Goal: Task Accomplishment & Management: Use online tool/utility

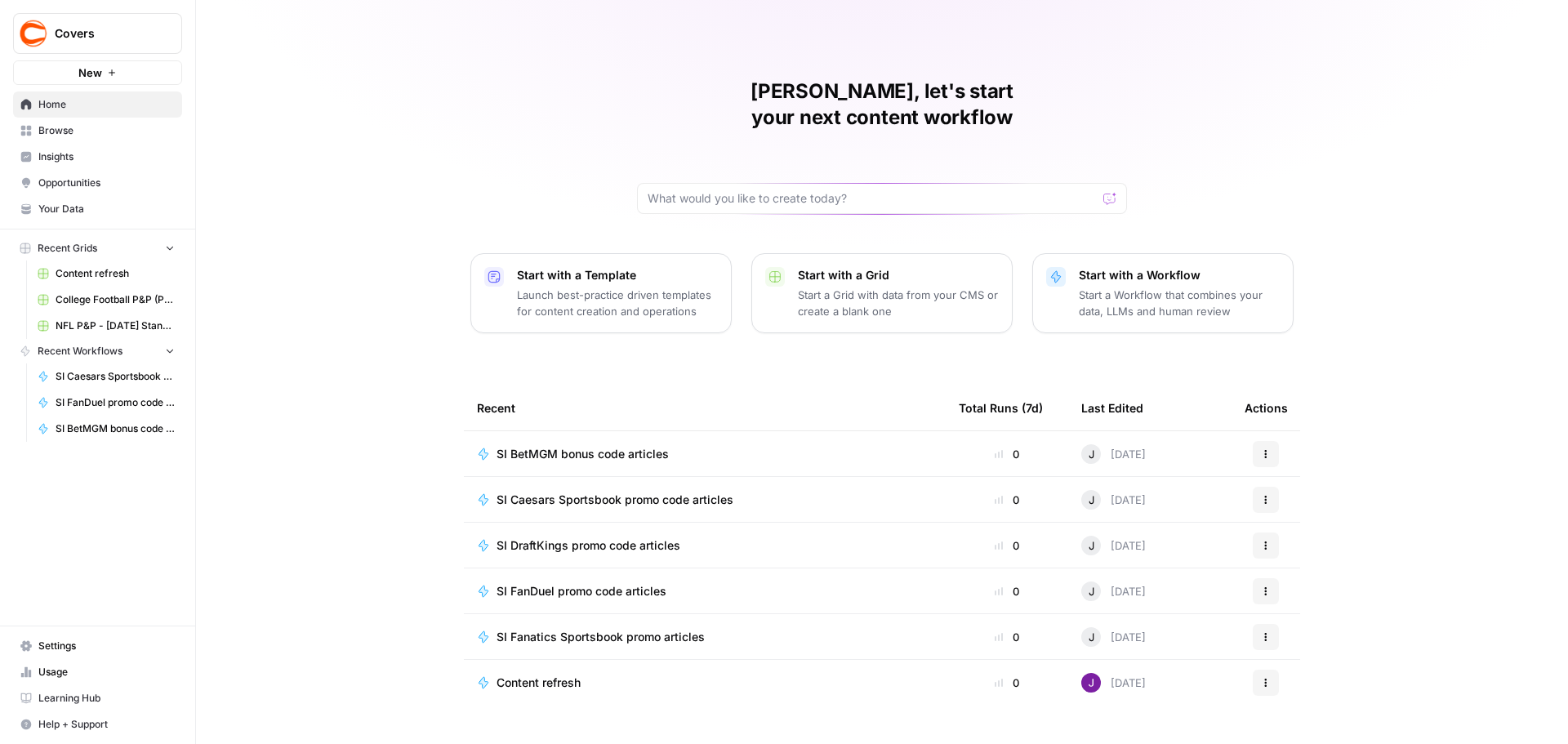
click at [71, 136] on span "Browse" at bounding box center [106, 131] width 136 height 15
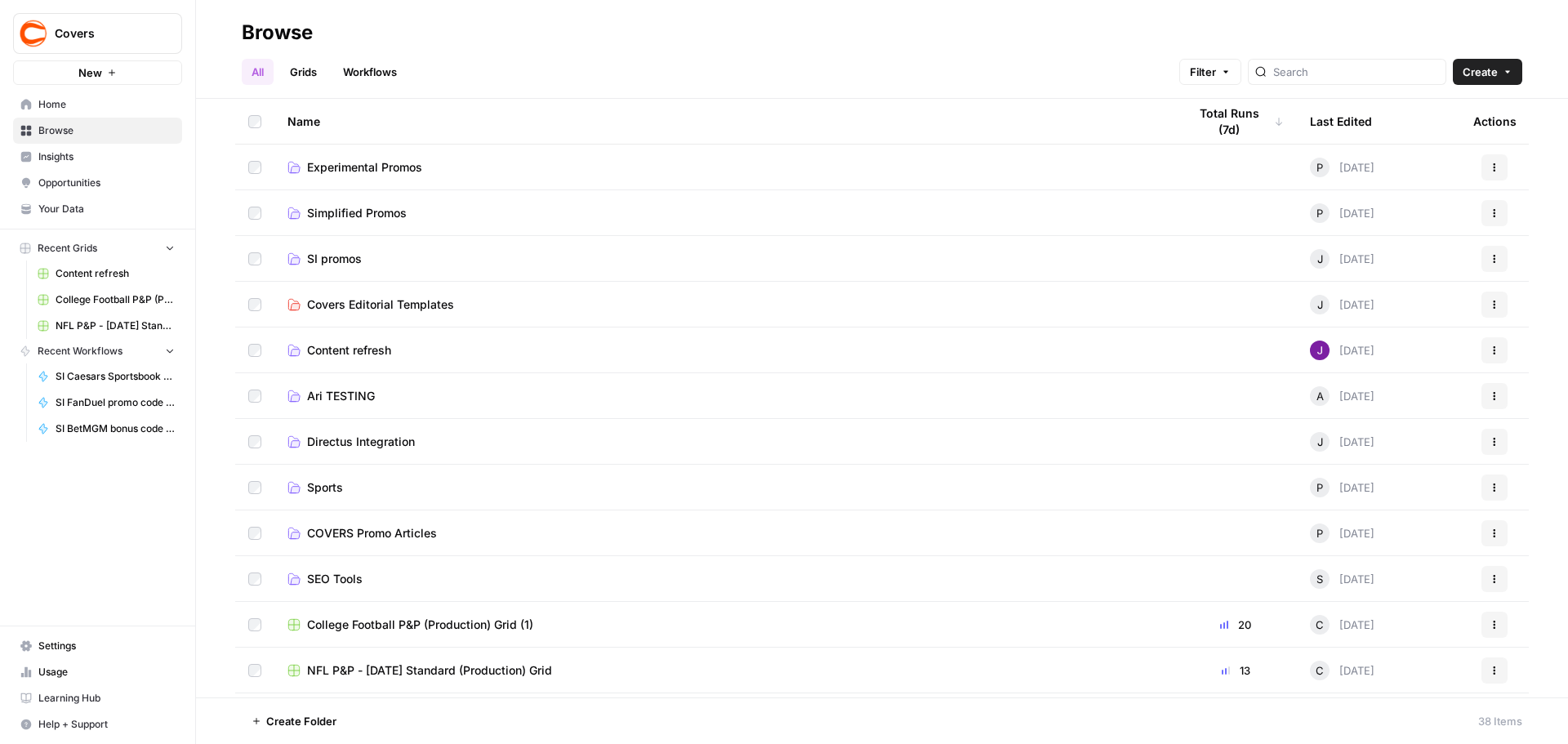
click at [348, 256] on span "SI promos" at bounding box center [335, 259] width 55 height 17
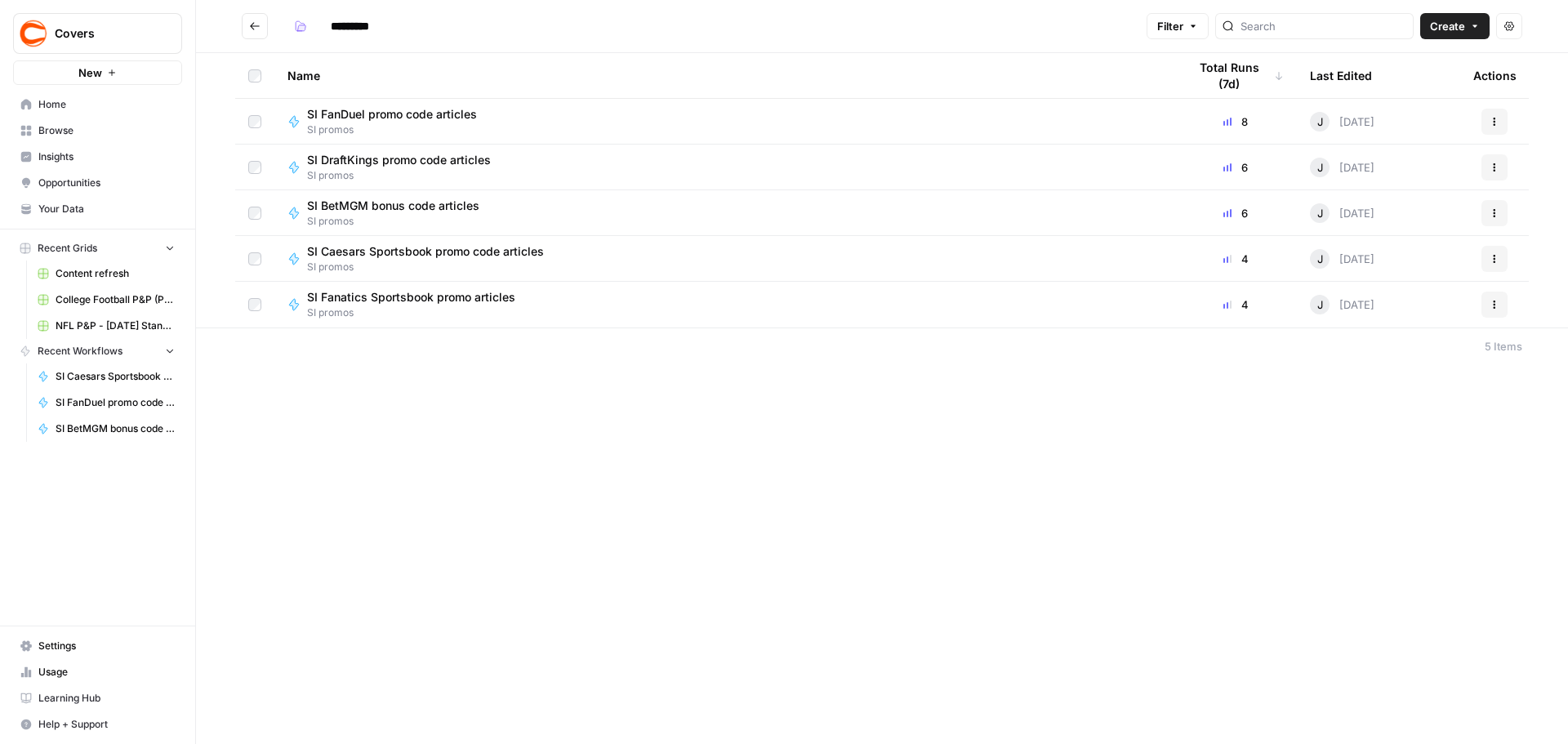
click at [1496, 169] on icon "button" at bounding box center [1494, 167] width 10 height 10
click at [1389, 310] on span "Duplicate" at bounding box center [1421, 311] width 131 height 17
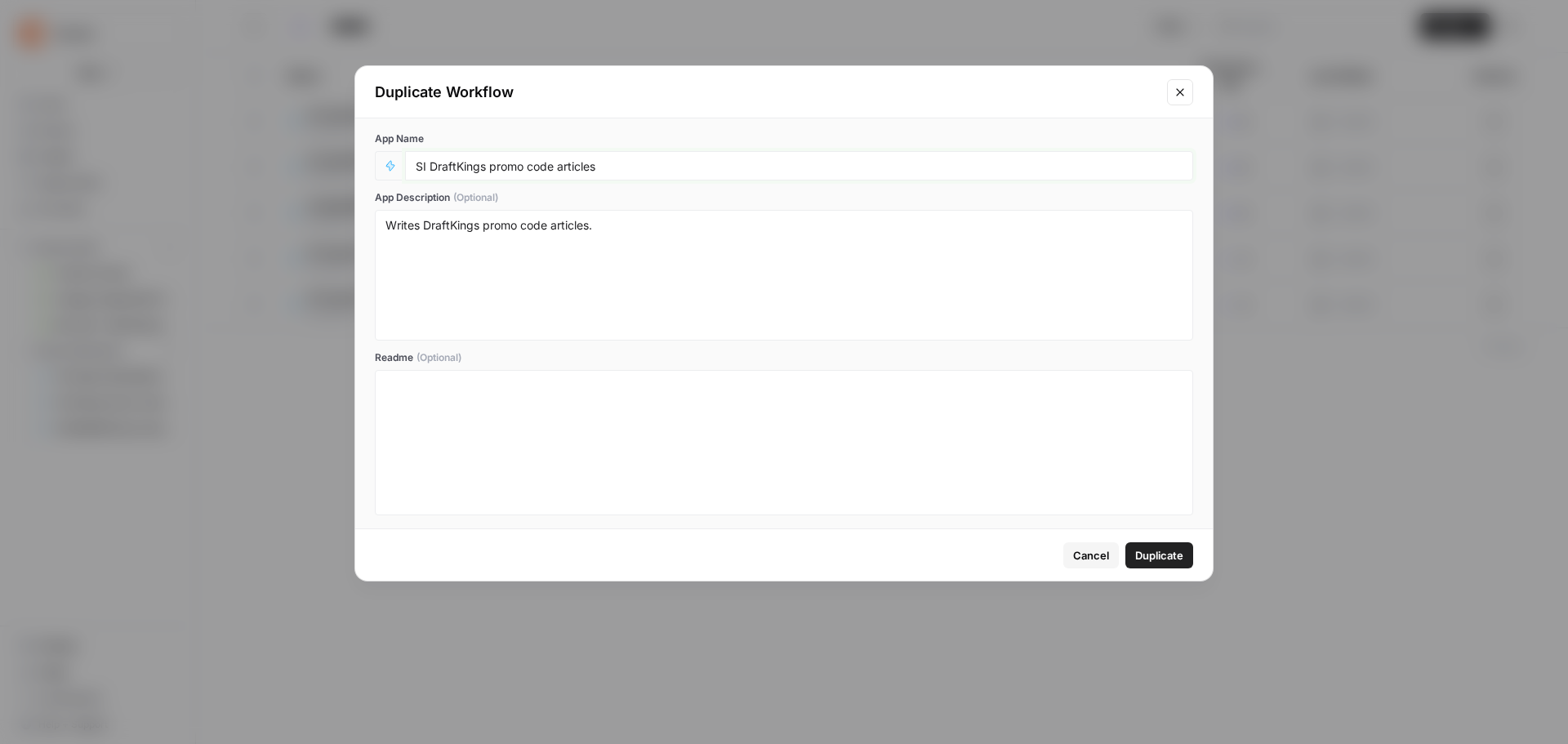
drag, startPoint x: 607, startPoint y: 162, endPoint x: 560, endPoint y: 172, distance: 48.1
click at [560, 172] on input "SI DraftKings promo code articles" at bounding box center [799, 165] width 767 height 15
type input "SI DraftKings promo code - Bet $5, get $200 if you win"
click at [1179, 552] on span "Duplicate" at bounding box center [1159, 555] width 49 height 17
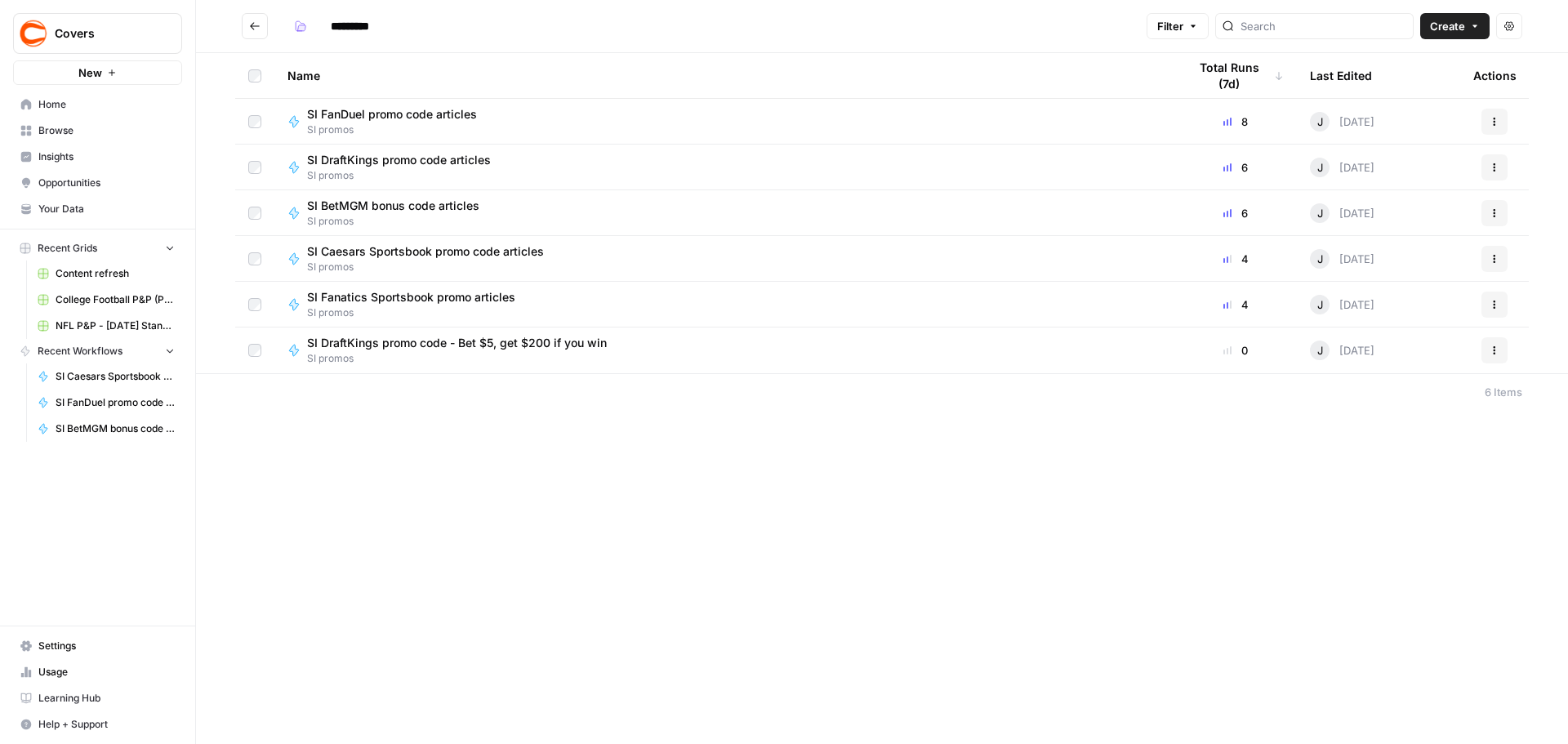
click at [550, 345] on span "SI DraftKings promo code - Bet $5, get $200 if you win" at bounding box center [456, 342] width 299 height 17
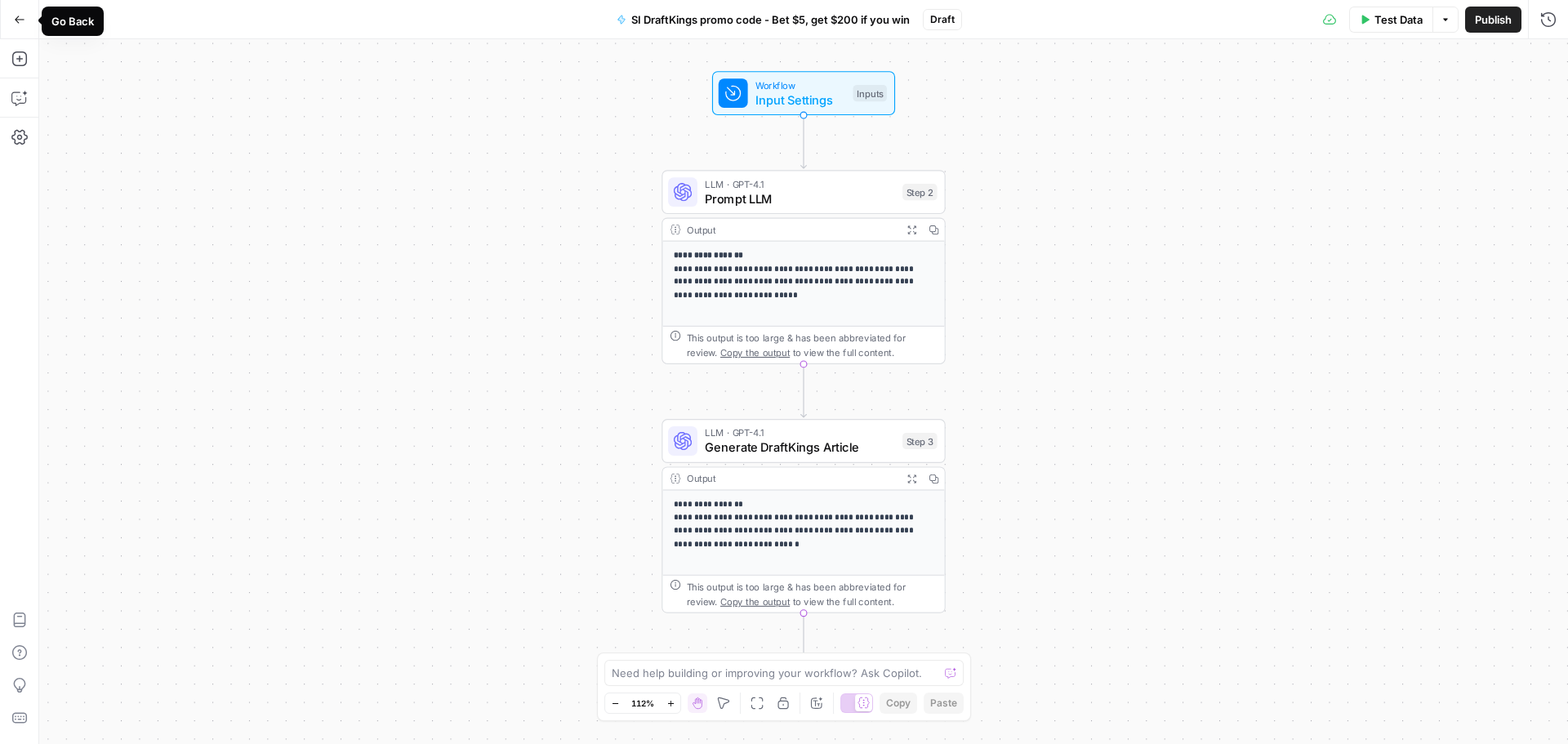
click at [25, 10] on button "Go Back" at bounding box center [19, 19] width 29 height 29
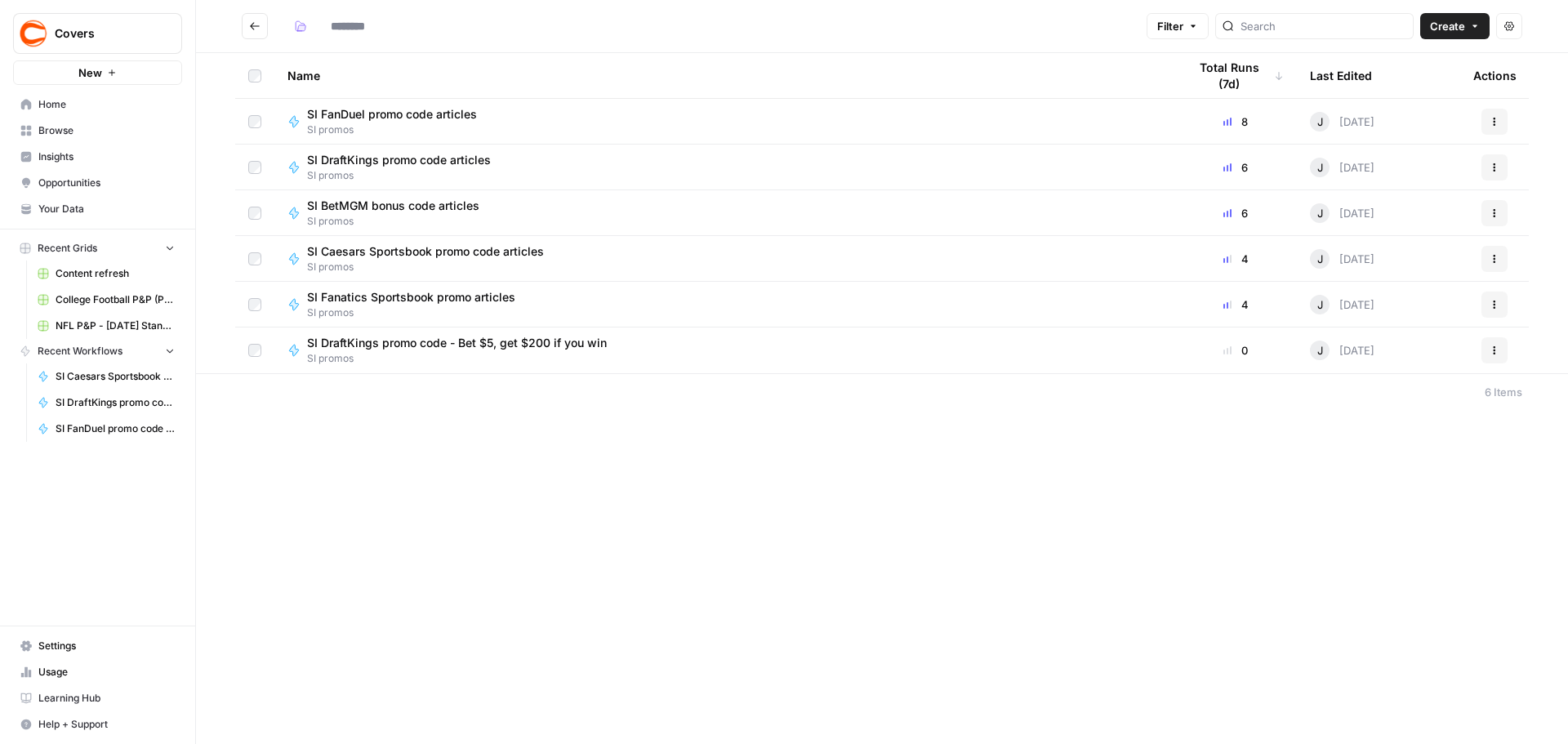
type input "*********"
click at [485, 338] on span "SI DraftKings promo code - Bet $5, get $200 if you win" at bounding box center [456, 342] width 299 height 17
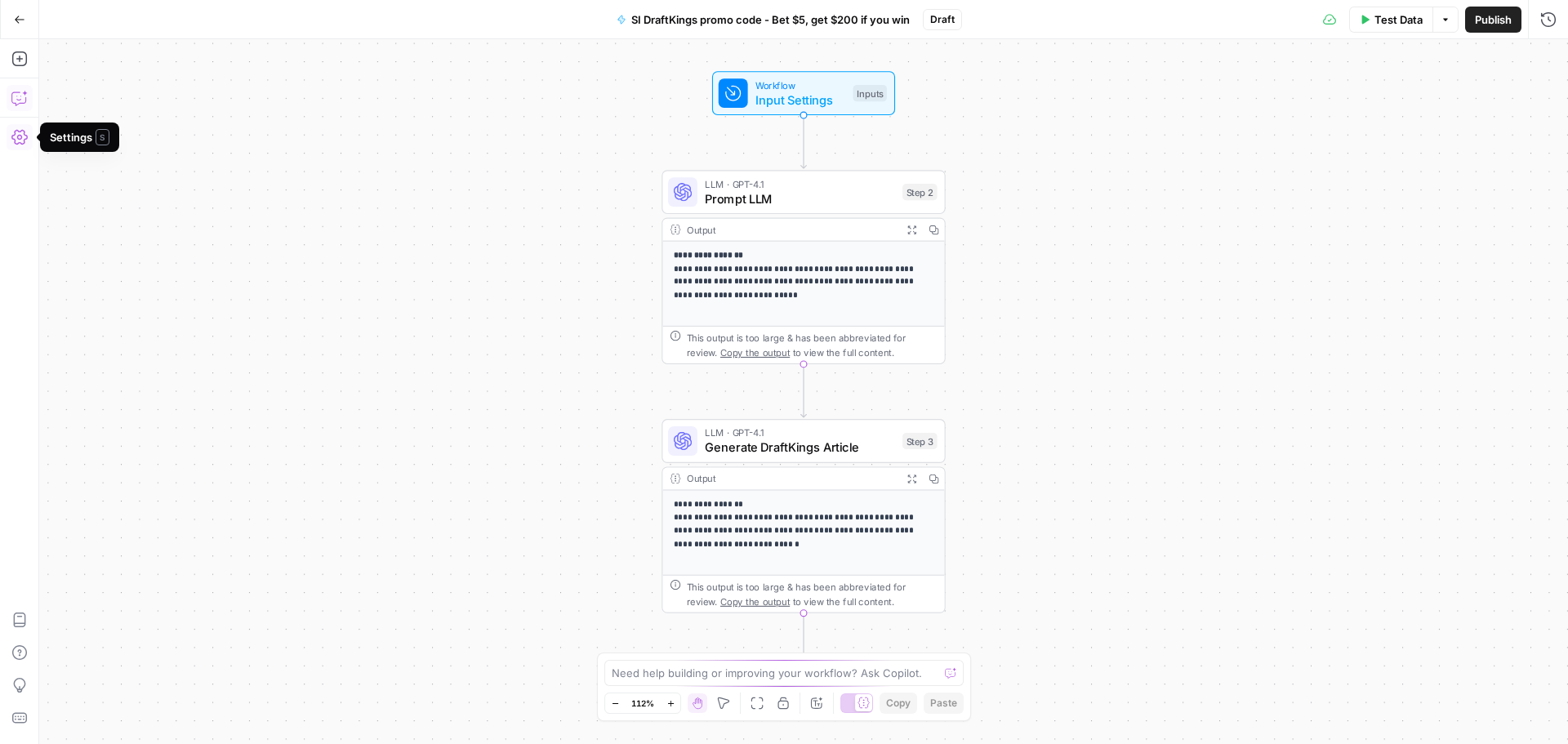
click at [22, 98] on icon "button" at bounding box center [19, 98] width 17 height 17
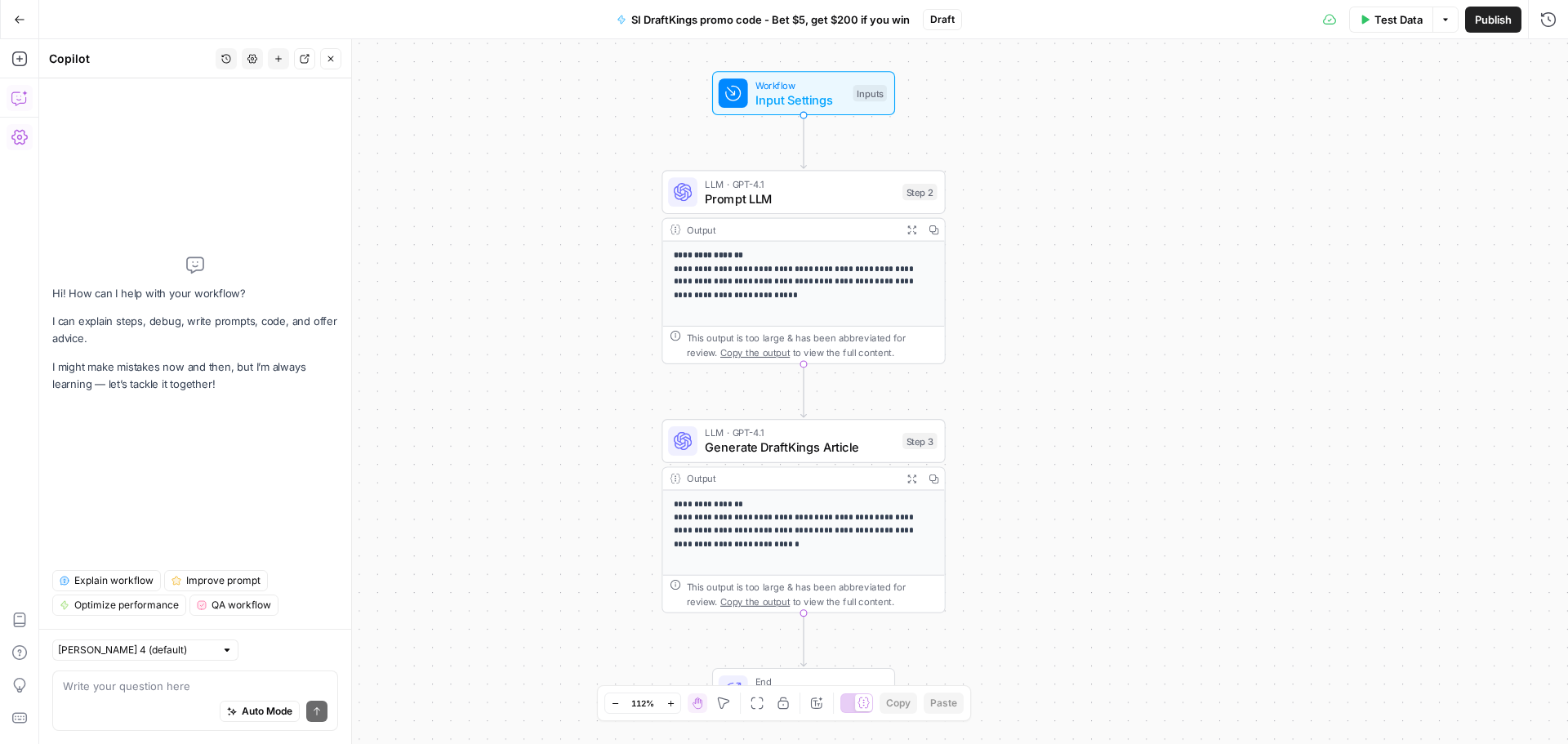
click at [128, 675] on div "Write your question here Auto Mode Send" at bounding box center [195, 700] width 286 height 60
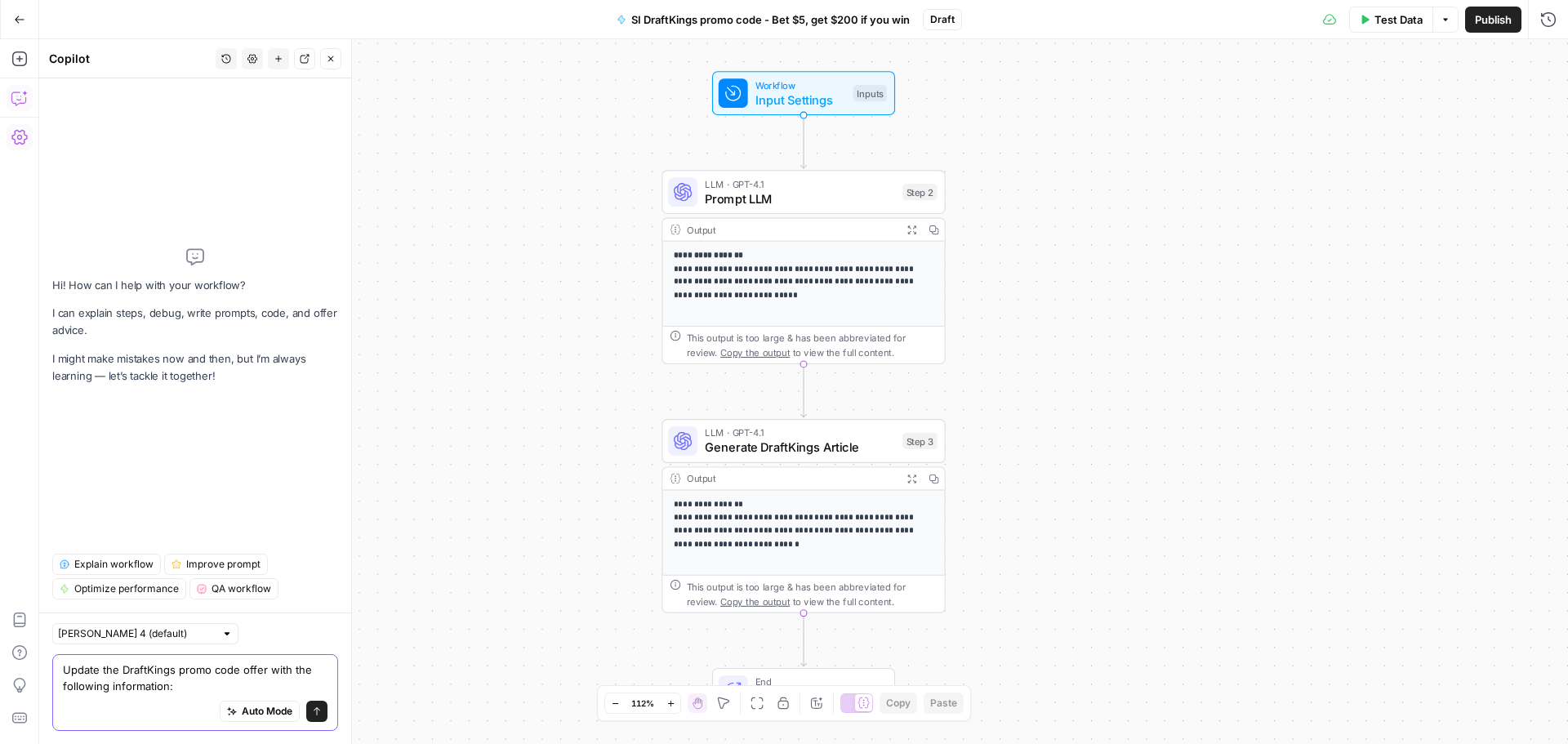
paste textarea "Lor ipsum: Dol $5, Sit $688 Ametc Adip El Se Doei Temp Incidid: UtlabOreet dolo…"
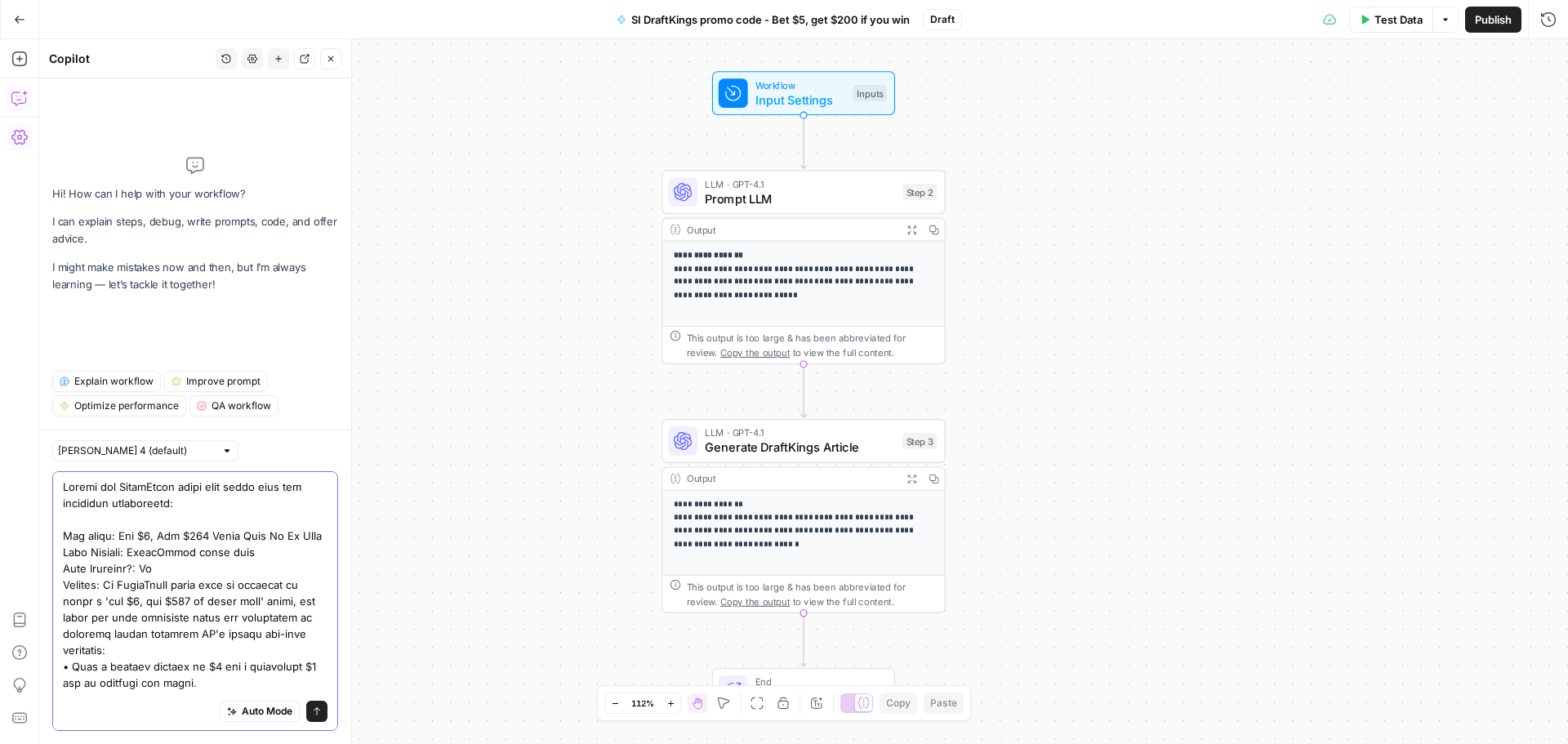
drag, startPoint x: 309, startPoint y: 545, endPoint x: 264, endPoint y: 545, distance: 45.0
drag, startPoint x: 311, startPoint y: 534, endPoint x: 259, endPoint y: 538, distance: 52.2
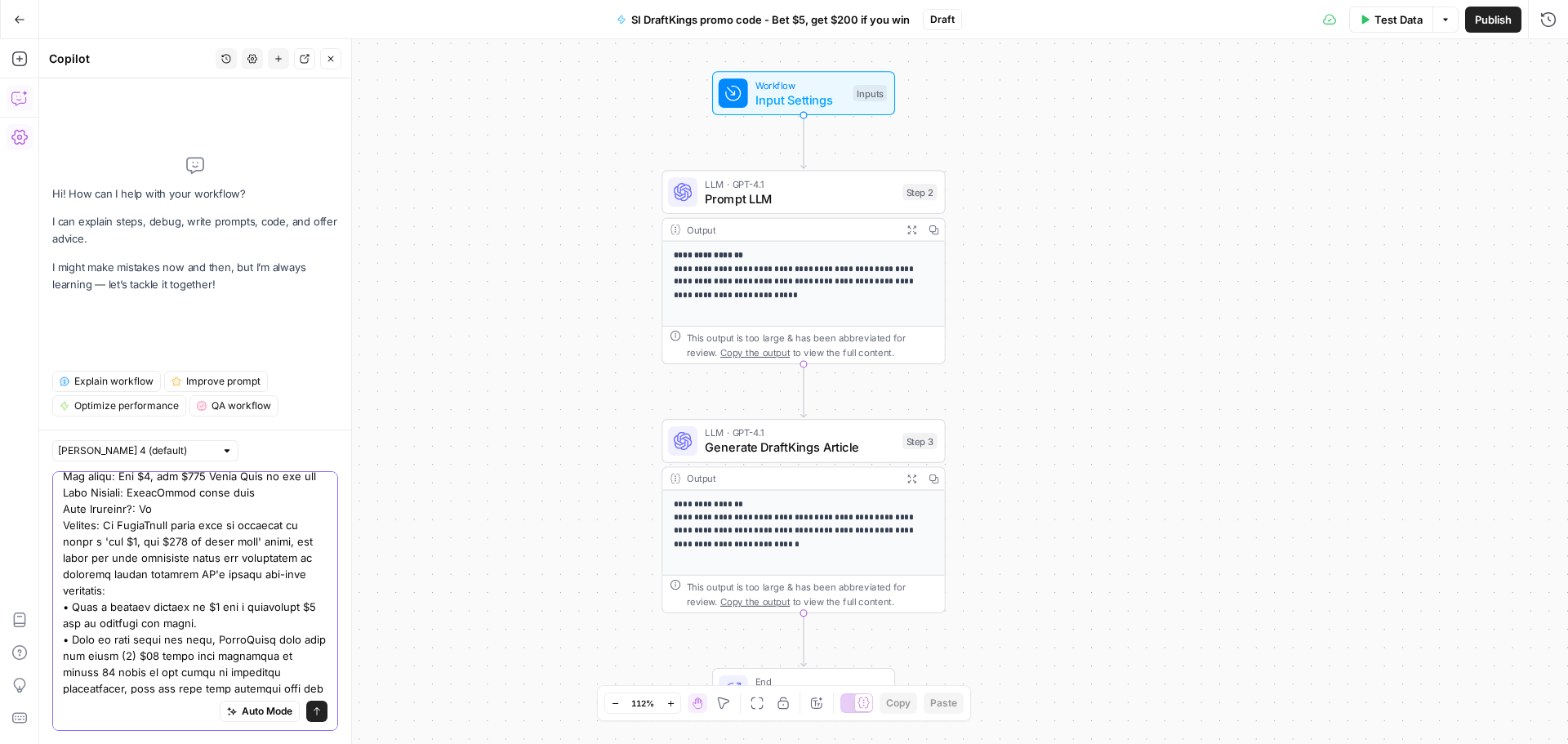
scroll to position [82, 0]
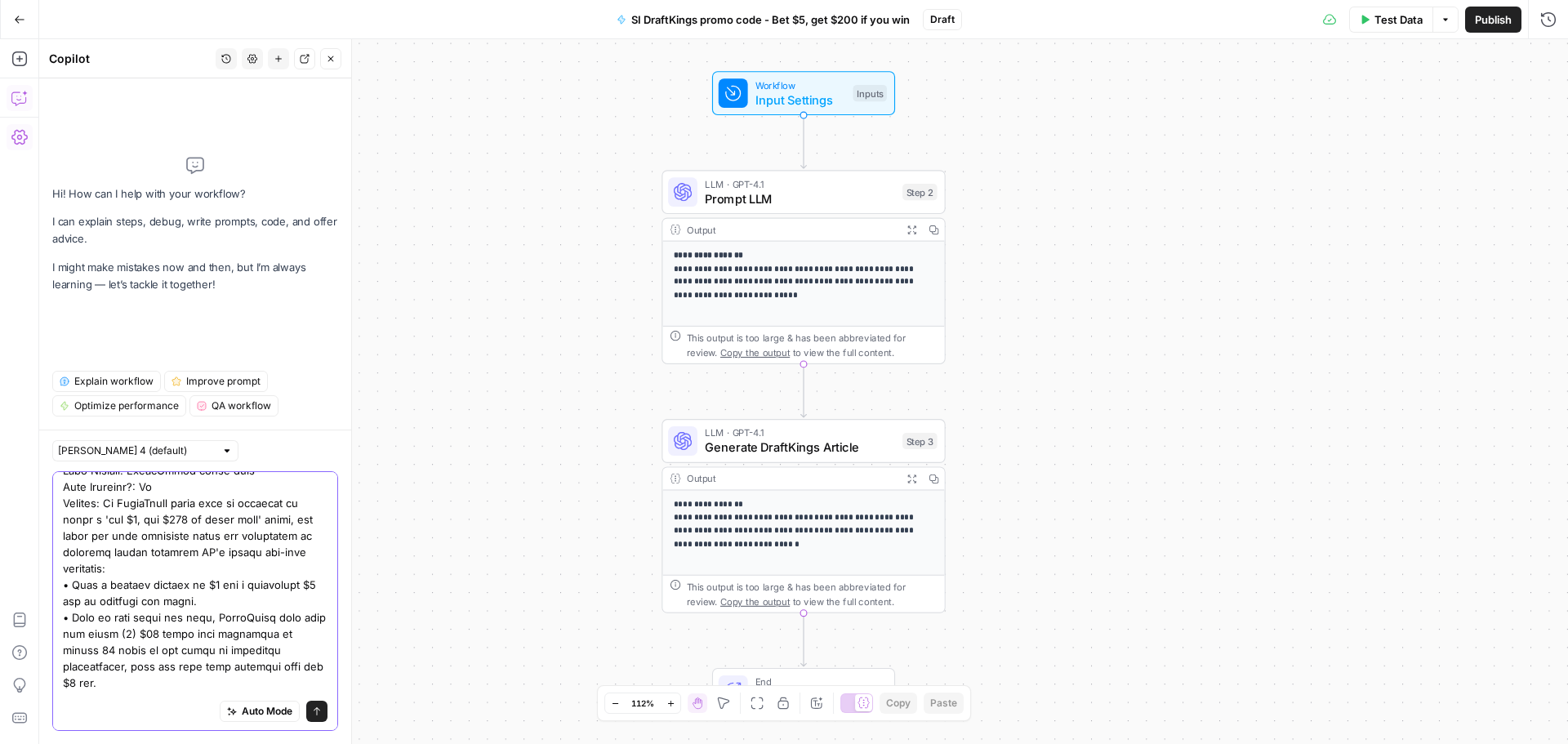
type textarea "Loremi dol SitamEtcon adipi elit seddo eius tem incididun utlaboreetd: Mag aliq…"
click at [227, 583] on textarea at bounding box center [195, 716] width 265 height 637
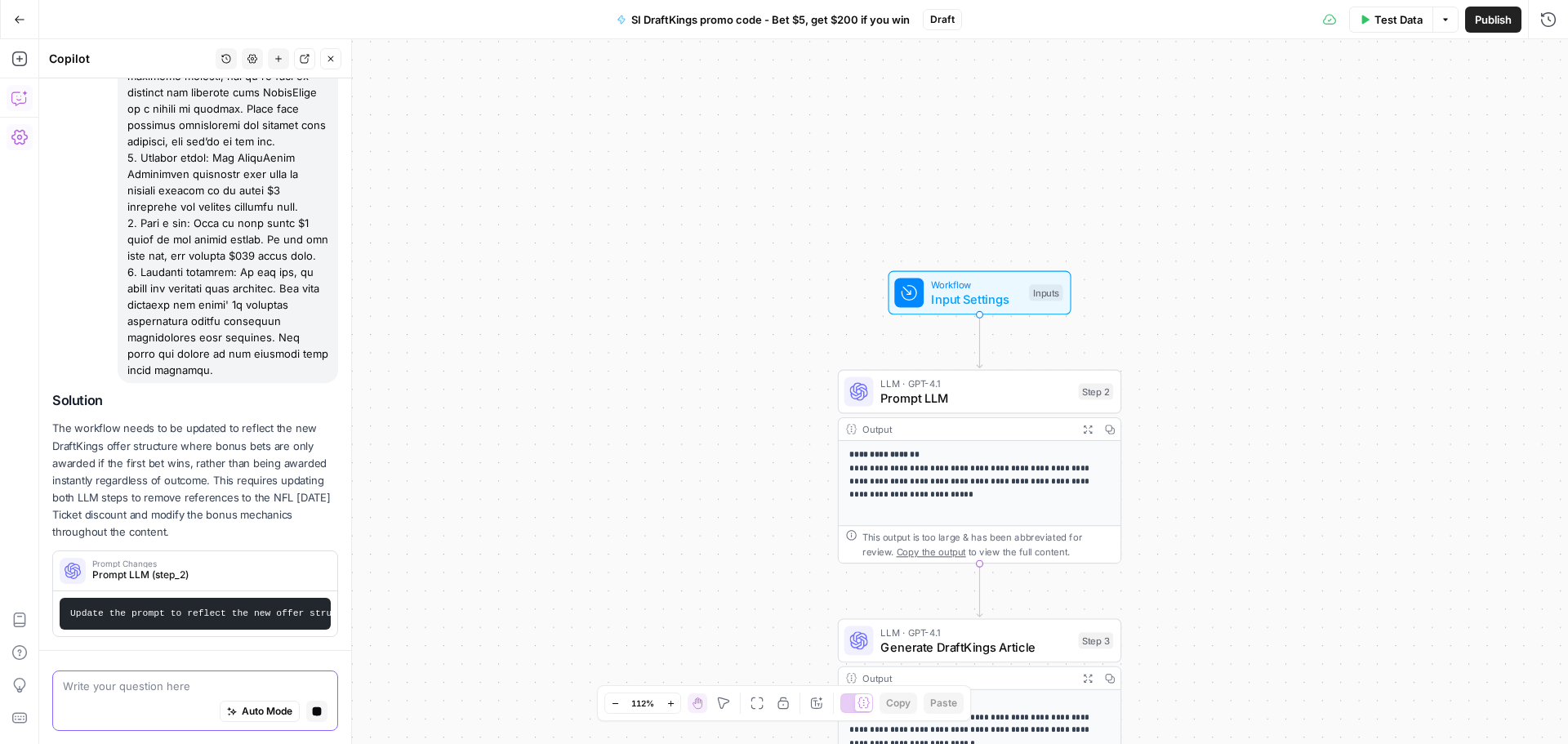
scroll to position [680, 0]
click at [134, 695] on div "Auto Mode Stop generating" at bounding box center [195, 711] width 265 height 36
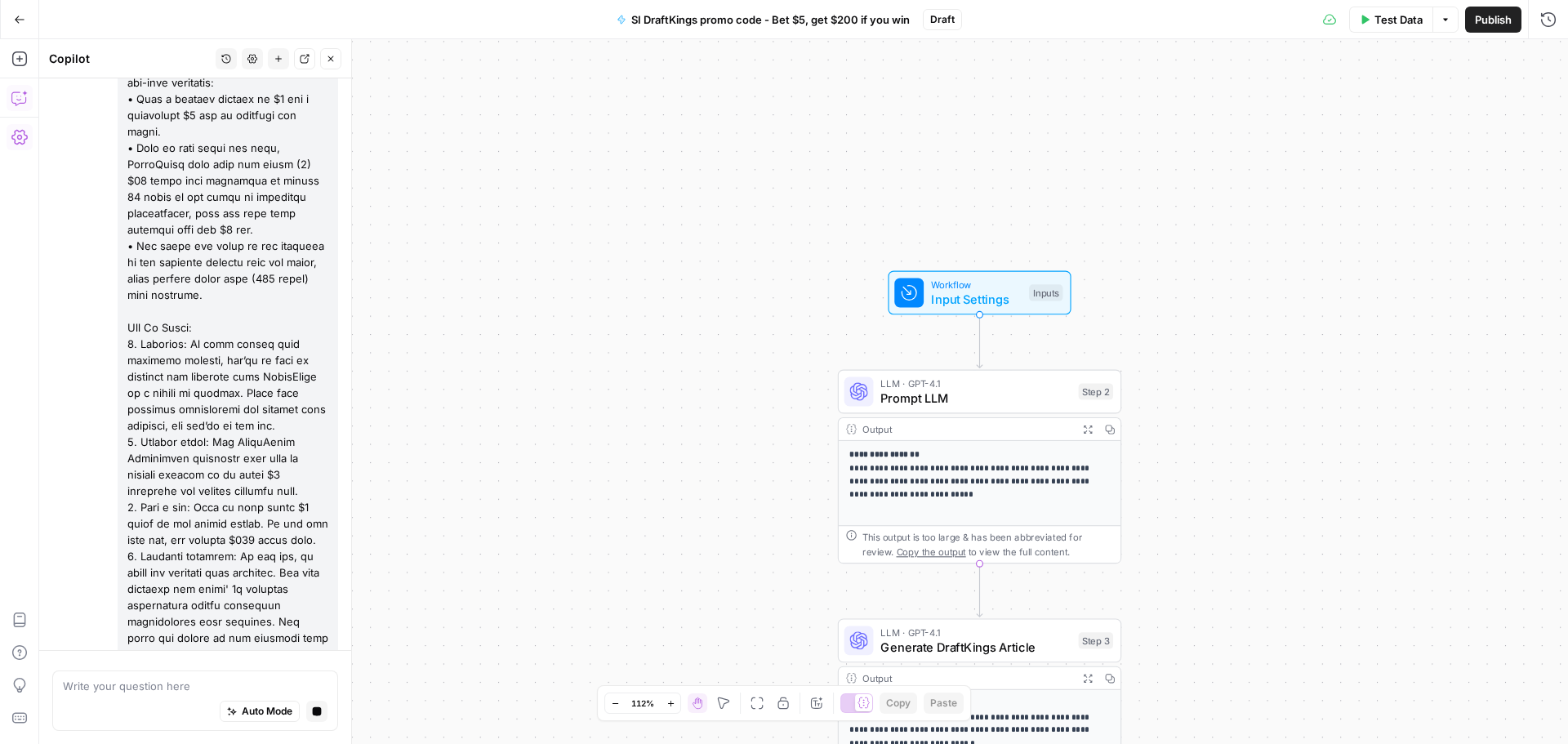
scroll to position [0, 0]
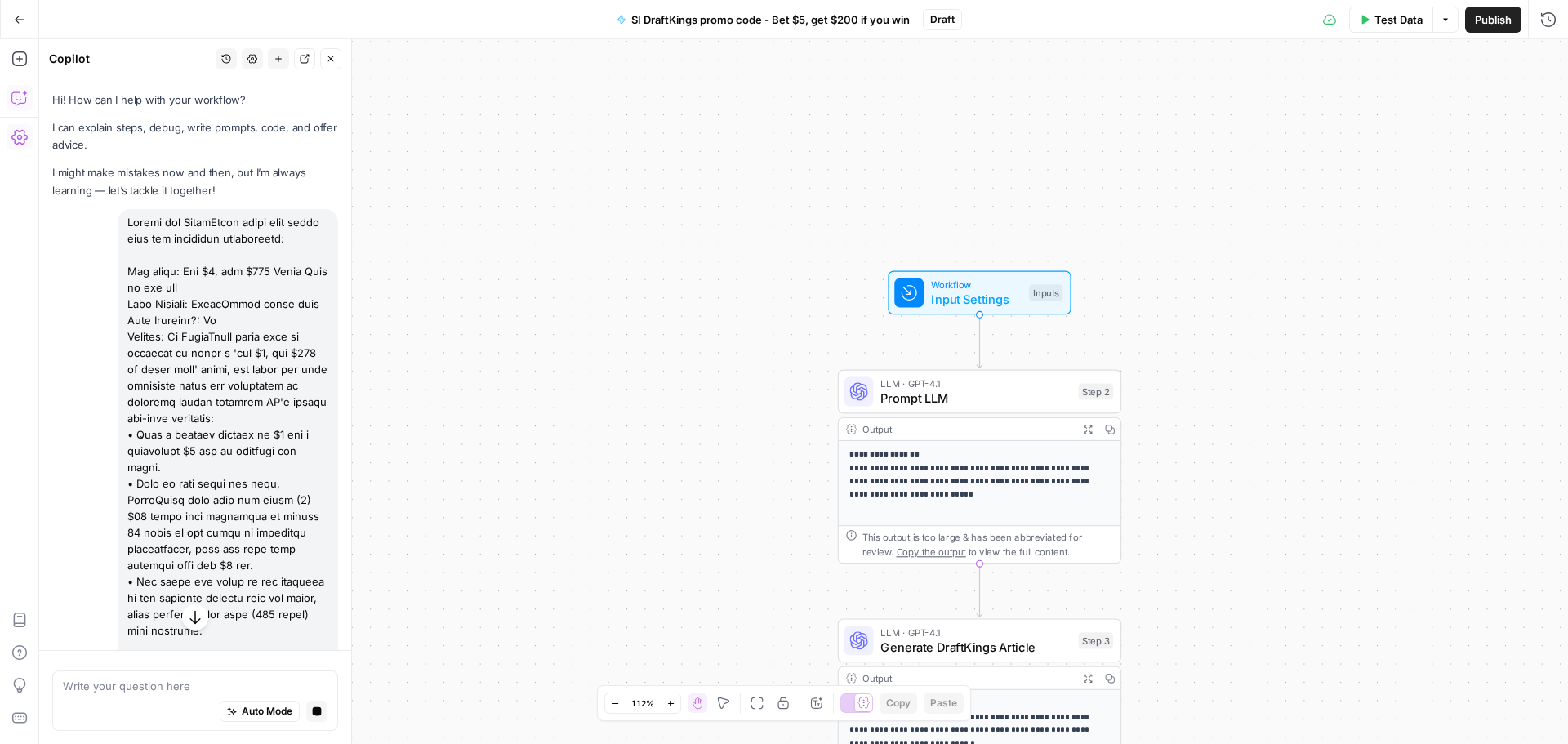
drag, startPoint x: 301, startPoint y: 362, endPoint x: 122, endPoint y: 229, distance: 223.0
click at [122, 229] on div at bounding box center [228, 605] width 221 height 793
copy div "Loremi dol SitamEtcon adipi elit seddo eius tem incididun utlaboreetd: Mag aliq…"
click at [147, 688] on textarea at bounding box center [195, 686] width 265 height 17
paste textarea "Loremi dol SitamEtcon adipi elit seddo eius tem incididun utlaboreetd: Mag aliq…"
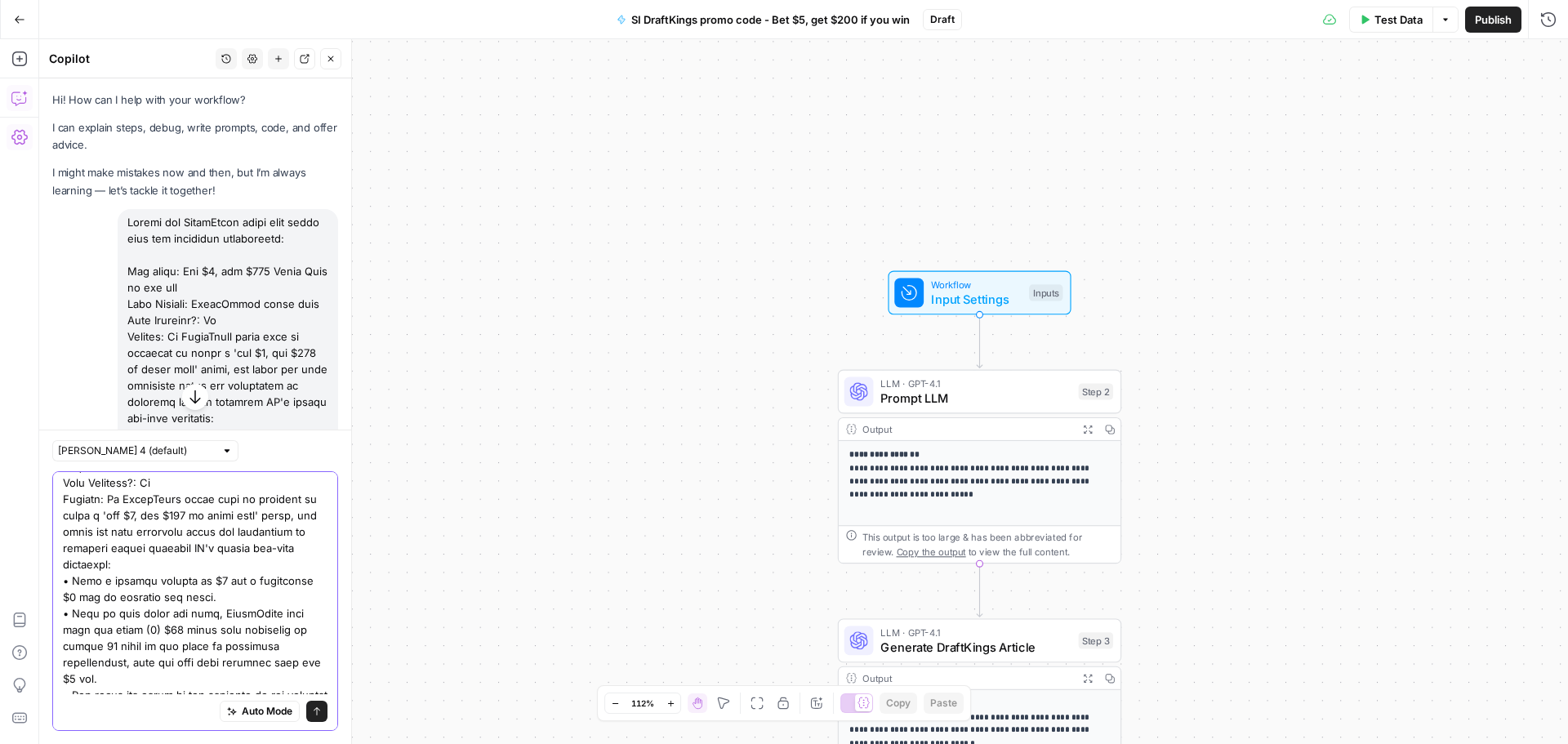
scroll to position [163, 0]
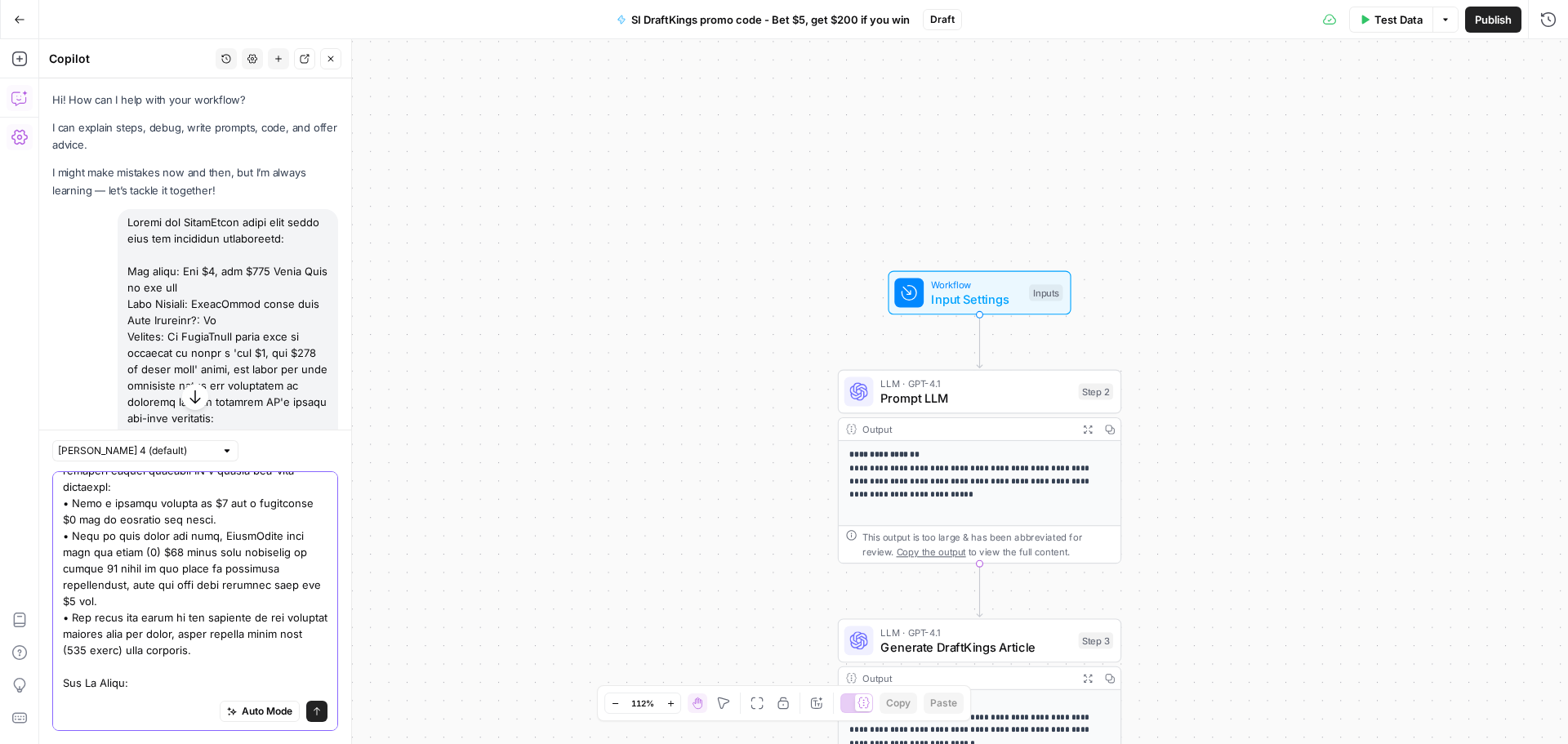
click at [226, 517] on textarea at bounding box center [195, 634] width 265 height 637
click at [259, 539] on textarea at bounding box center [195, 634] width 265 height 637
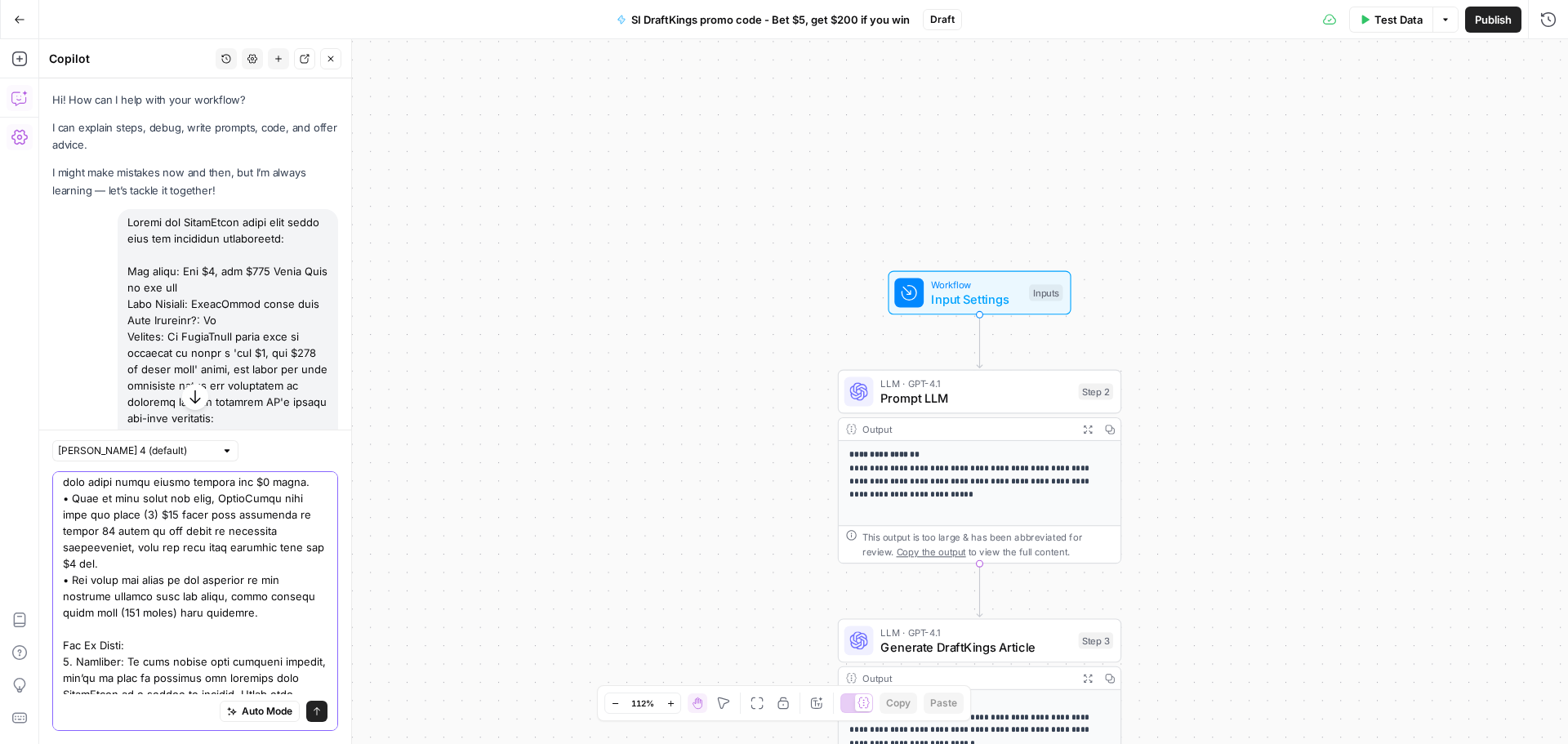
scroll to position [245, 0]
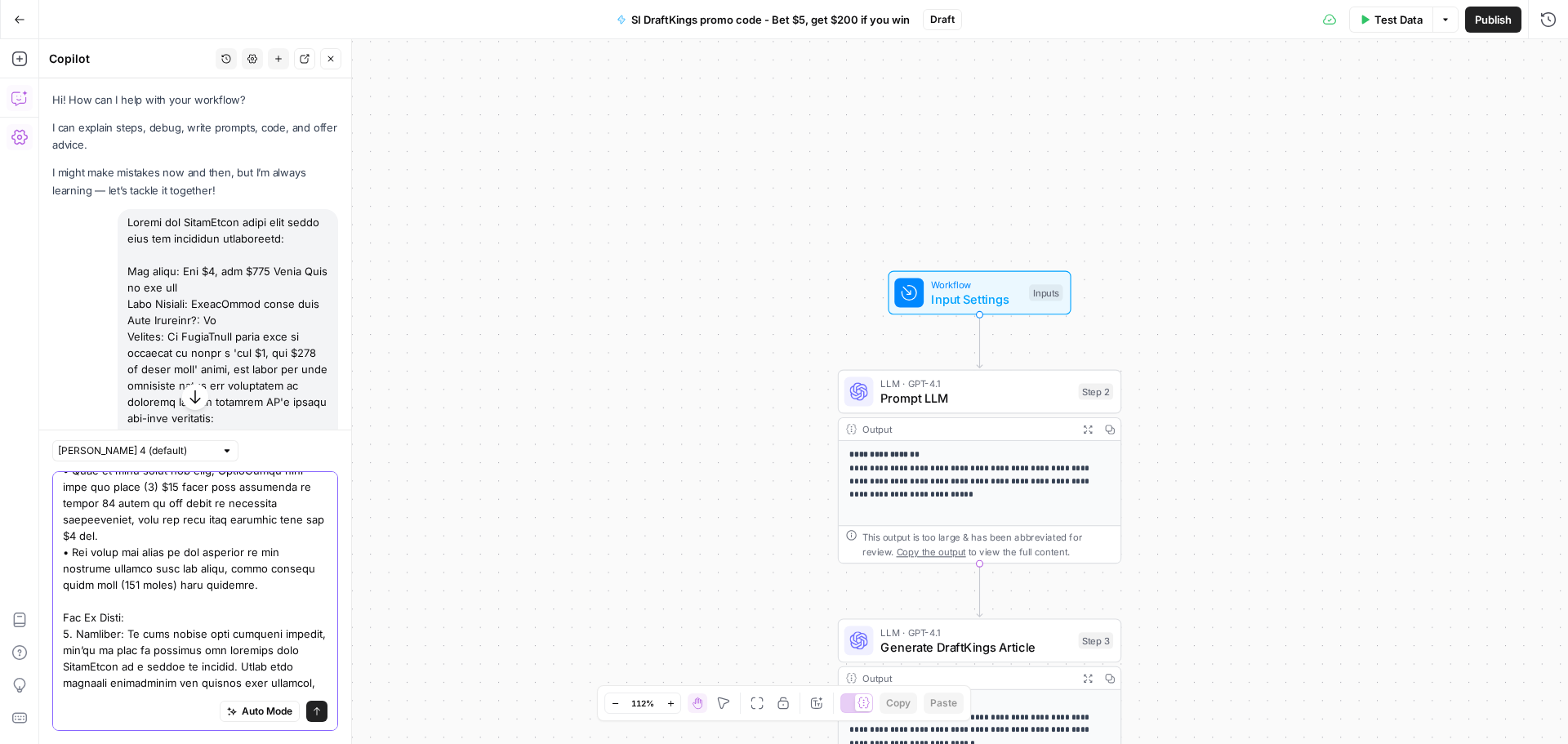
click at [299, 605] on textarea at bounding box center [195, 560] width 265 height 653
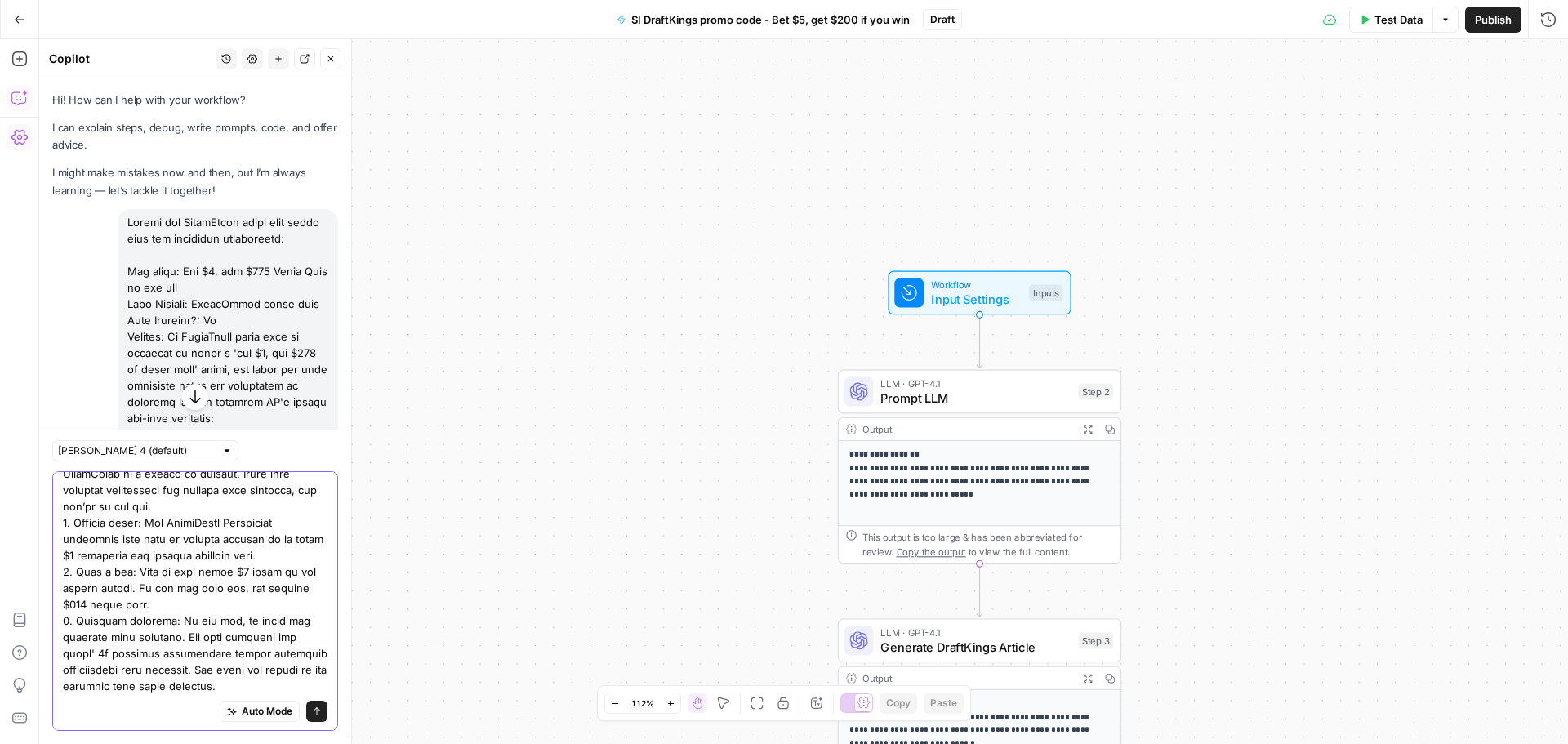
scroll to position [82, 0]
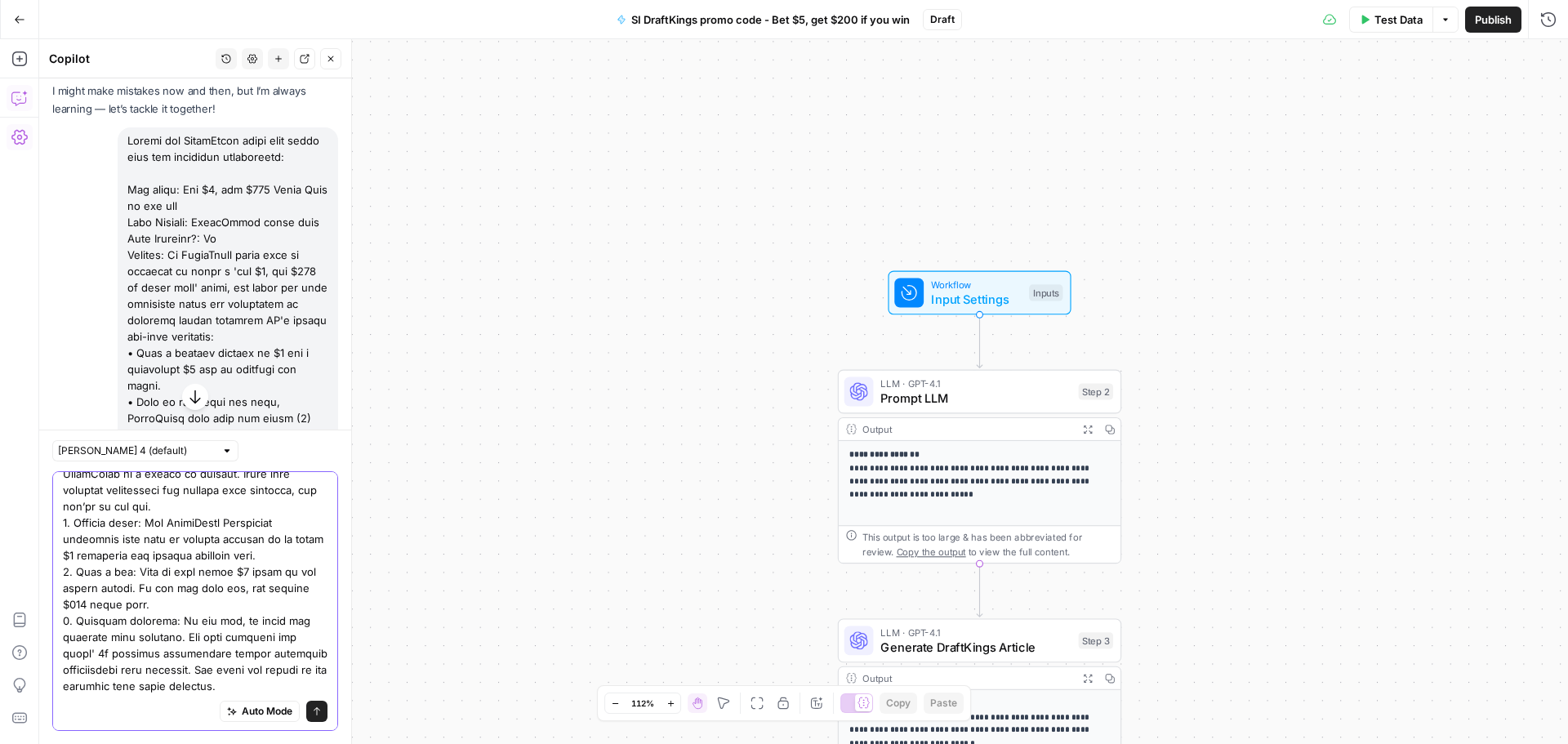
click at [286, 540] on textarea at bounding box center [195, 343] width 265 height 703
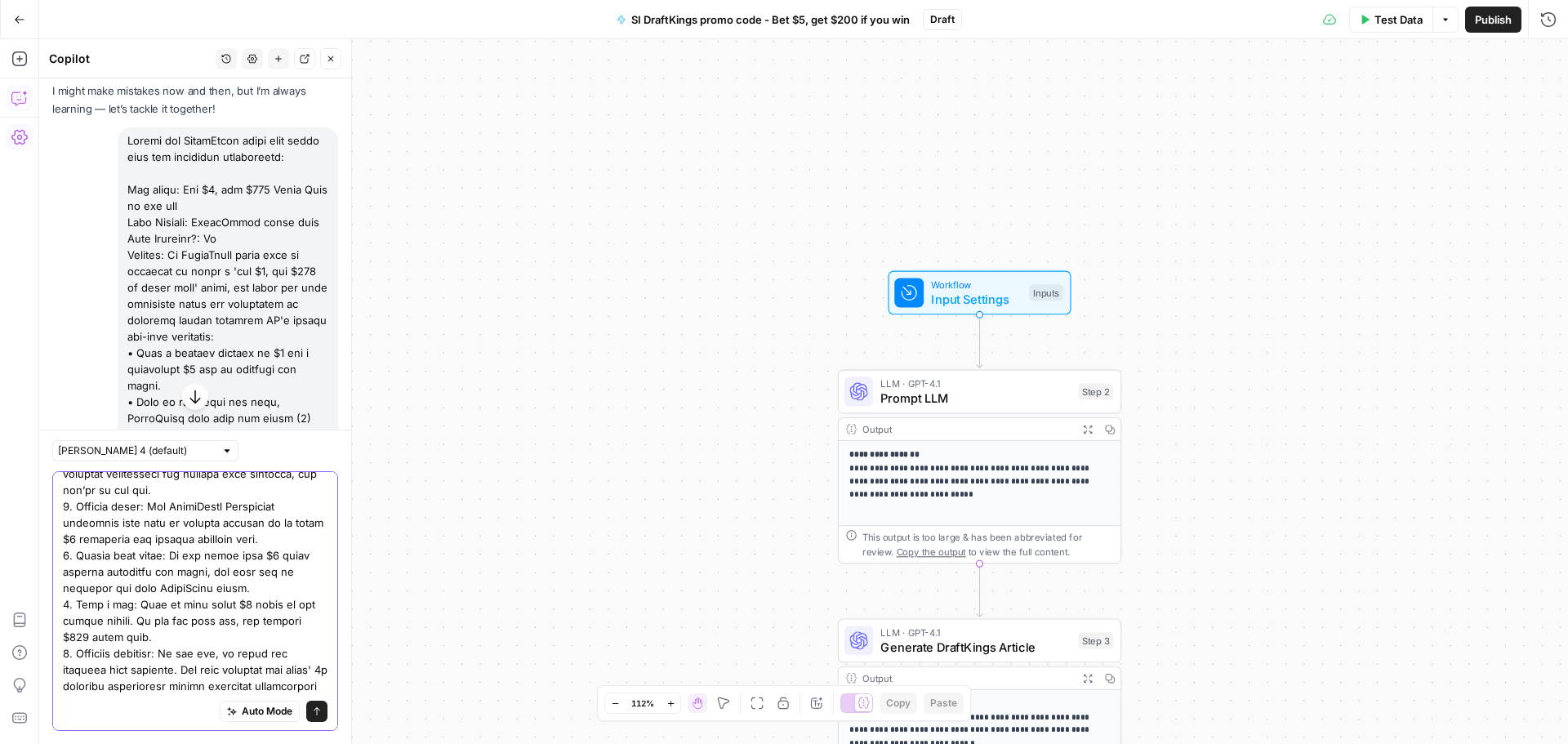
click at [69, 608] on textarea at bounding box center [195, 343] width 265 height 768
click at [154, 620] on textarea at bounding box center [195, 343] width 265 height 768
click at [249, 566] on textarea at bounding box center [195, 318] width 265 height 751
click at [72, 605] on textarea at bounding box center [195, 311] width 265 height 768
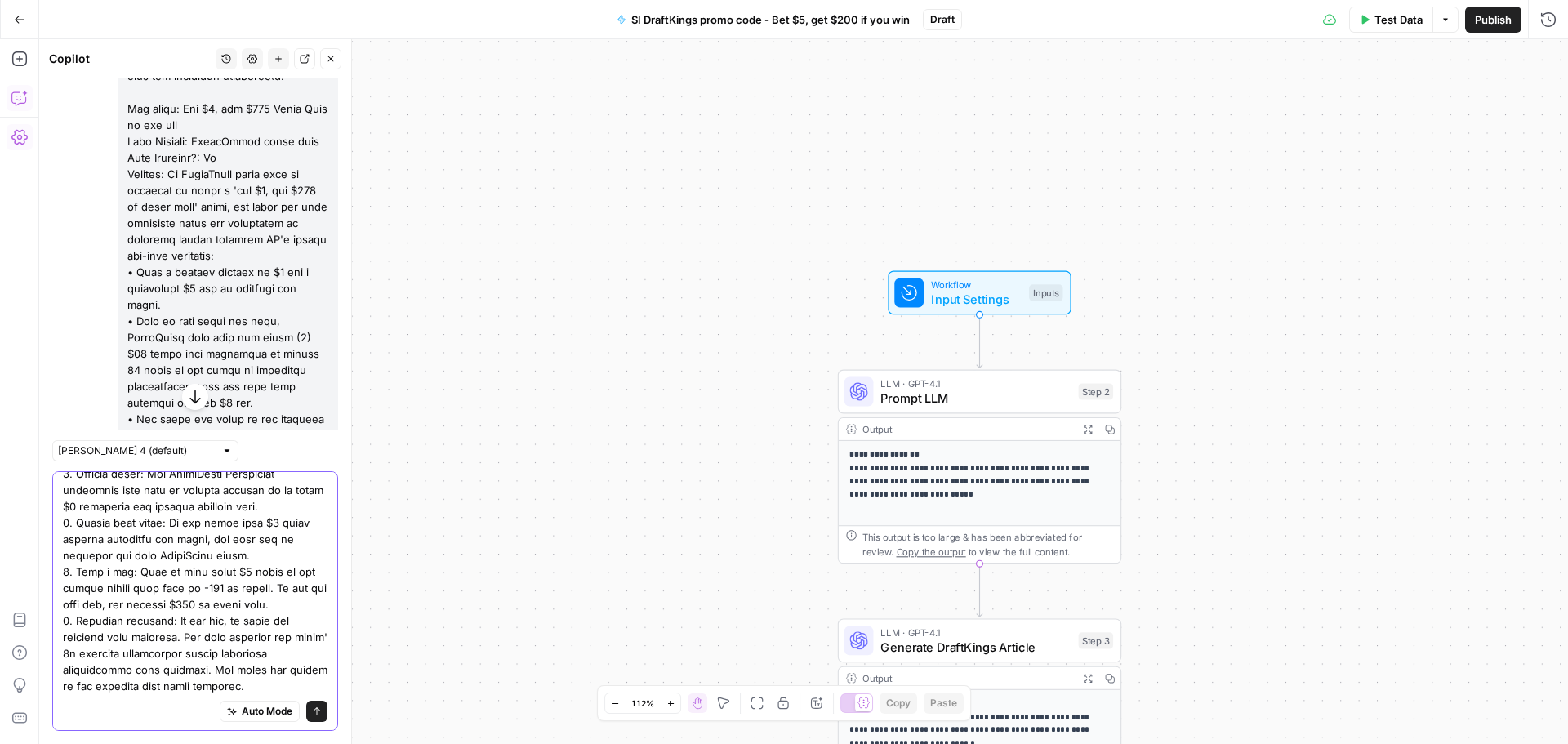
scroll to position [163, 0]
type textarea "Loremi dol SitamEtcon adipi elit seddo eius tem incididun utlaboreetd: Mag aliq…"
click at [312, 715] on icon "submit" at bounding box center [316, 710] width 10 height 10
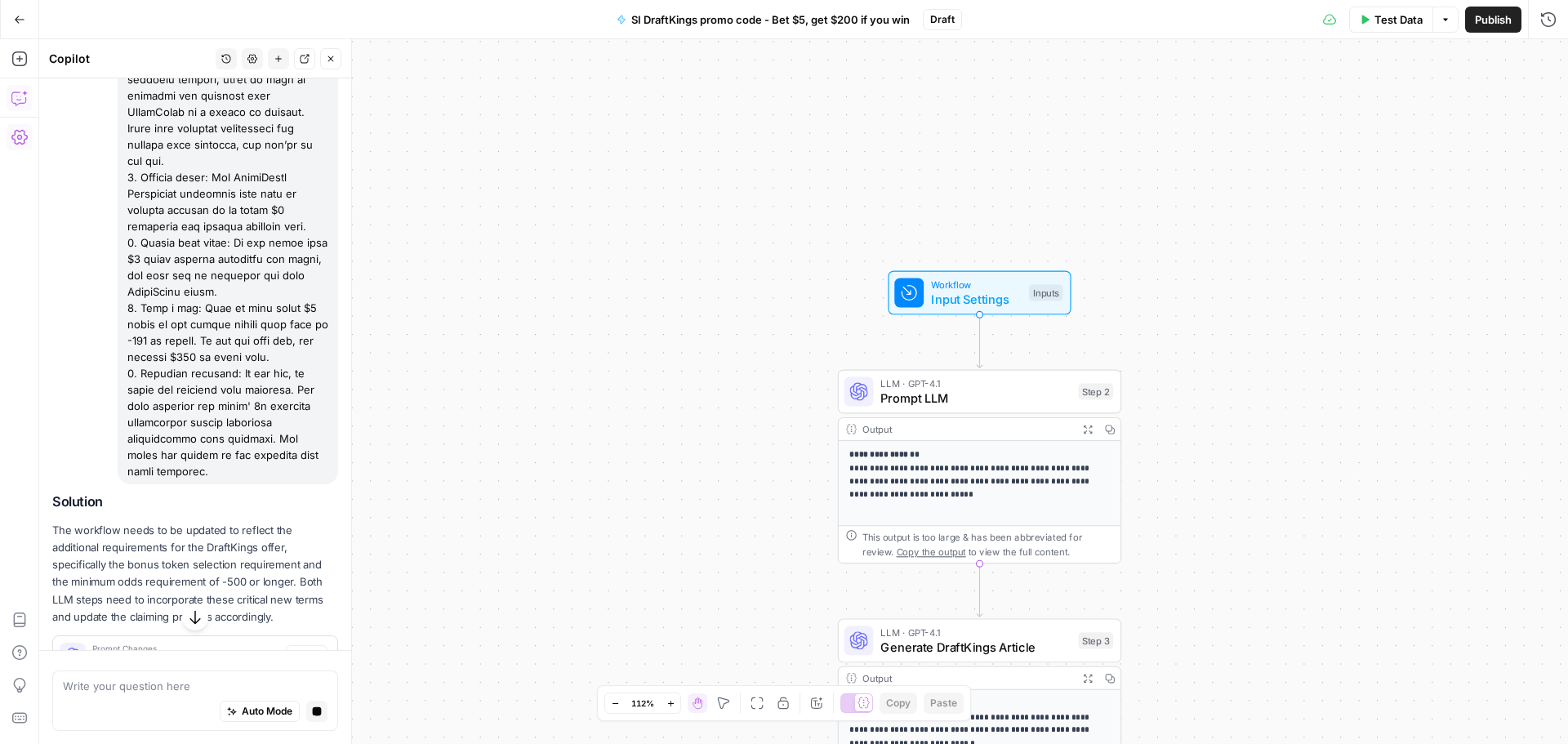
scroll to position [1989, 0]
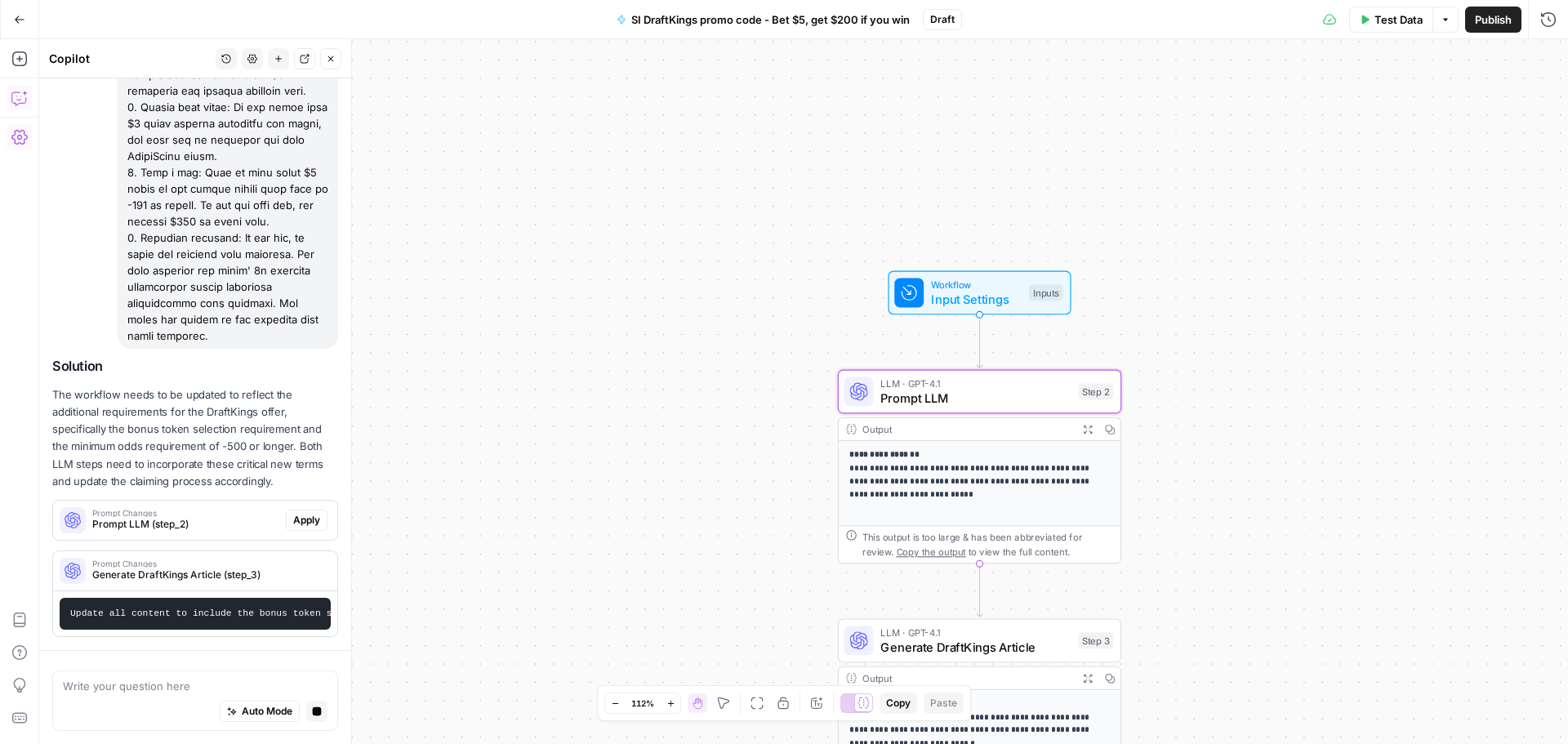
click at [307, 513] on span "Apply" at bounding box center [306, 520] width 27 height 15
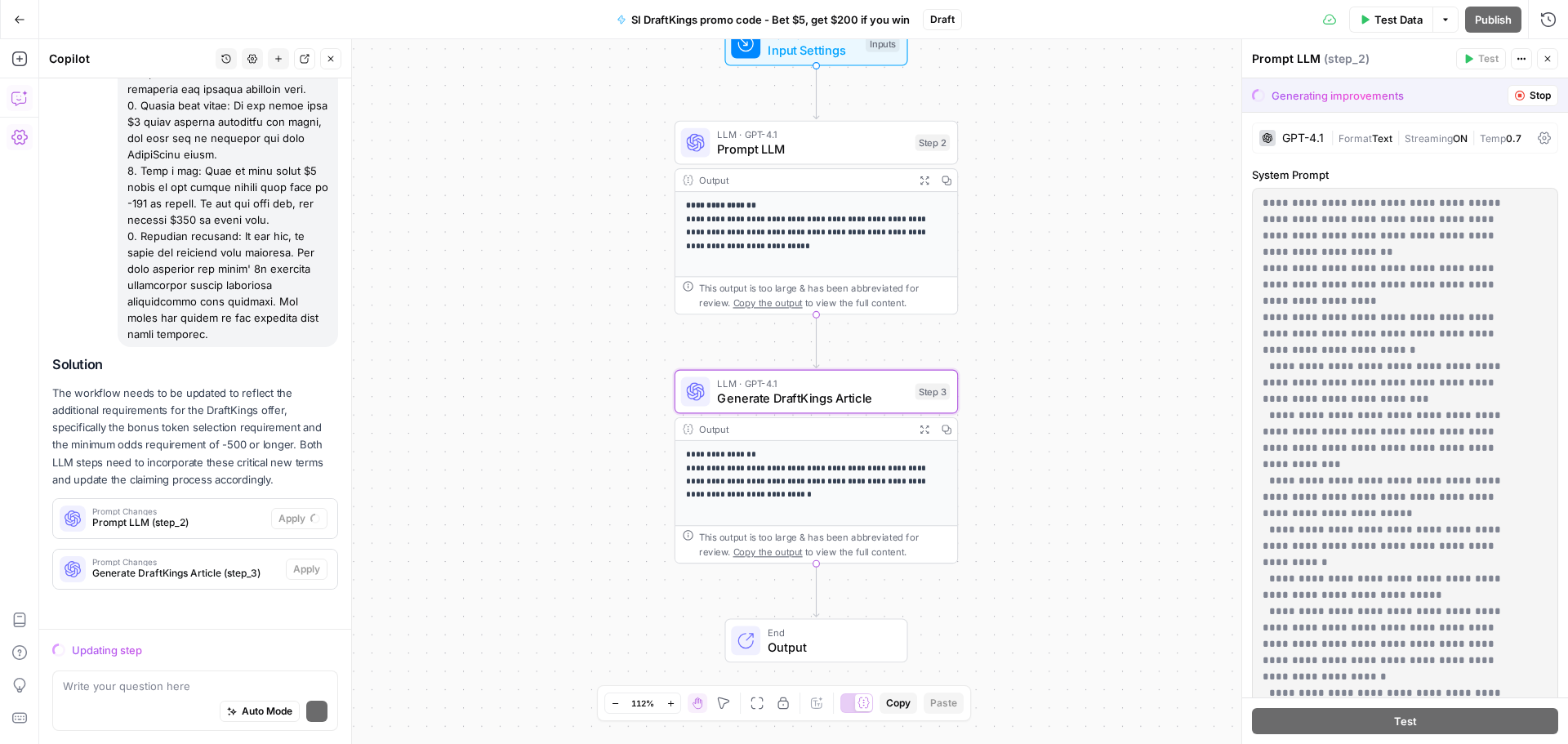
scroll to position [1979, 0]
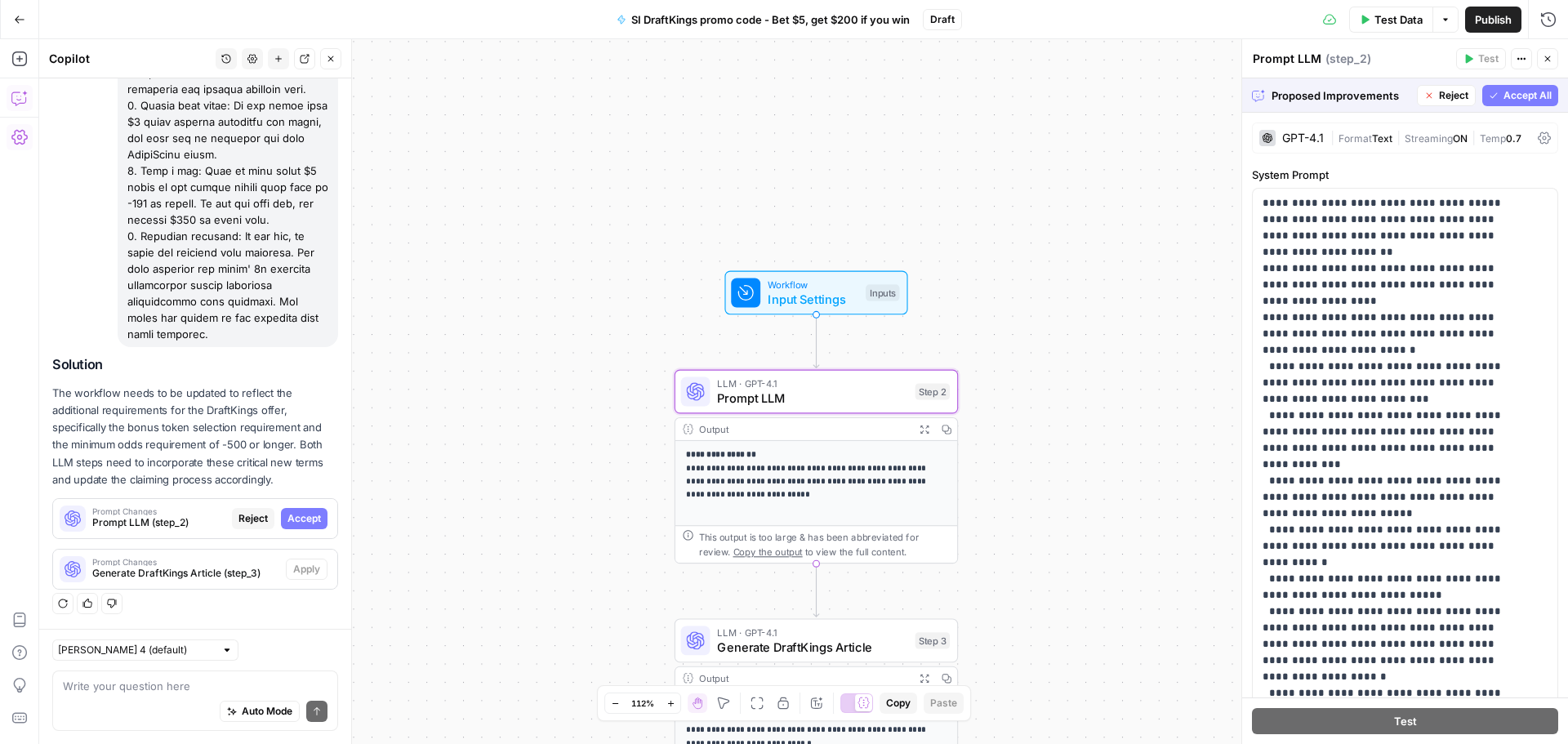
click at [283, 526] on button "Accept" at bounding box center [304, 518] width 47 height 21
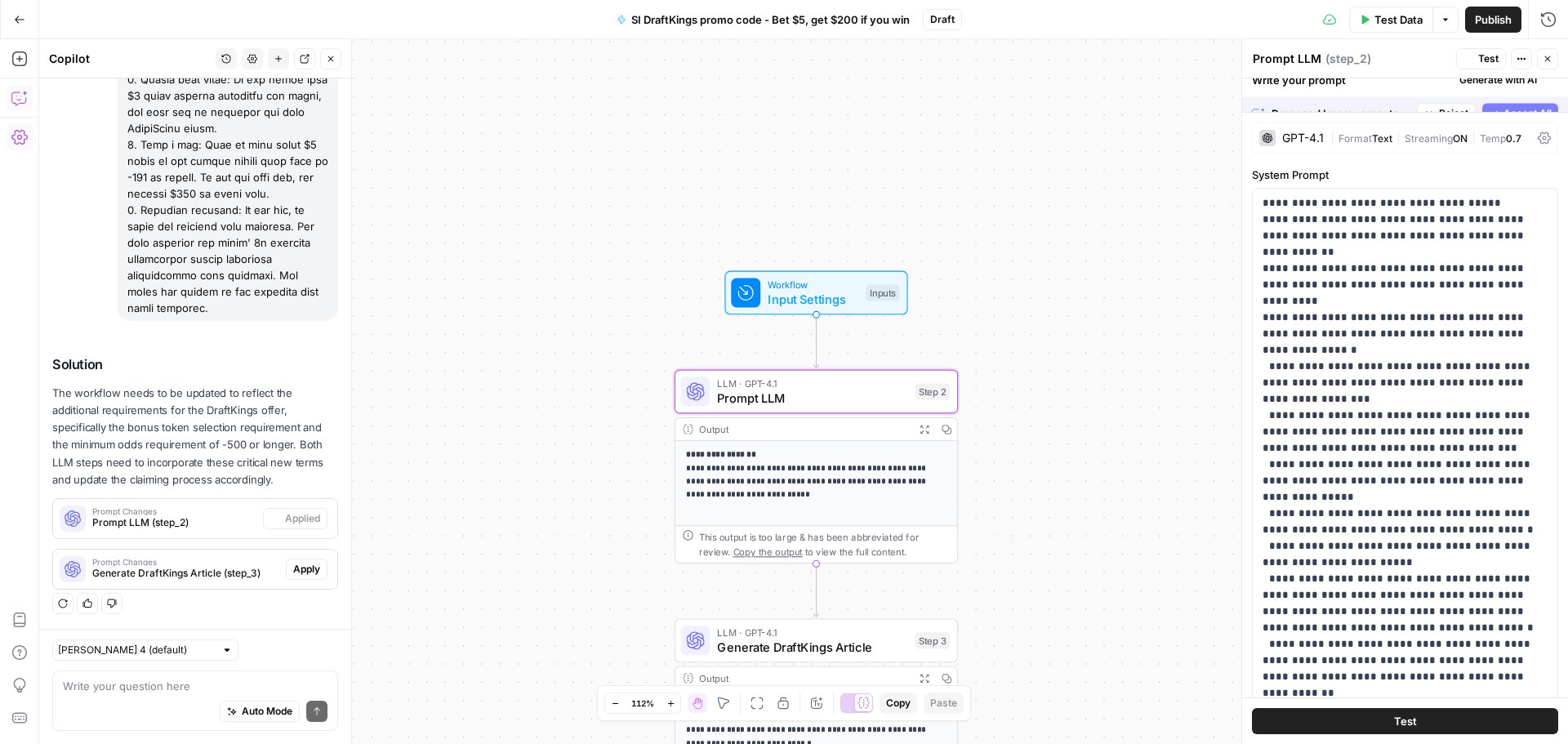
scroll to position [2031, 0]
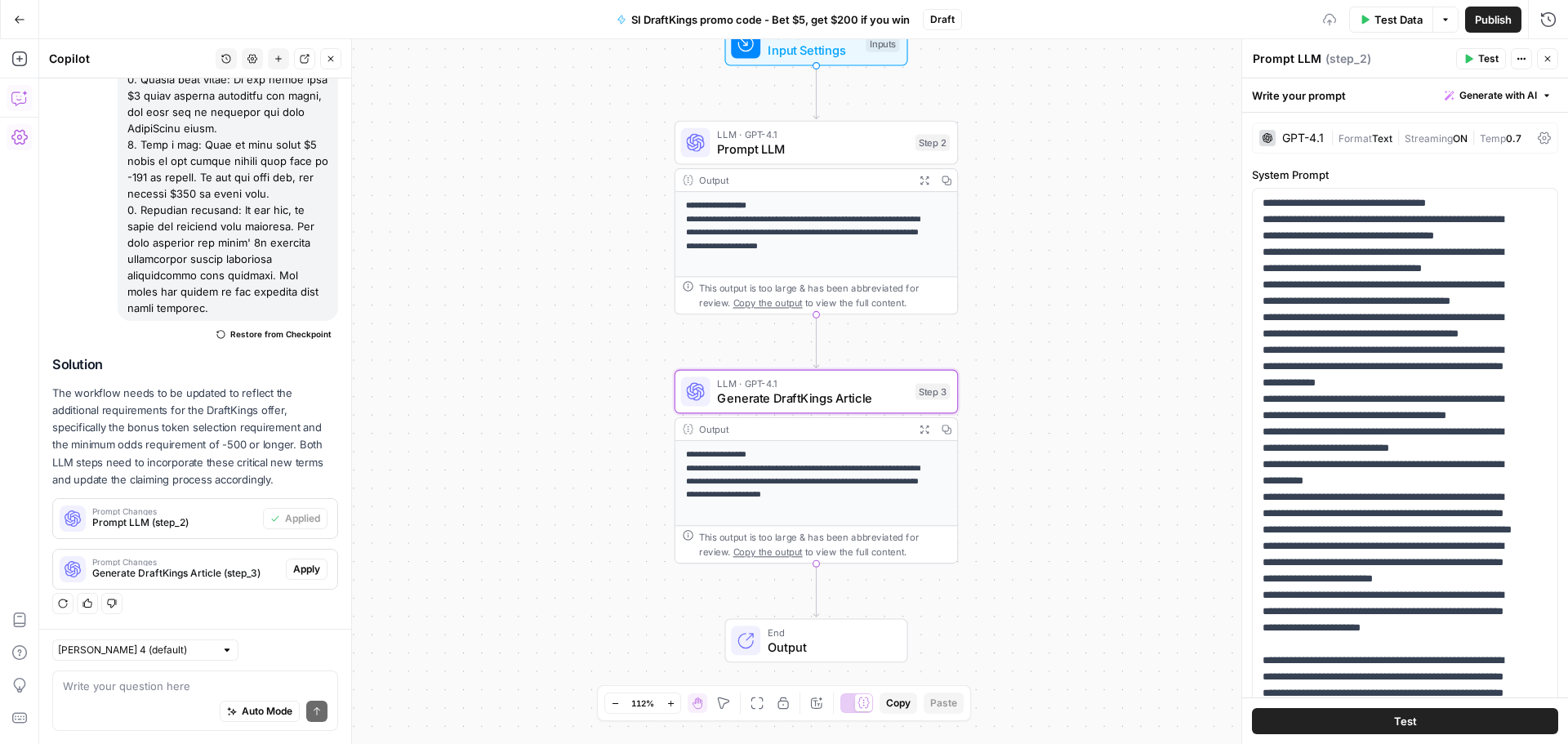
click at [293, 563] on span "Apply" at bounding box center [306, 568] width 27 height 15
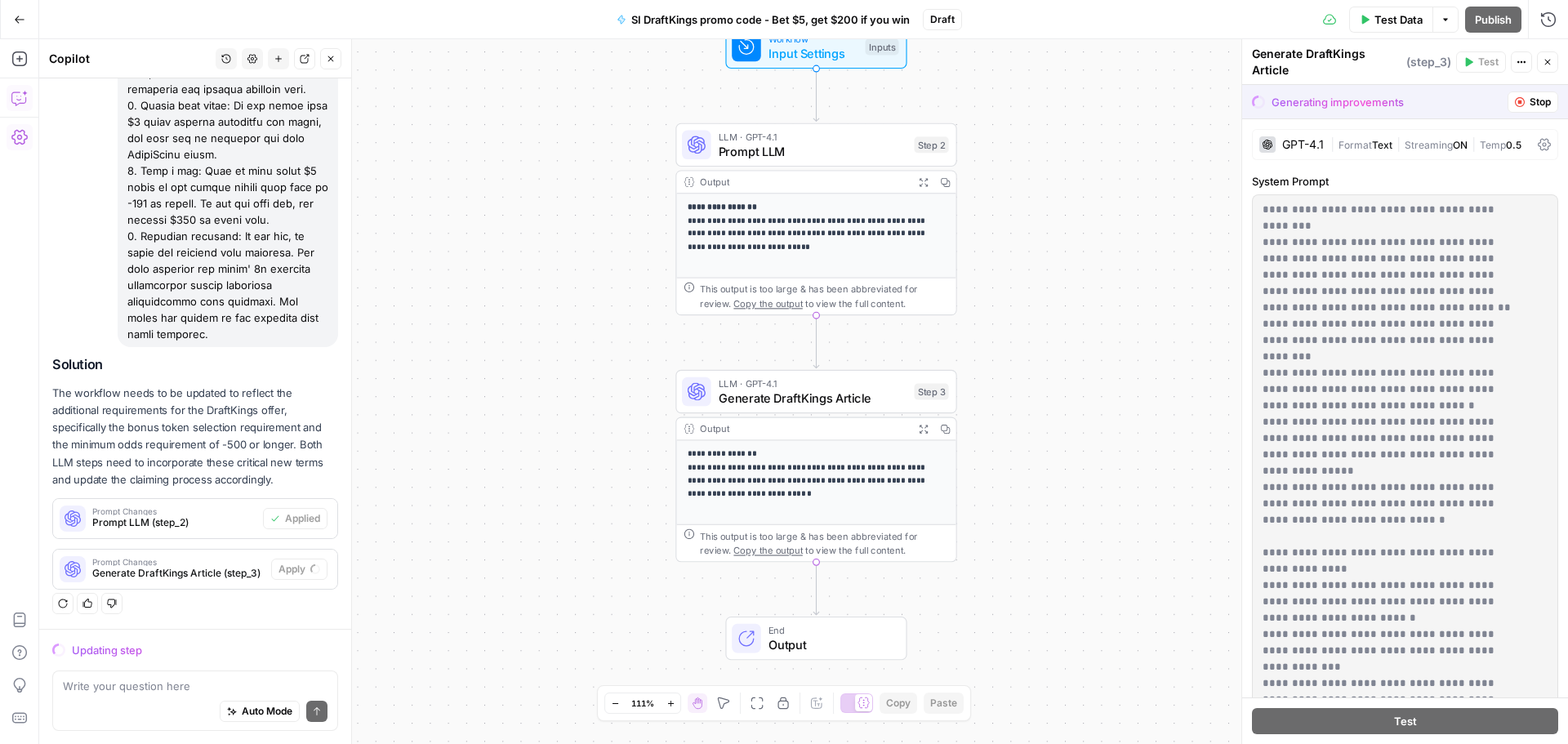
scroll to position [163, 0]
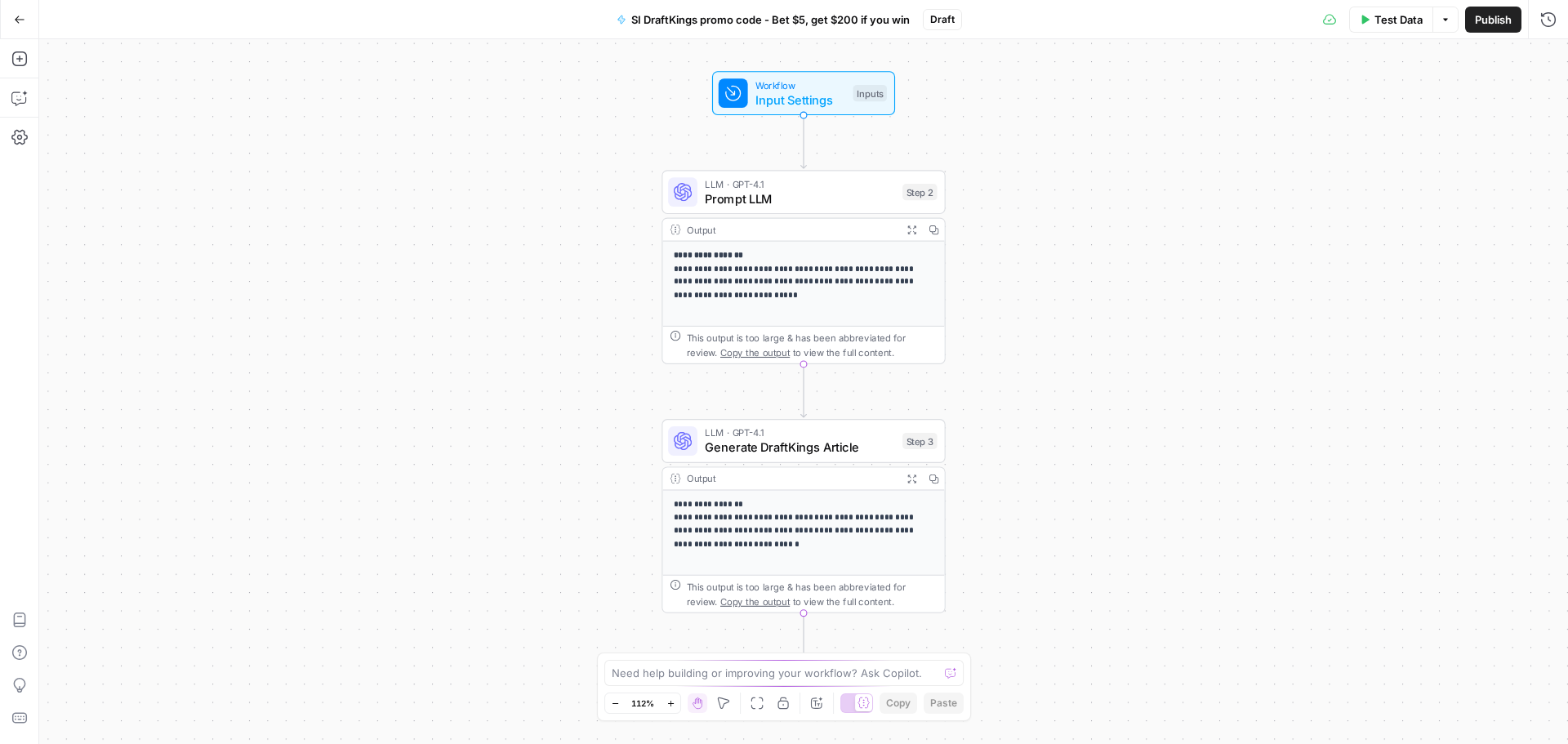
click at [1391, 34] on div "Test Data Options Publish Run History" at bounding box center [1265, 19] width 607 height 38
click at [1393, 28] on button "Test Data" at bounding box center [1391, 19] width 84 height 26
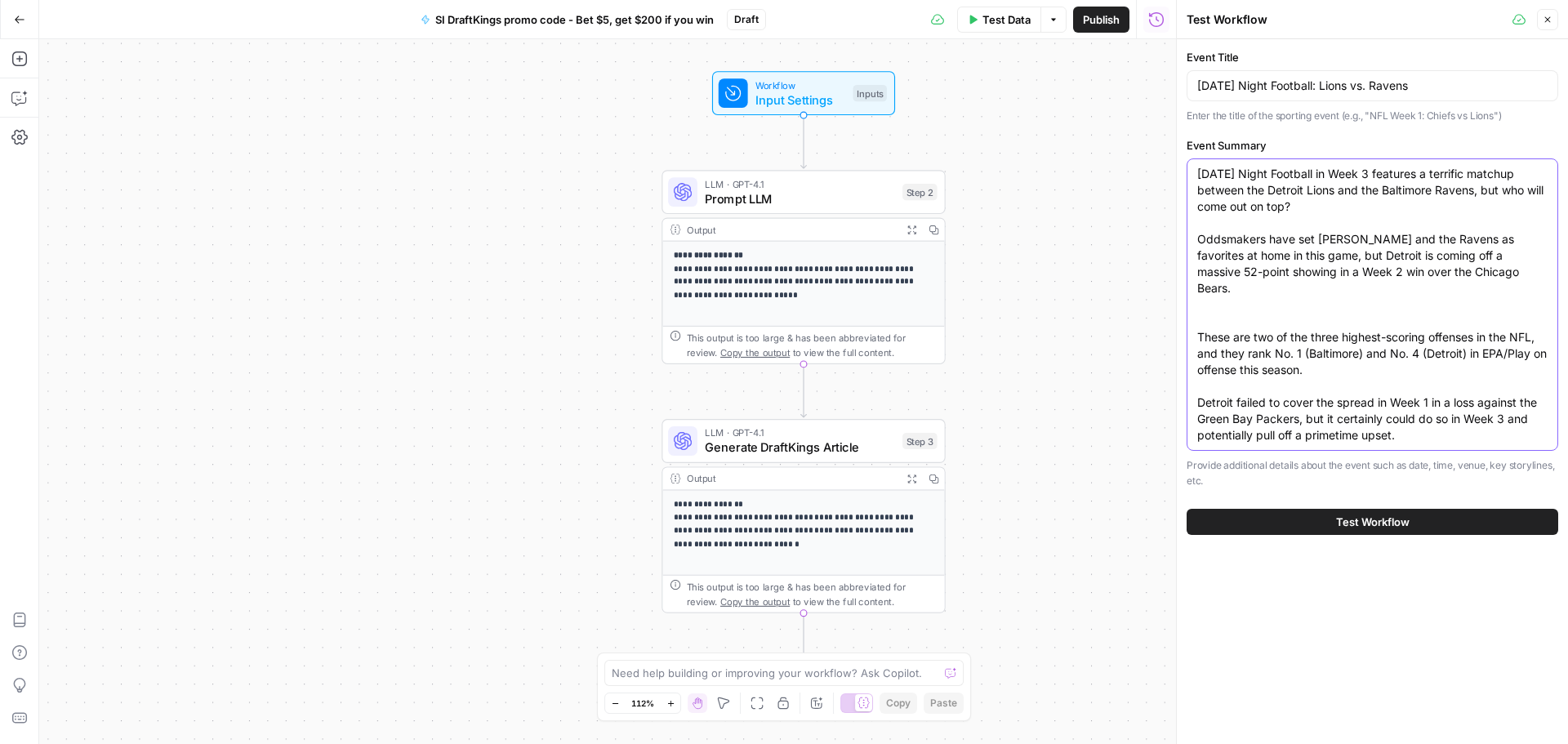
drag, startPoint x: 1231, startPoint y: 298, endPoint x: 1162, endPoint y: 106, distance: 204.0
click at [1162, 106] on body "**********" at bounding box center [784, 372] width 1568 height 744
paste textarea "Early control of the NFC West will be on the line when the San Francisco 49ers …"
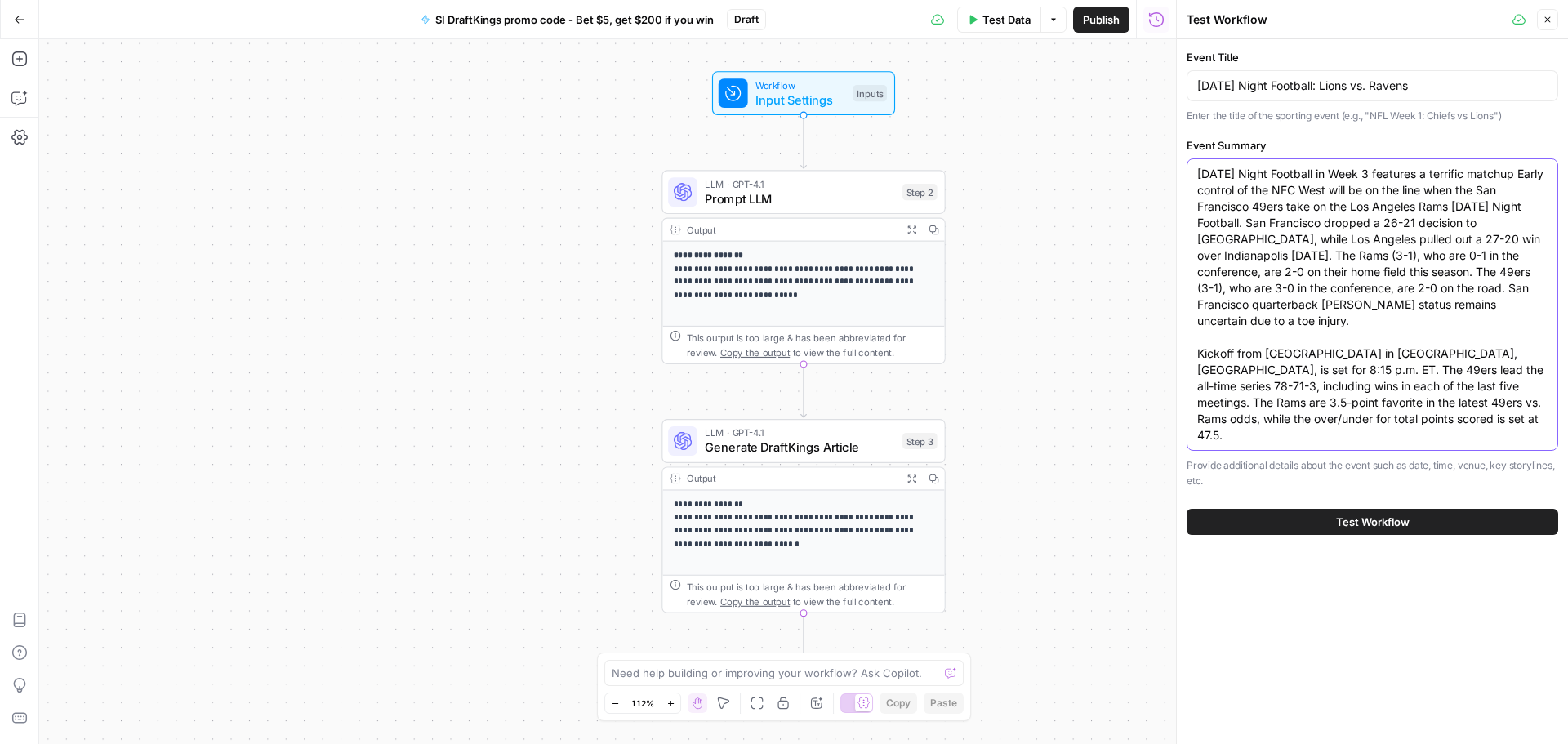
drag, startPoint x: 1403, startPoint y: 419, endPoint x: 1127, endPoint y: 115, distance: 410.6
click at [1127, 115] on body "**********" at bounding box center [784, 372] width 1568 height 744
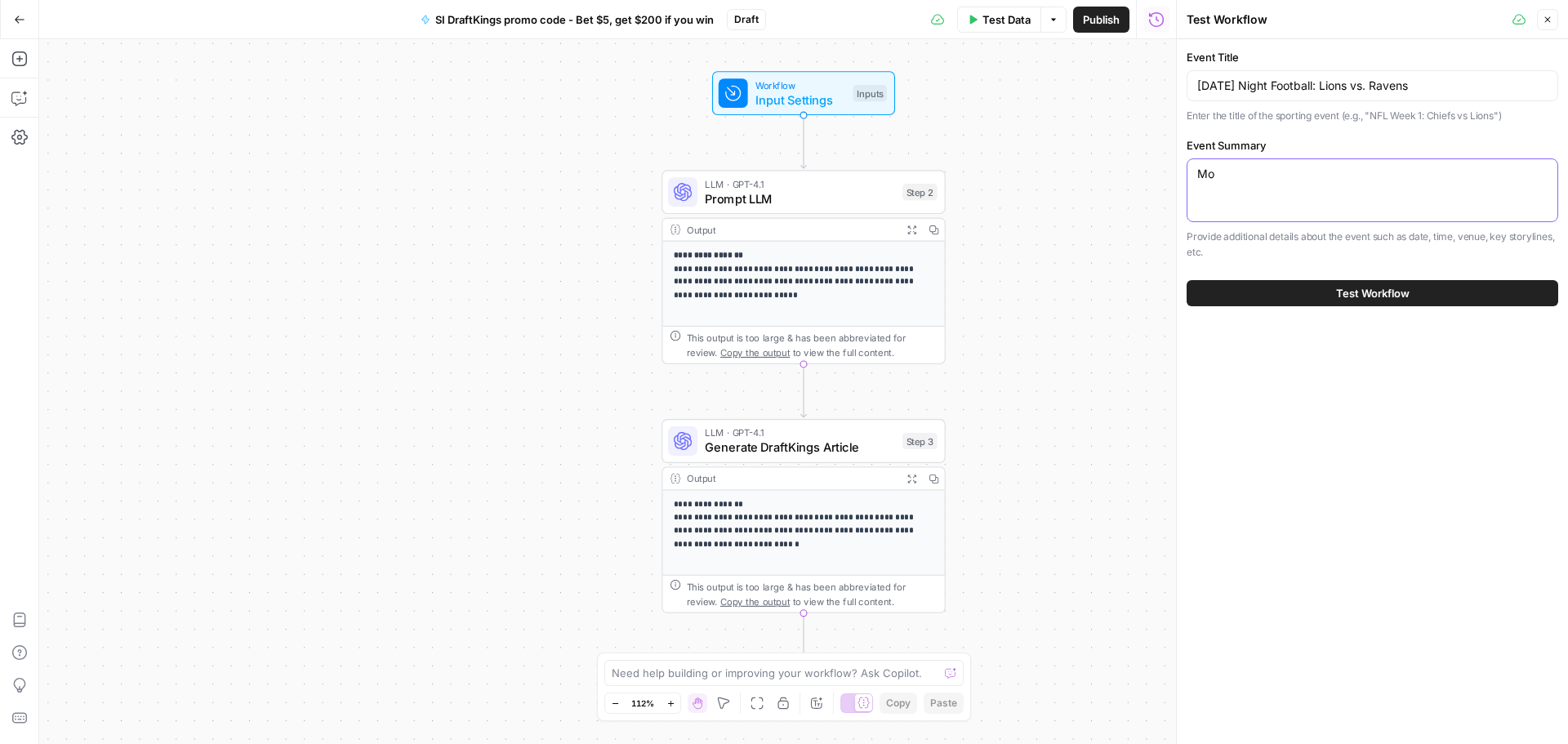
type textarea "M"
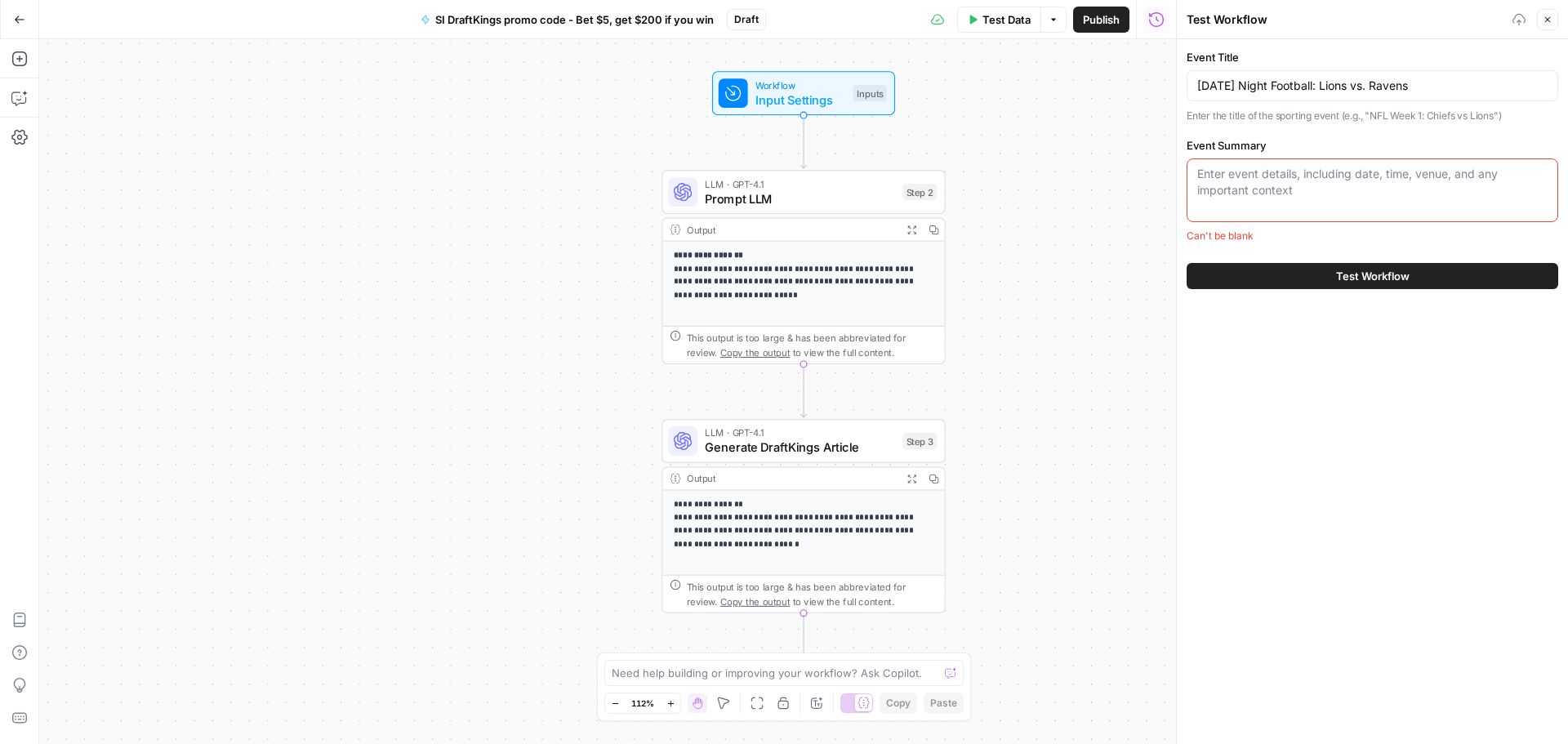
paste textarea "Early control of the NFC West will be on the line when the San Francisco 49ers …"
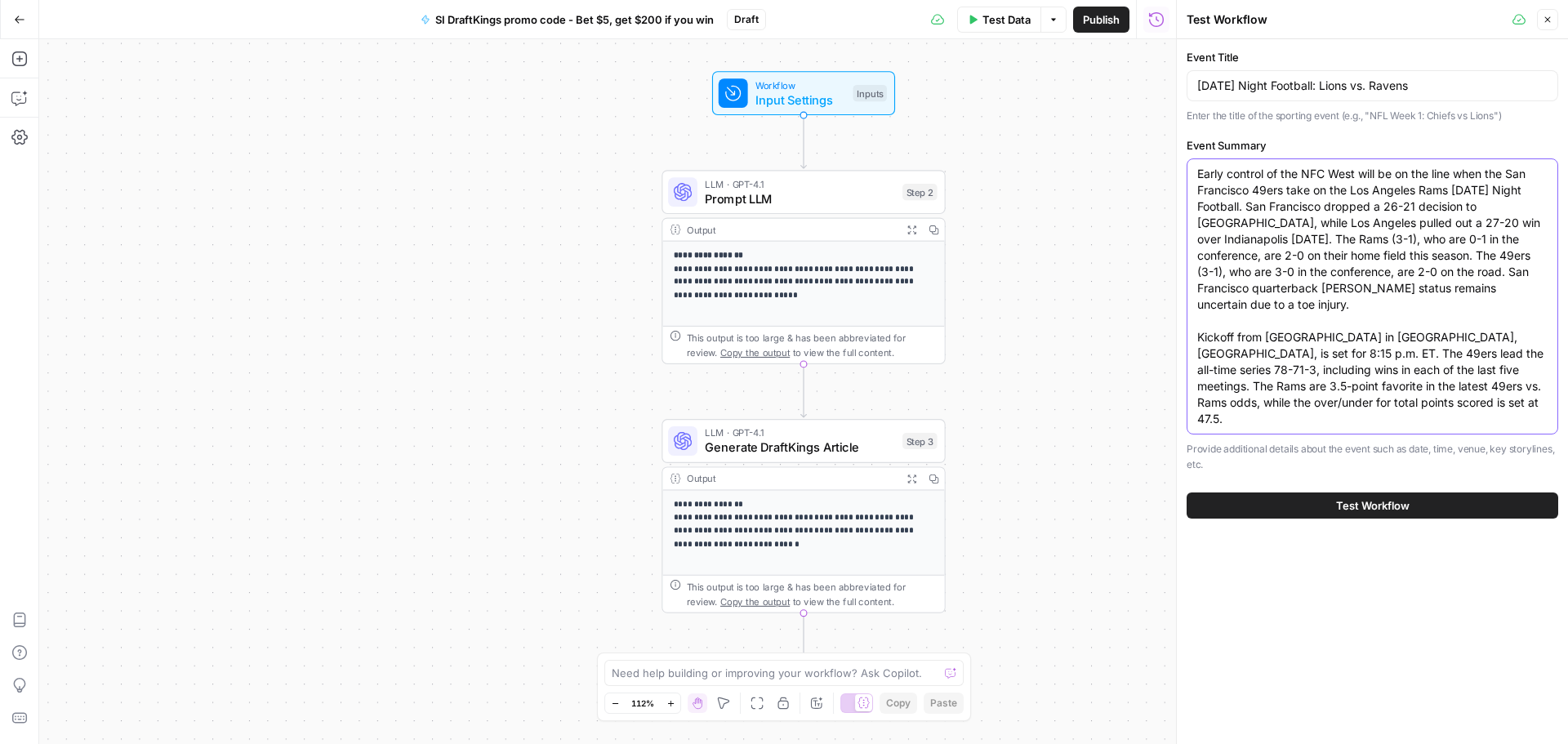
type textarea "Early control of the NFC West will be on the line when the San Francisco 49ers …"
click at [1225, 89] on input "Monday Night Football: Lions vs. Ravens" at bounding box center [1372, 86] width 351 height 17
click at [1336, 85] on input "Thursday Night Football: Lions vs. Ravens" at bounding box center [1372, 86] width 351 height 17
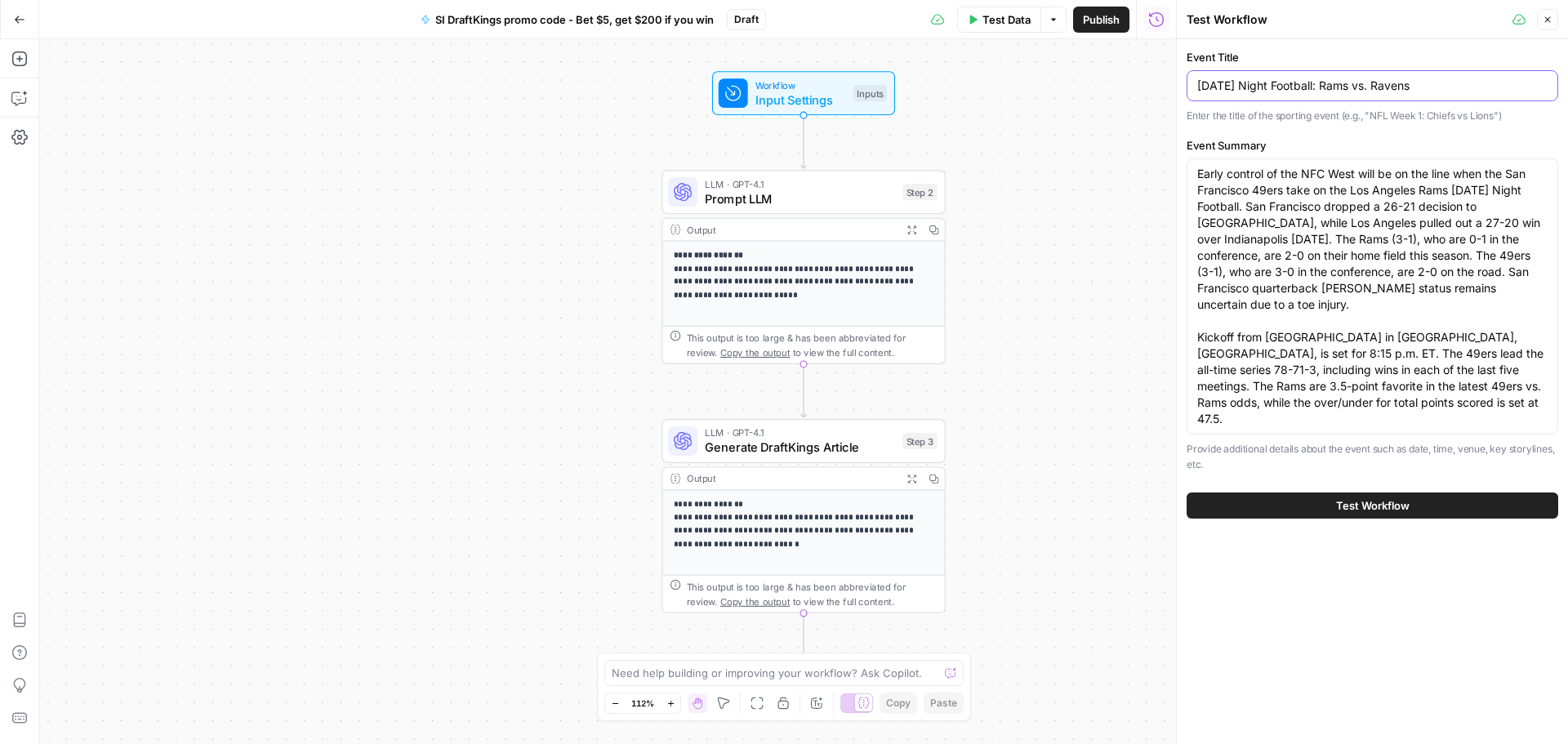
click at [1411, 77] on div "Thursday Night Football: Rams vs. Ravens" at bounding box center [1372, 86] width 372 height 31
click at [1414, 85] on input "Thursday Night Football: Rams vs. Ravens" at bounding box center [1372, 86] width 351 height 17
type input "Thursday Night Football: Rams vs. 49ers"
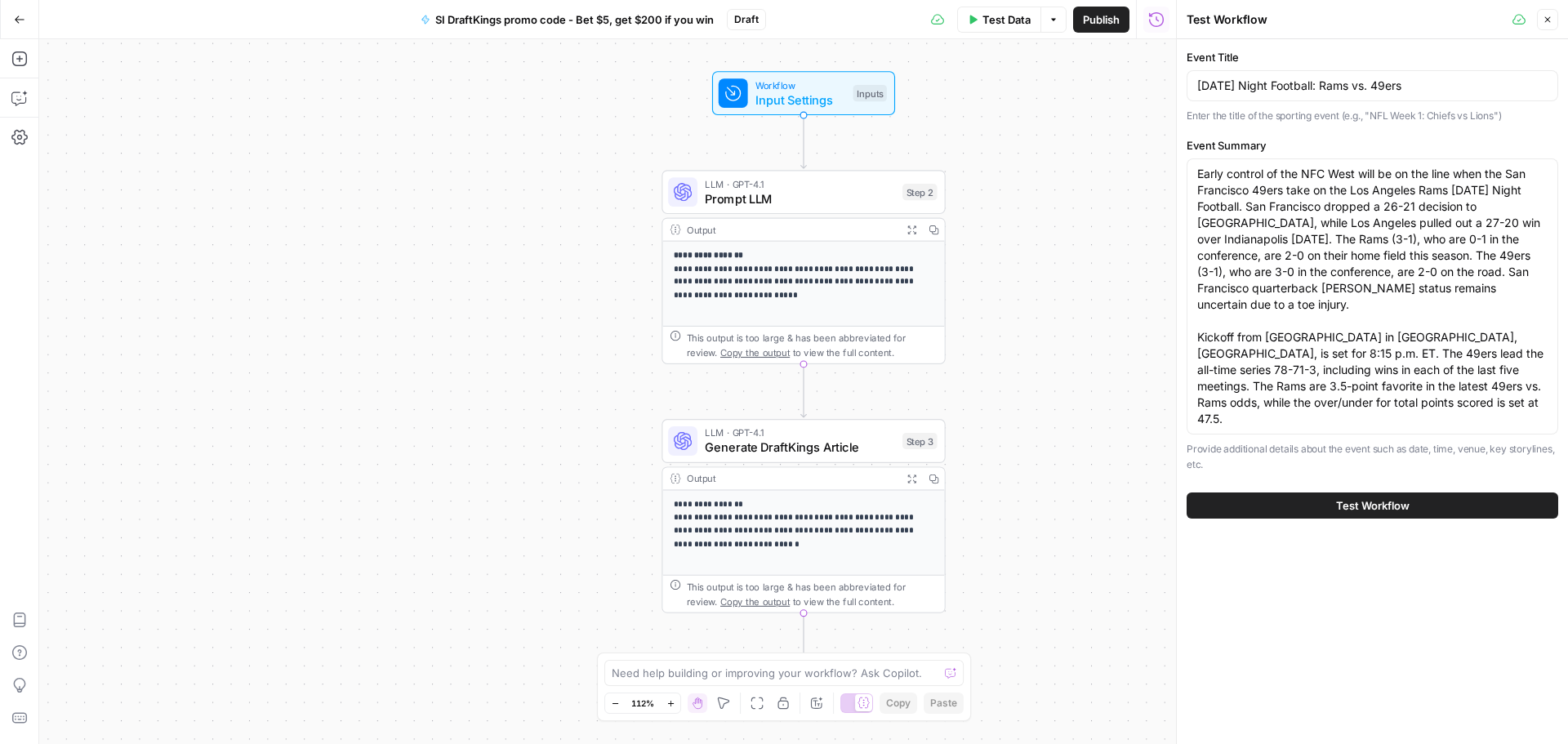
click at [1351, 497] on span "Test Workflow" at bounding box center [1372, 505] width 73 height 17
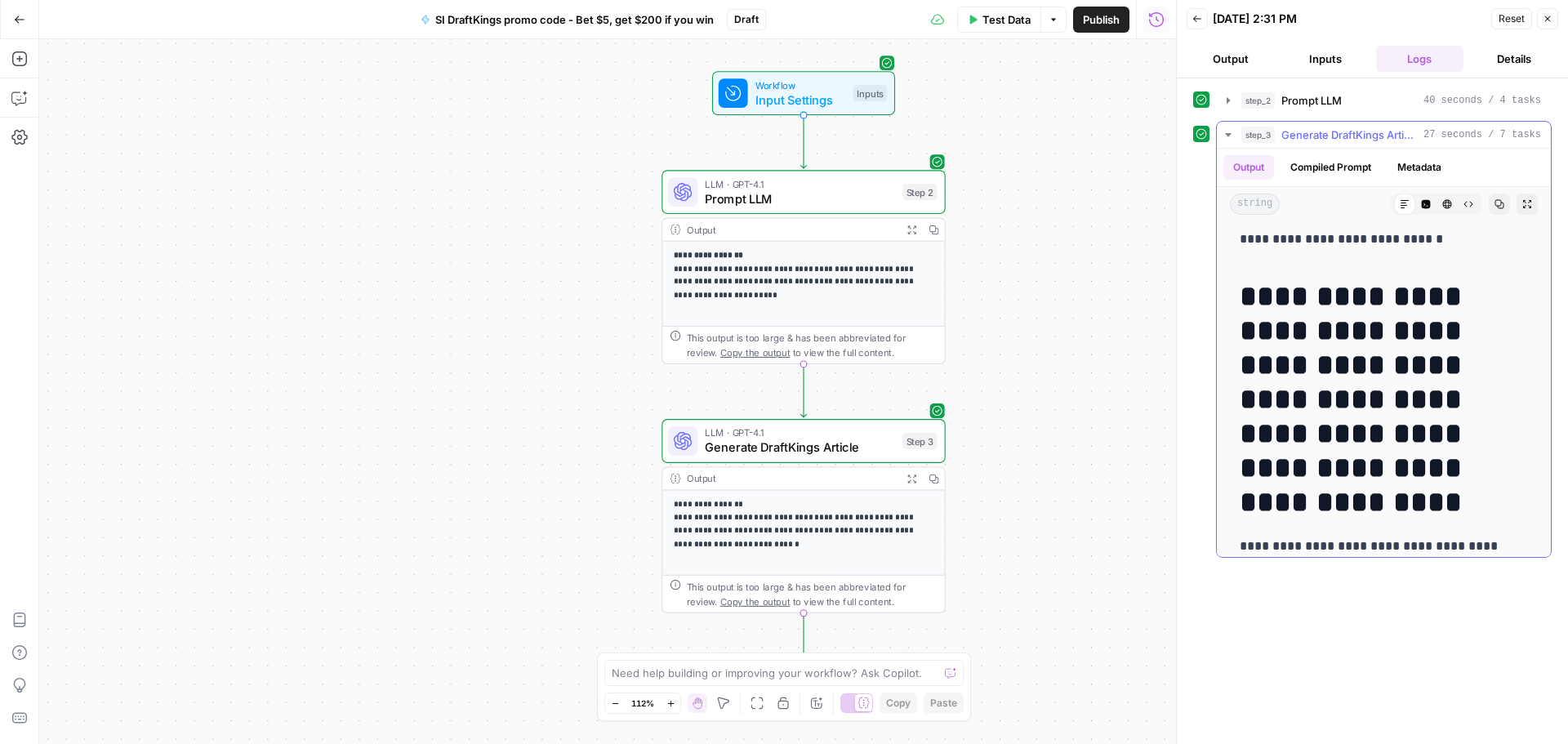
scroll to position [245, 0]
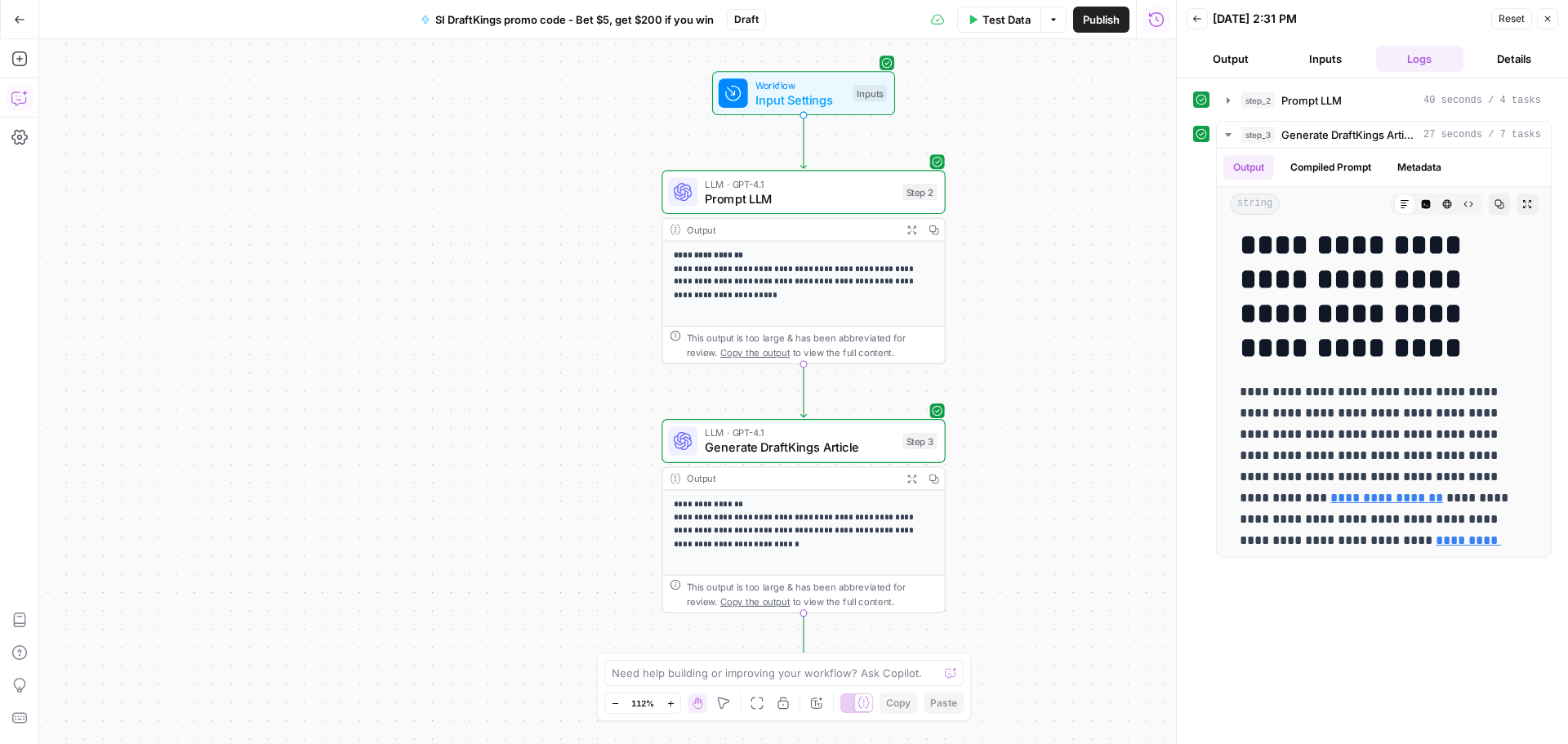
click at [22, 102] on icon "button" at bounding box center [19, 98] width 17 height 17
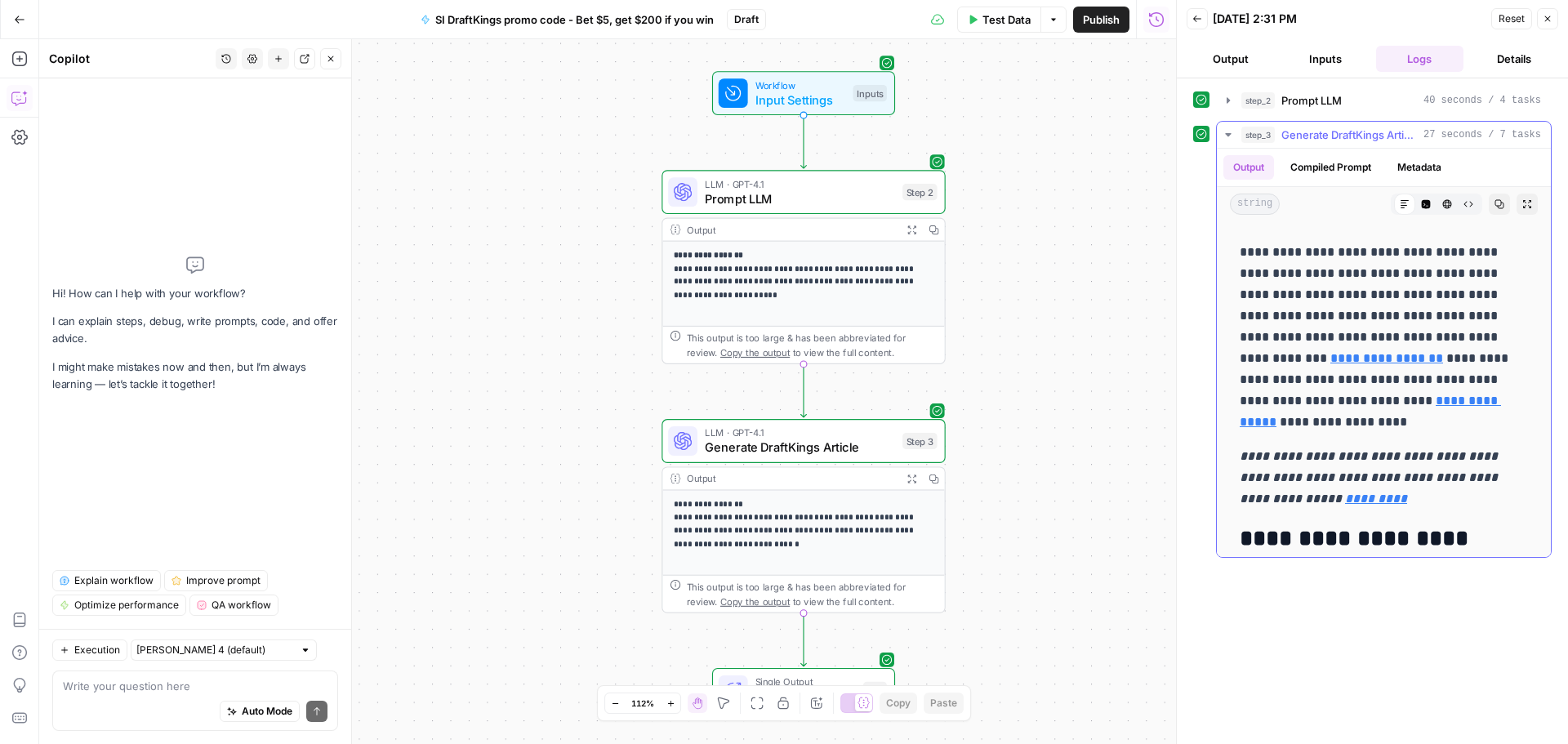
scroll to position [490, 0]
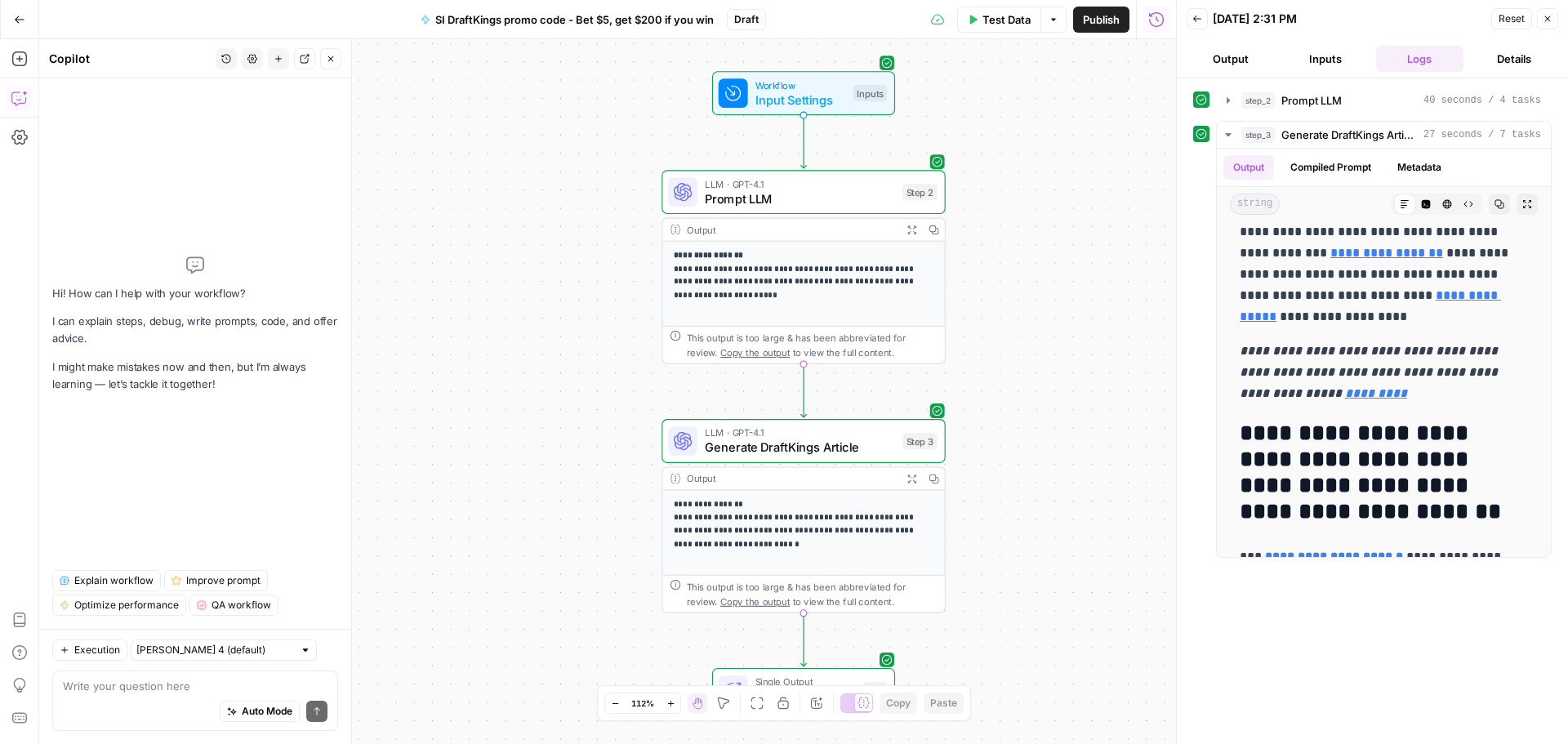
click at [94, 695] on div "Auto Mode Send" at bounding box center [195, 711] width 265 height 36
paste textarea "Lor ipsum: Dol $5, Sit $688 Ametc Adip El Se Doei Temp Incidid: UtlabOreet dolo…"
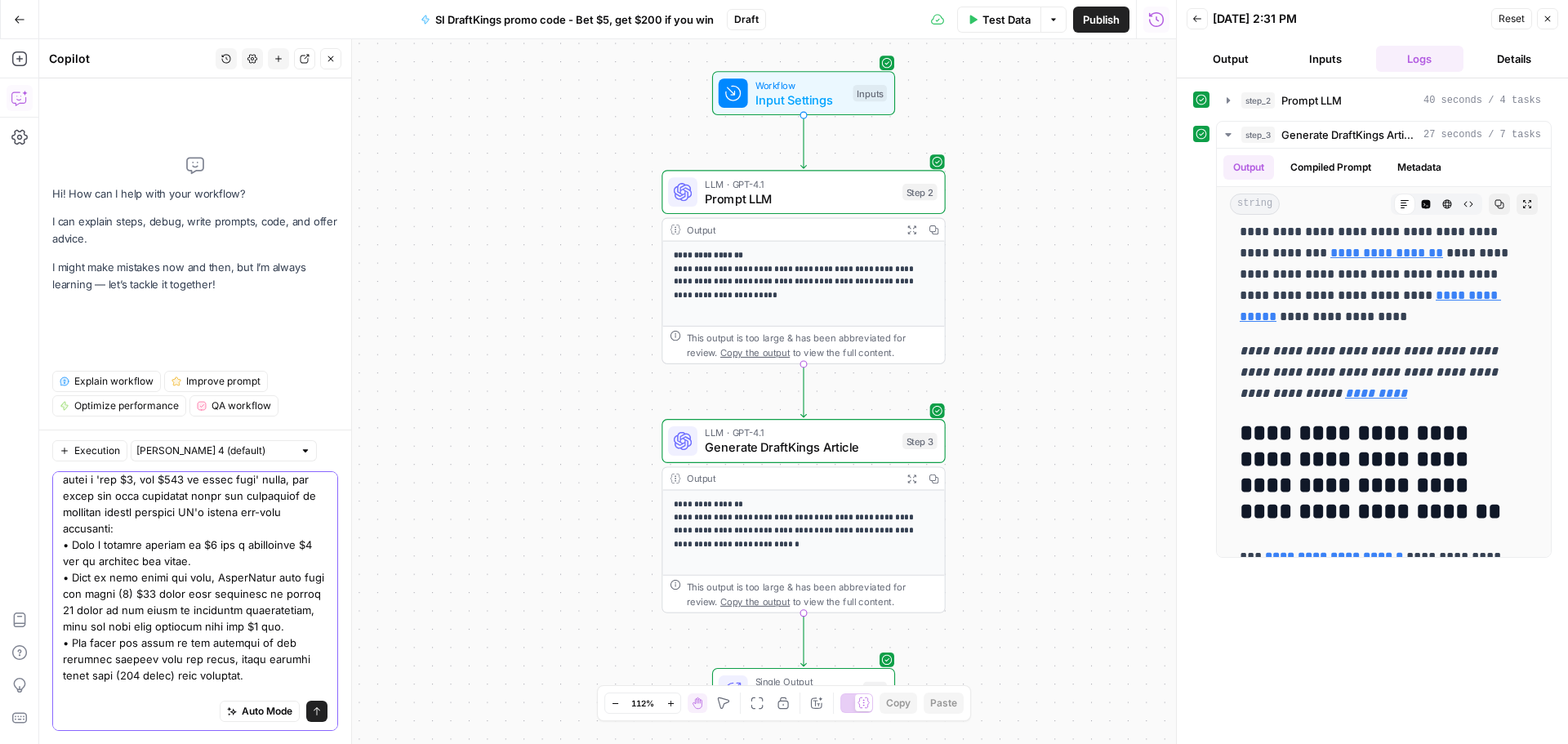
scroll to position [0, 0]
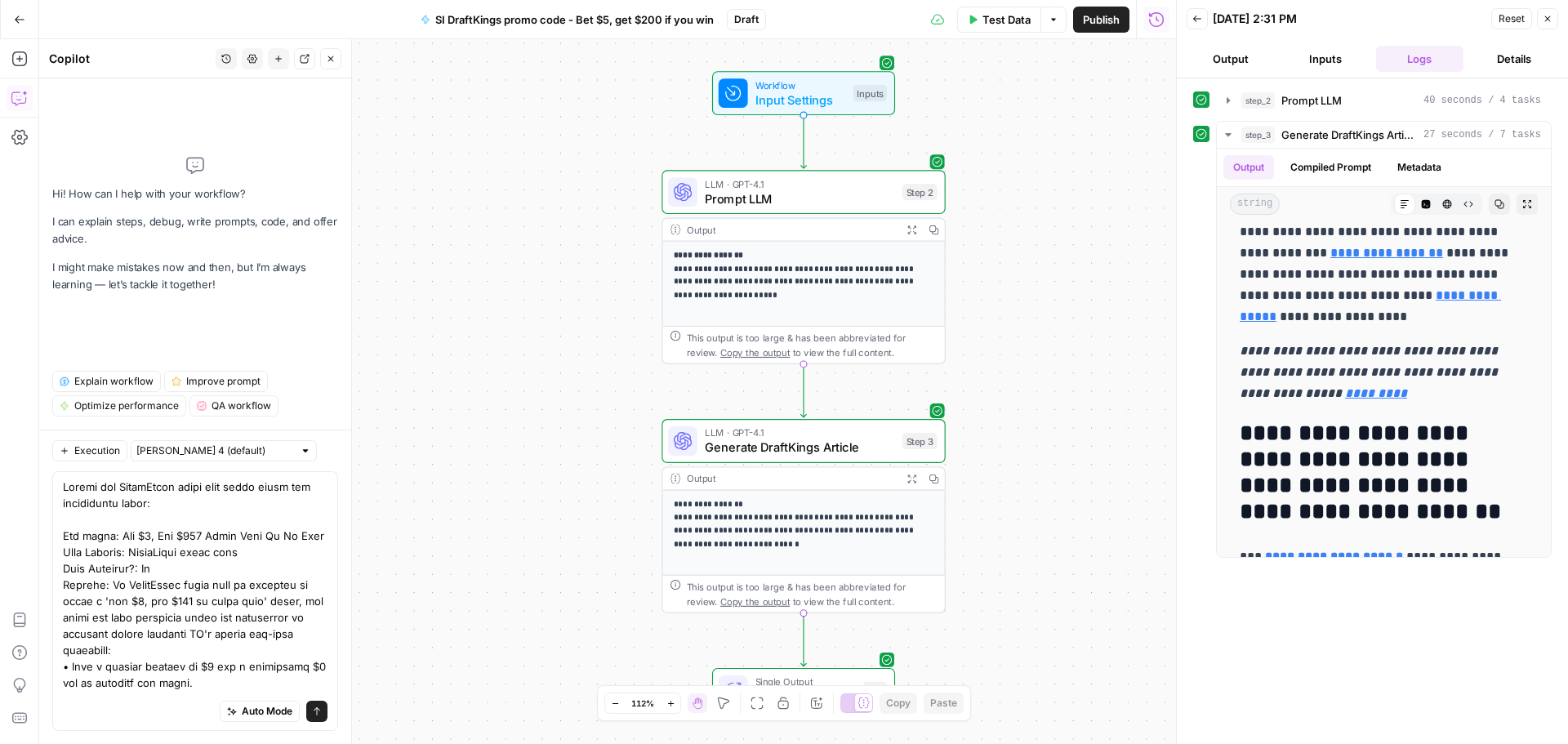
drag, startPoint x: 62, startPoint y: 508, endPoint x: 244, endPoint y: 672, distance: 245.0
click at [244, 672] on div "Auto Mode Send" at bounding box center [195, 601] width 286 height 259
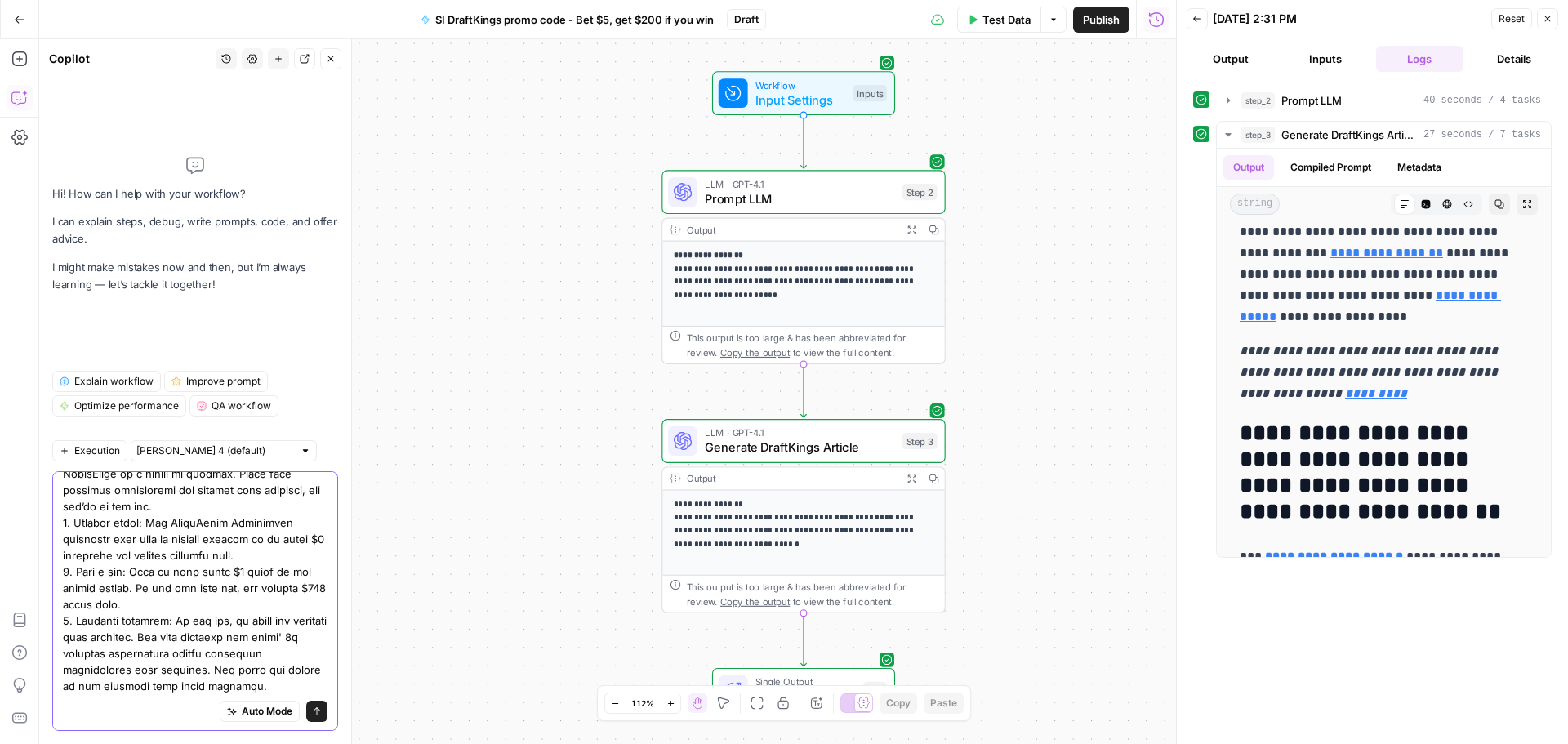
drag, startPoint x: 293, startPoint y: 687, endPoint x: 78, endPoint y: 547, distance: 256.6
click at [78, 547] on textarea at bounding box center [195, 383] width 265 height 620
click at [82, 542] on textarea at bounding box center [195, 383] width 265 height 620
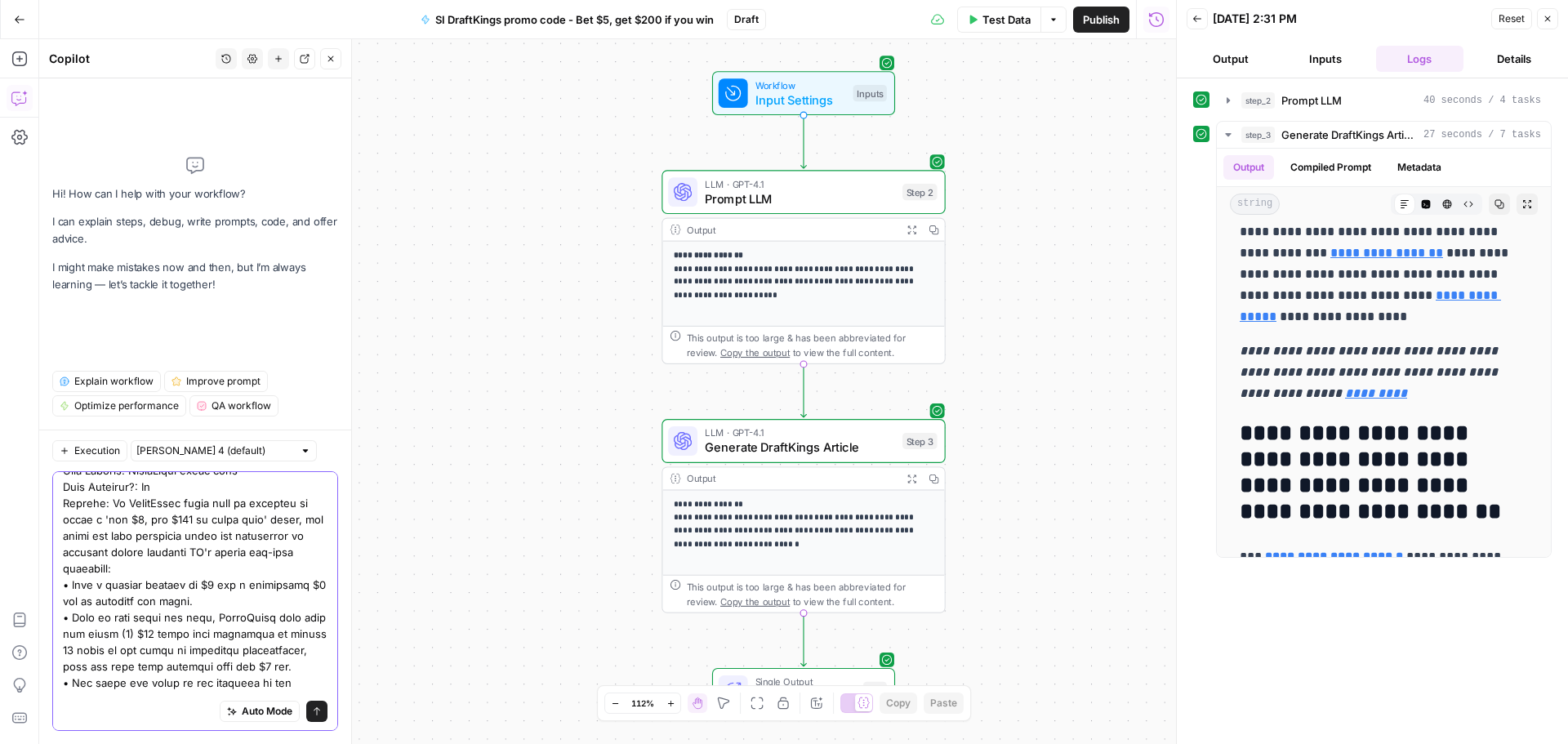
scroll to position [163, 0]
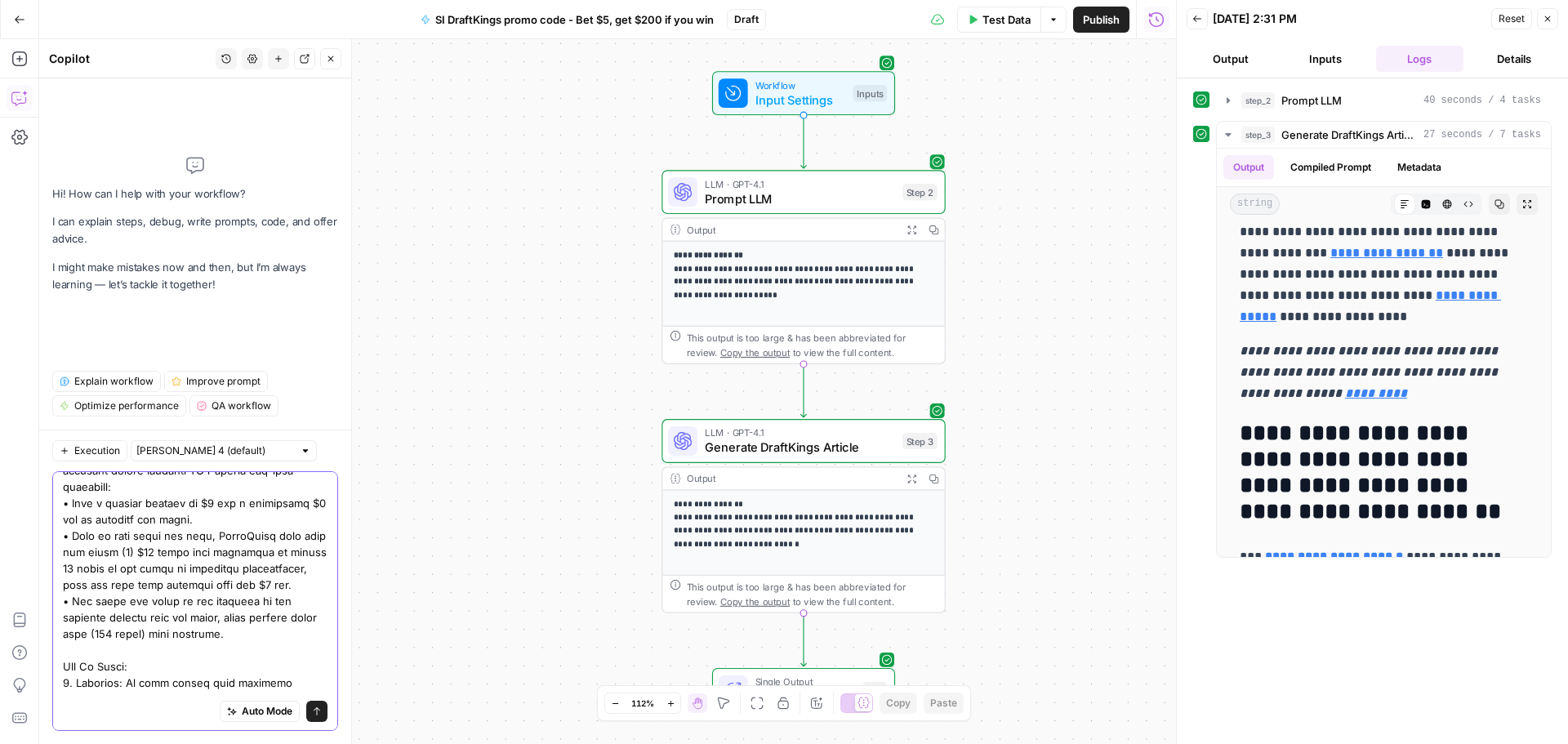
drag, startPoint x: 287, startPoint y: 681, endPoint x: 64, endPoint y: 655, distance: 224.5
click at [64, 655] on textarea at bounding box center [195, 625] width 265 height 620
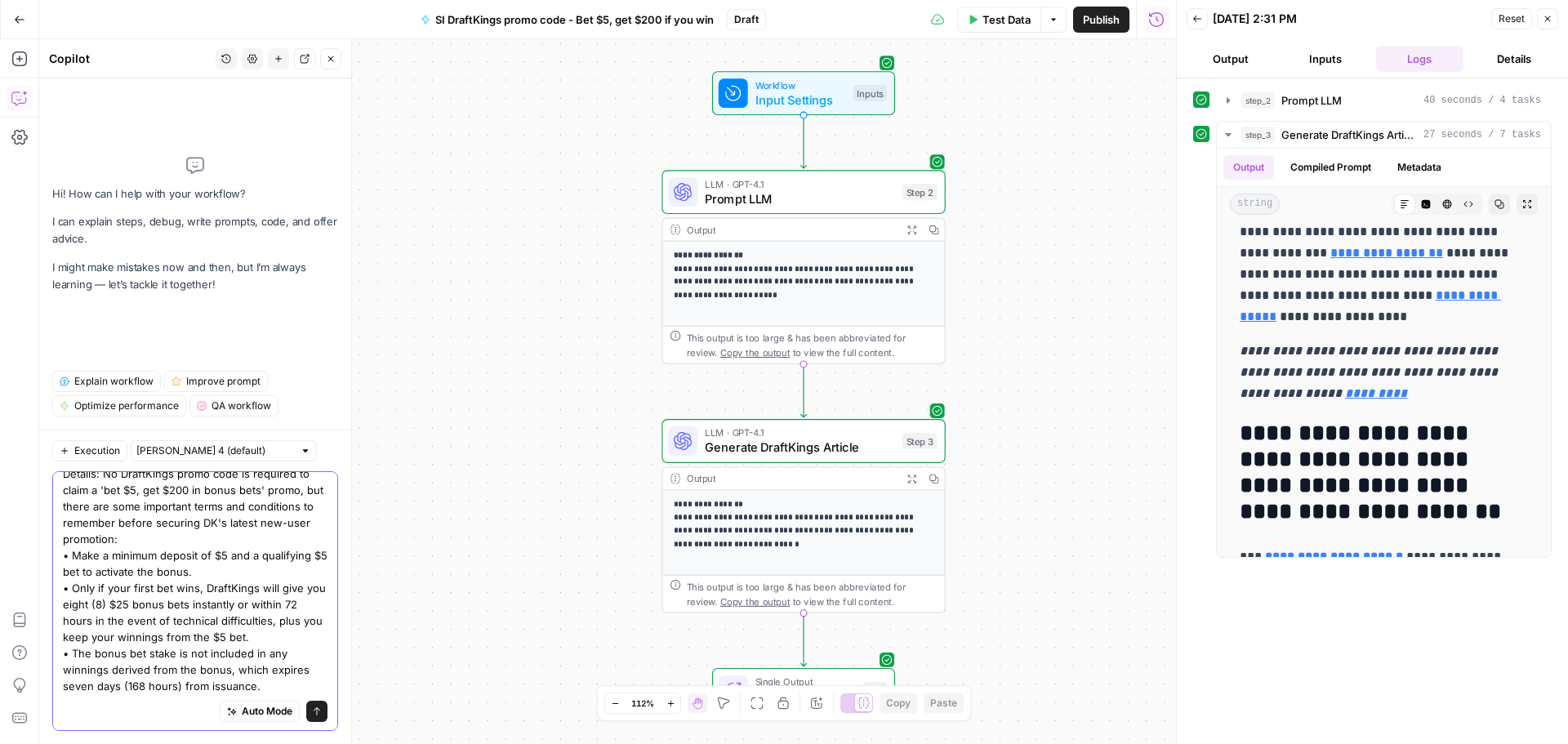
scroll to position [0, 0]
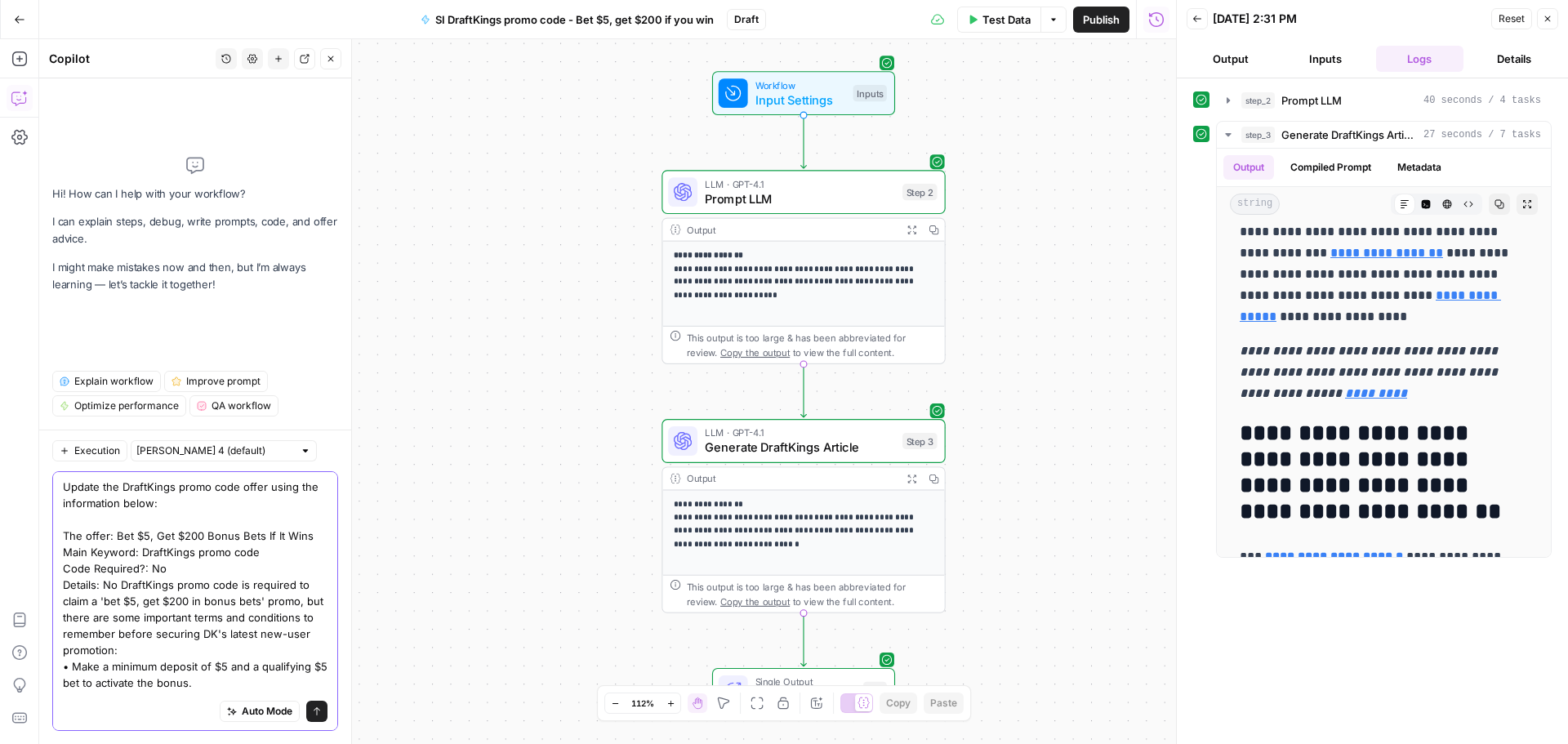
click at [162, 535] on textarea "Update the DraftKings promo code offer using the information below: The offer: …" at bounding box center [195, 642] width 265 height 327
click at [200, 533] on textarea "Update the DraftKings promo code offer using the information below: The offer: …" at bounding box center [195, 642] width 265 height 327
drag, startPoint x: 280, startPoint y: 534, endPoint x: 294, endPoint y: 545, distance: 17.8
click at [294, 545] on textarea "Update the DraftKings promo code offer using the information below: The offer: …" at bounding box center [195, 642] width 265 height 327
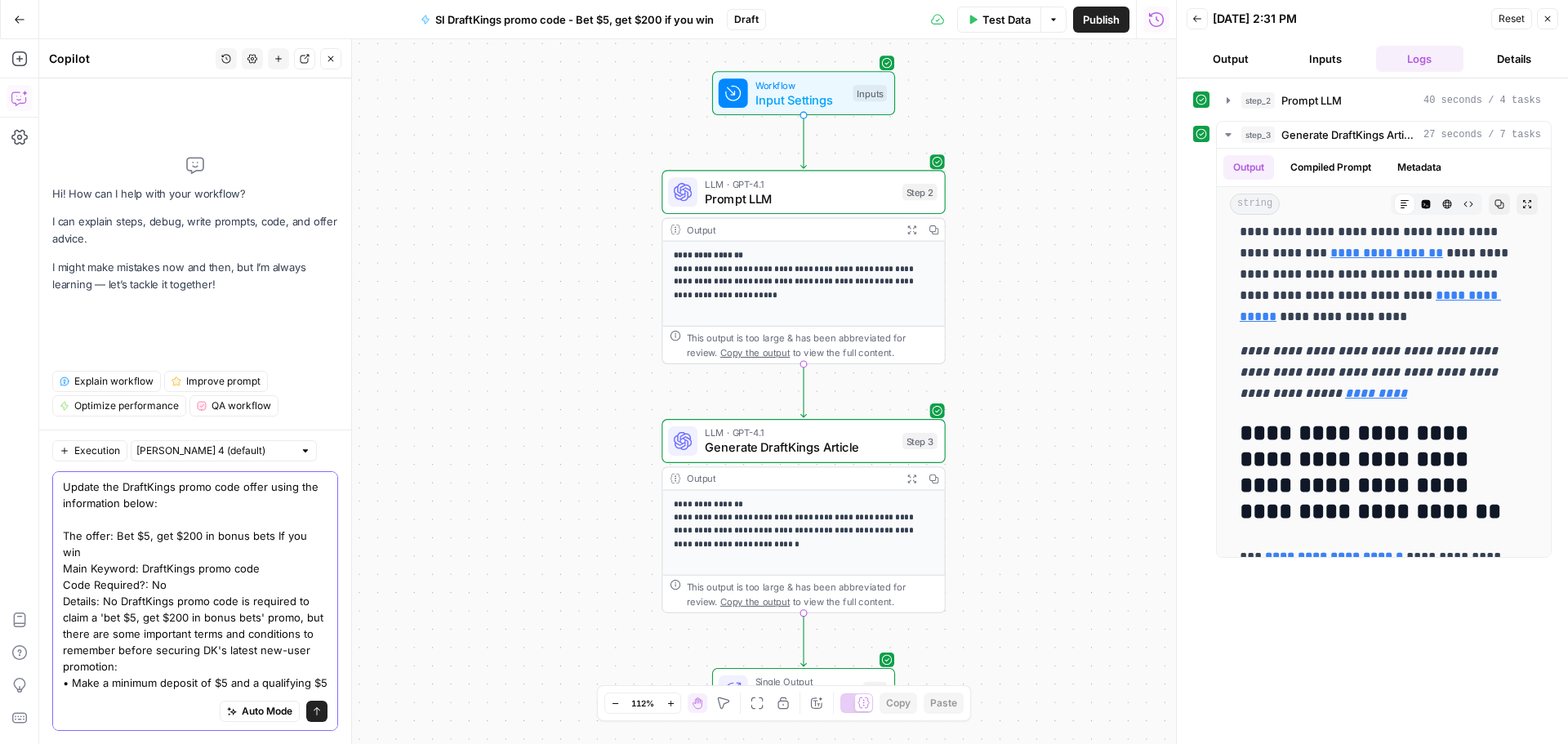
click at [278, 527] on textarea "Update the DraftKings promo code offer using the information below: The offer: …" at bounding box center [195, 650] width 265 height 343
click at [277, 536] on textarea "Update the DraftKings promo code offer using the information below: The offer: …" at bounding box center [195, 650] width 265 height 343
drag, startPoint x: 298, startPoint y: 650, endPoint x: 278, endPoint y: 654, distance: 20.4
click at [278, 654] on textarea "Update the DraftKings promo code offer using the information below: The offer: …" at bounding box center [195, 650] width 265 height 343
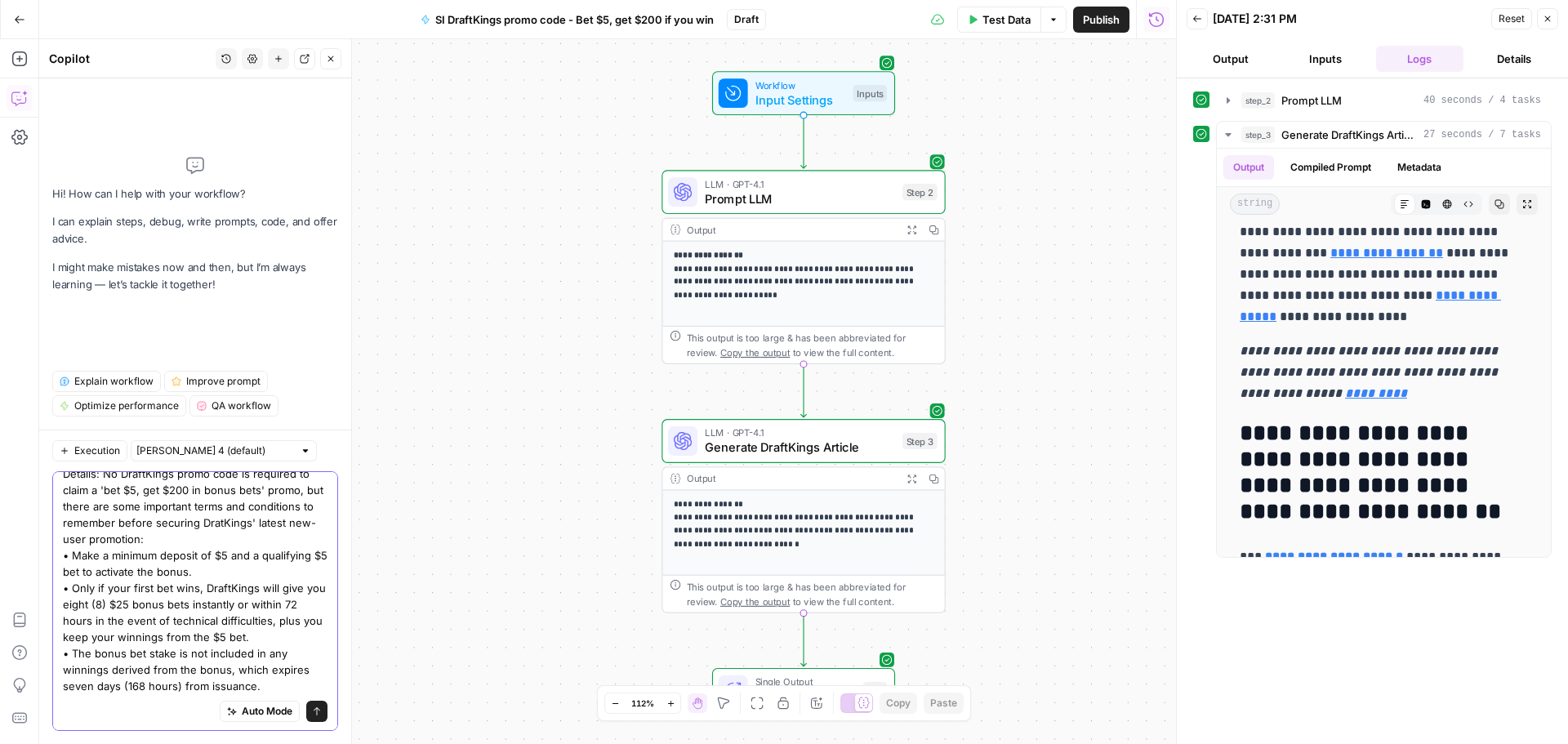
click at [224, 557] on textarea "Update the DraftKings promo code offer using the information below: The offer: …" at bounding box center [195, 522] width 265 height 343
type textarea "Update the DraftKings promo code offer using the information below: The offer: …"
click at [306, 706] on button "Send" at bounding box center [317, 711] width 21 height 21
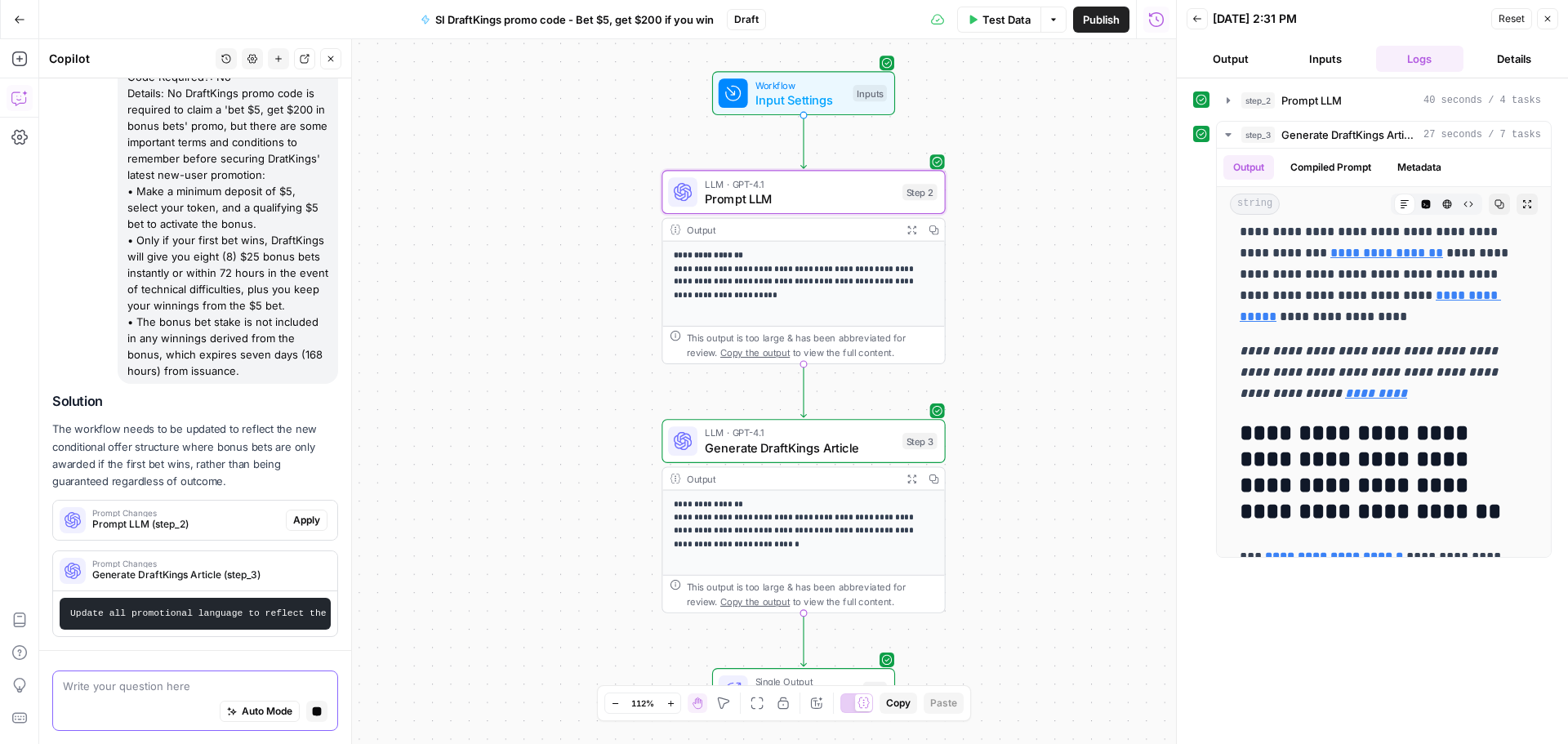
scroll to position [304, 0]
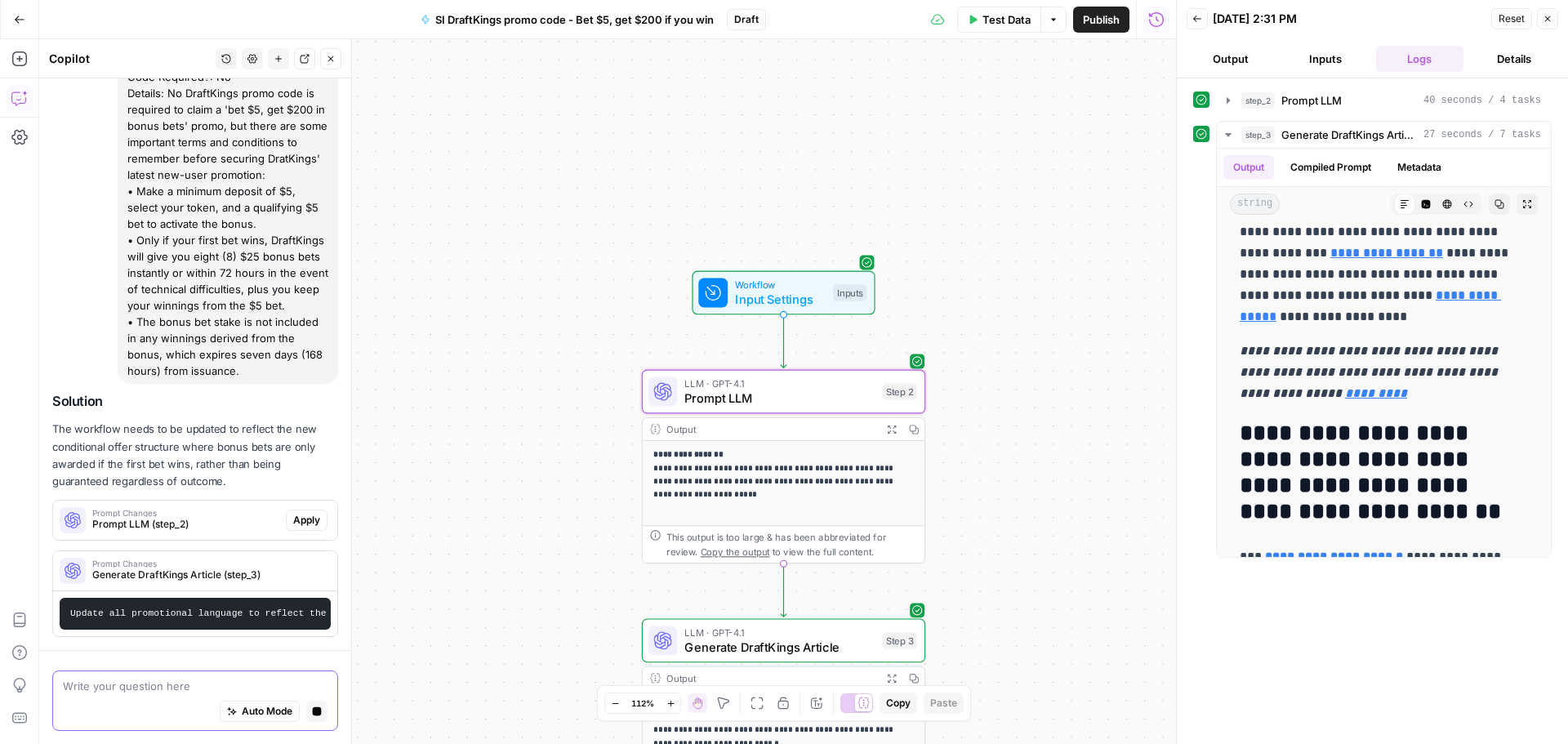
click at [299, 513] on span "Apply" at bounding box center [306, 520] width 27 height 15
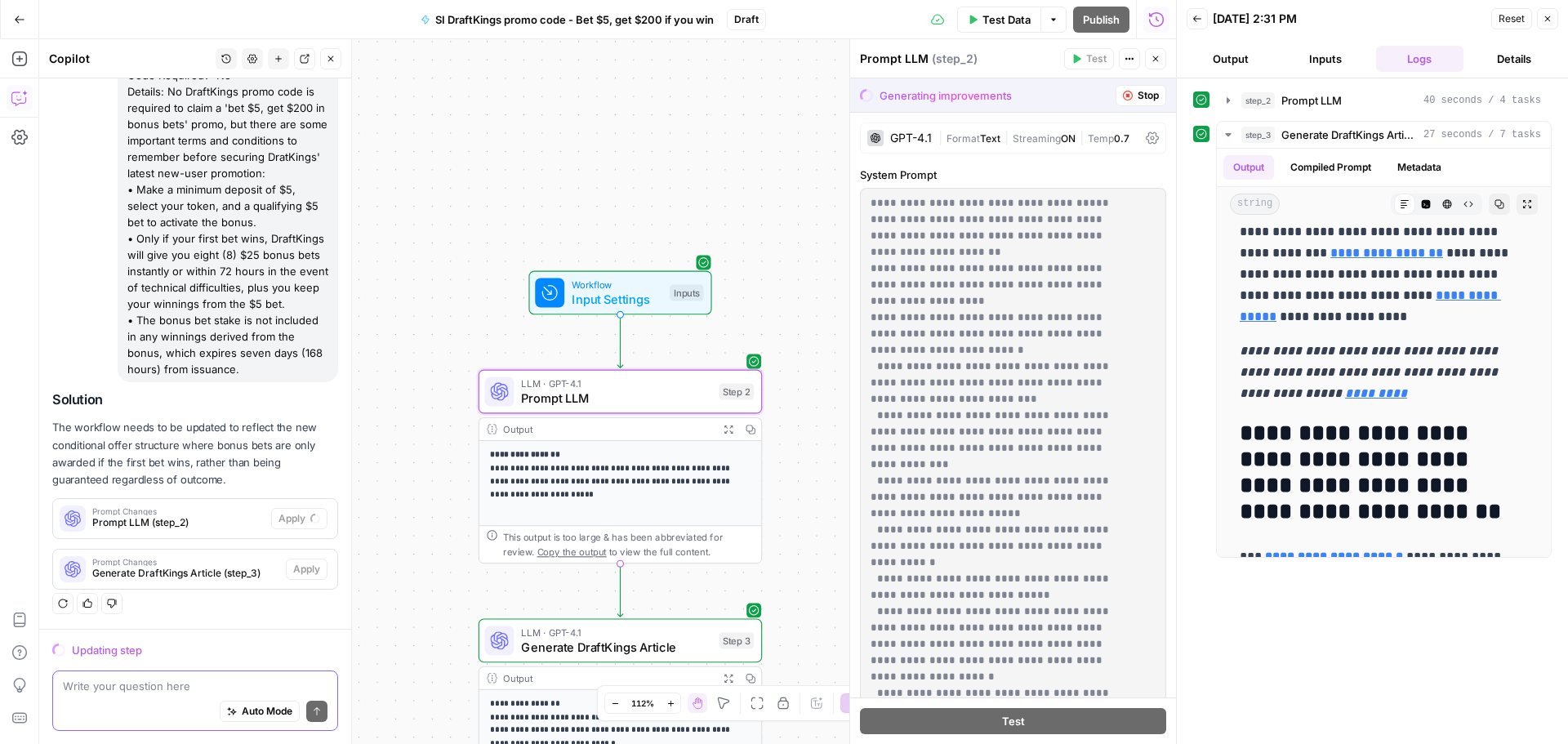
scroll to position [294, 0]
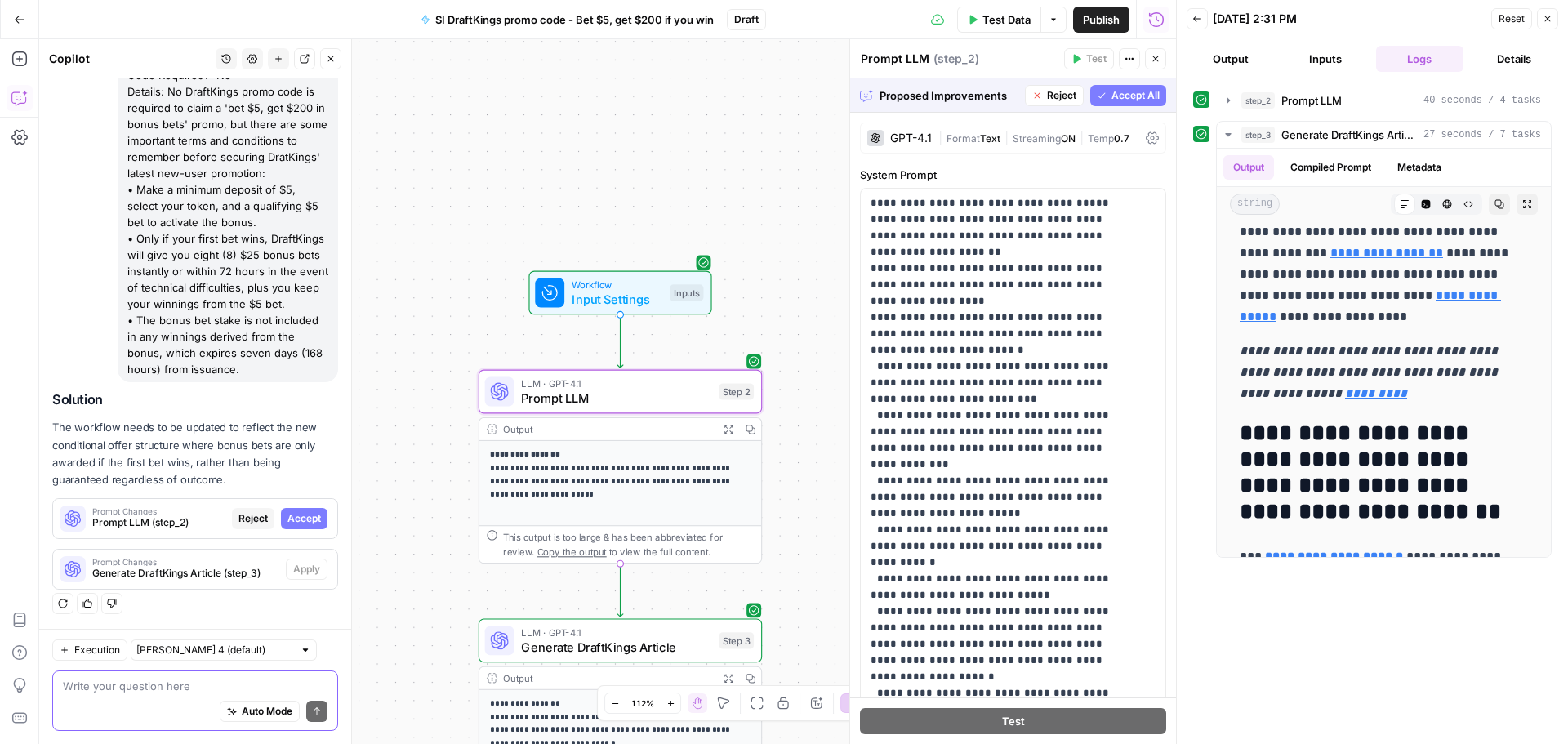
click at [288, 507] on div "Prompt Changes Prompt LLM (step_2) Reject Accept" at bounding box center [195, 519] width 284 height 26
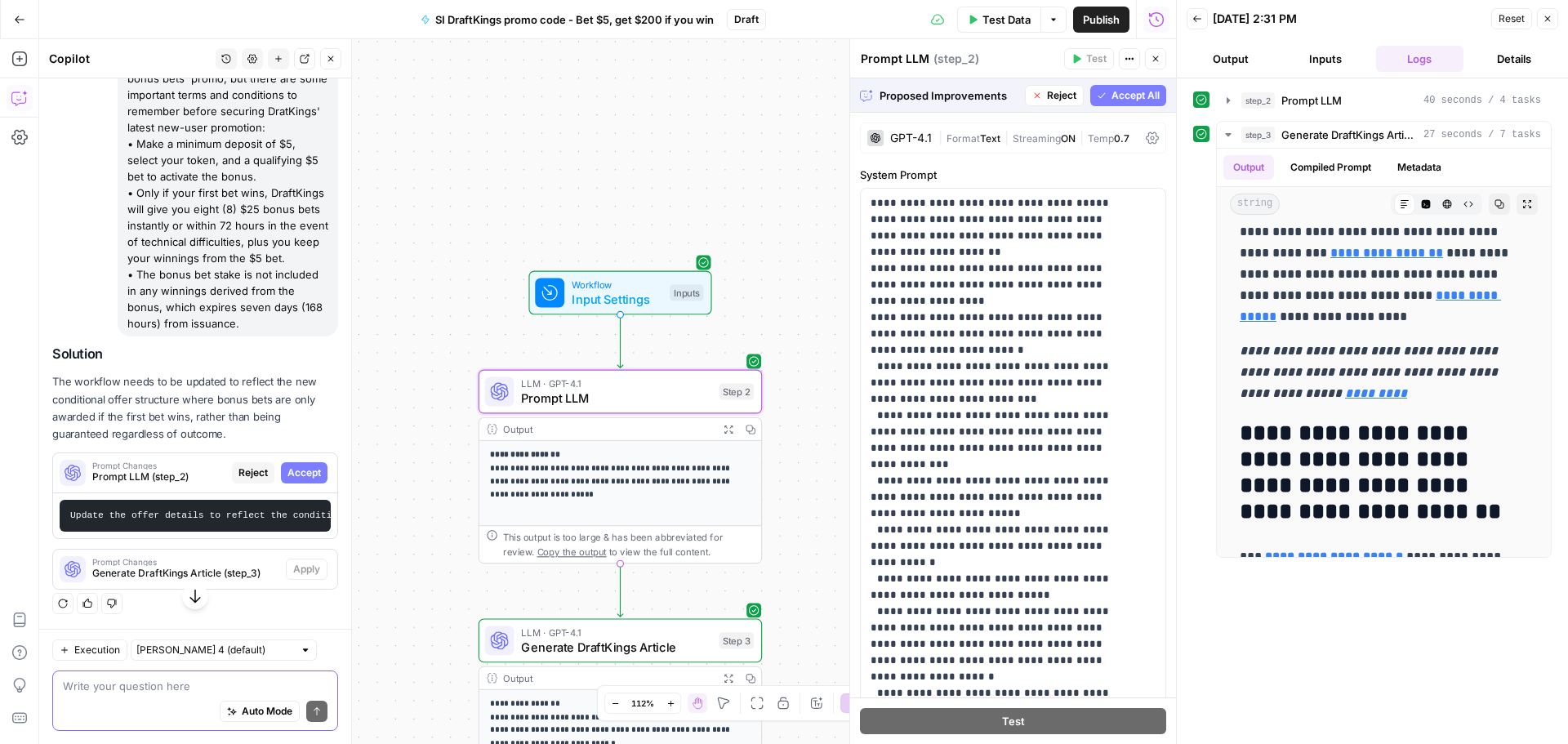
click at [302, 480] on span "Accept" at bounding box center [305, 472] width 34 height 15
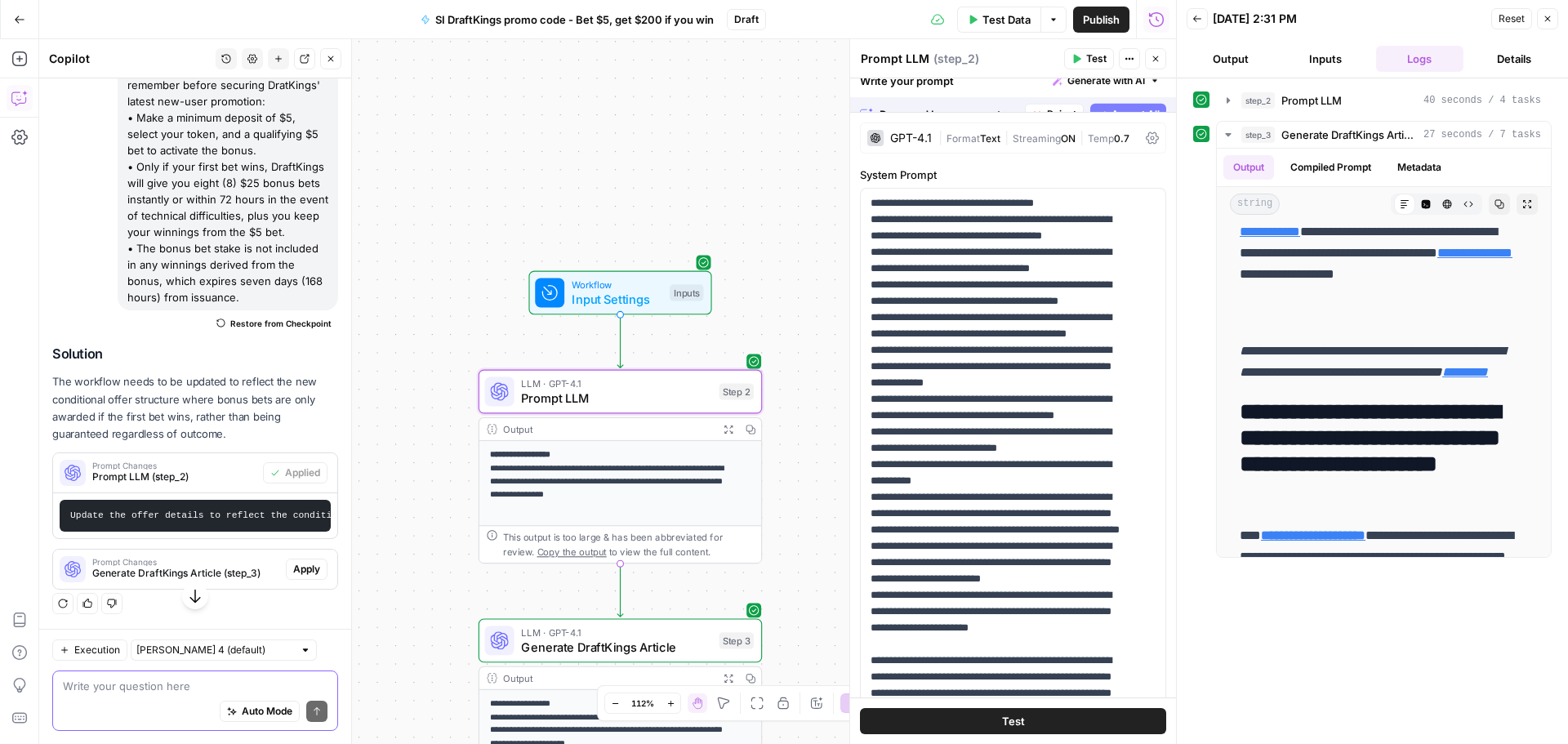
scroll to position [0, 0]
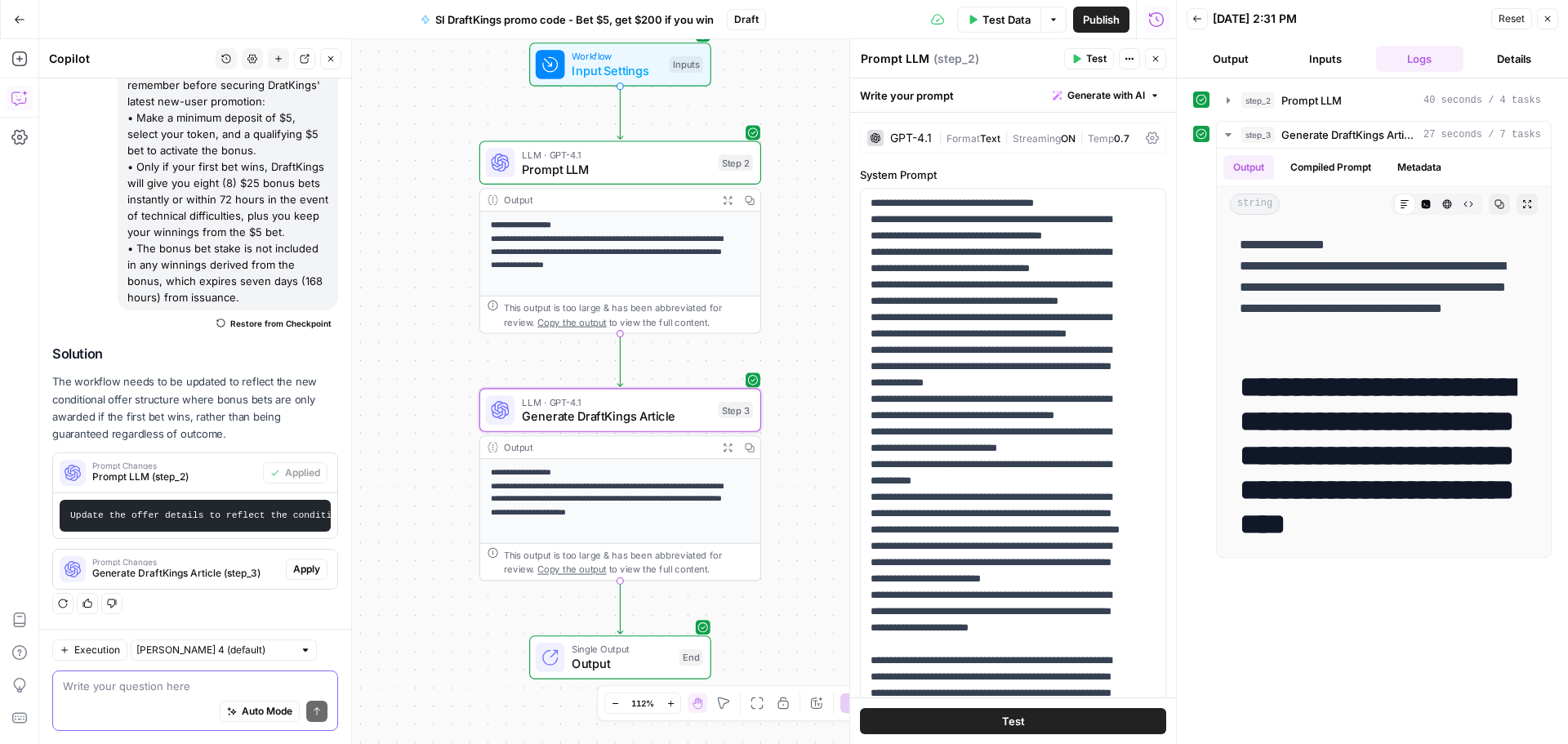
click at [298, 575] on span "Apply" at bounding box center [306, 568] width 27 height 15
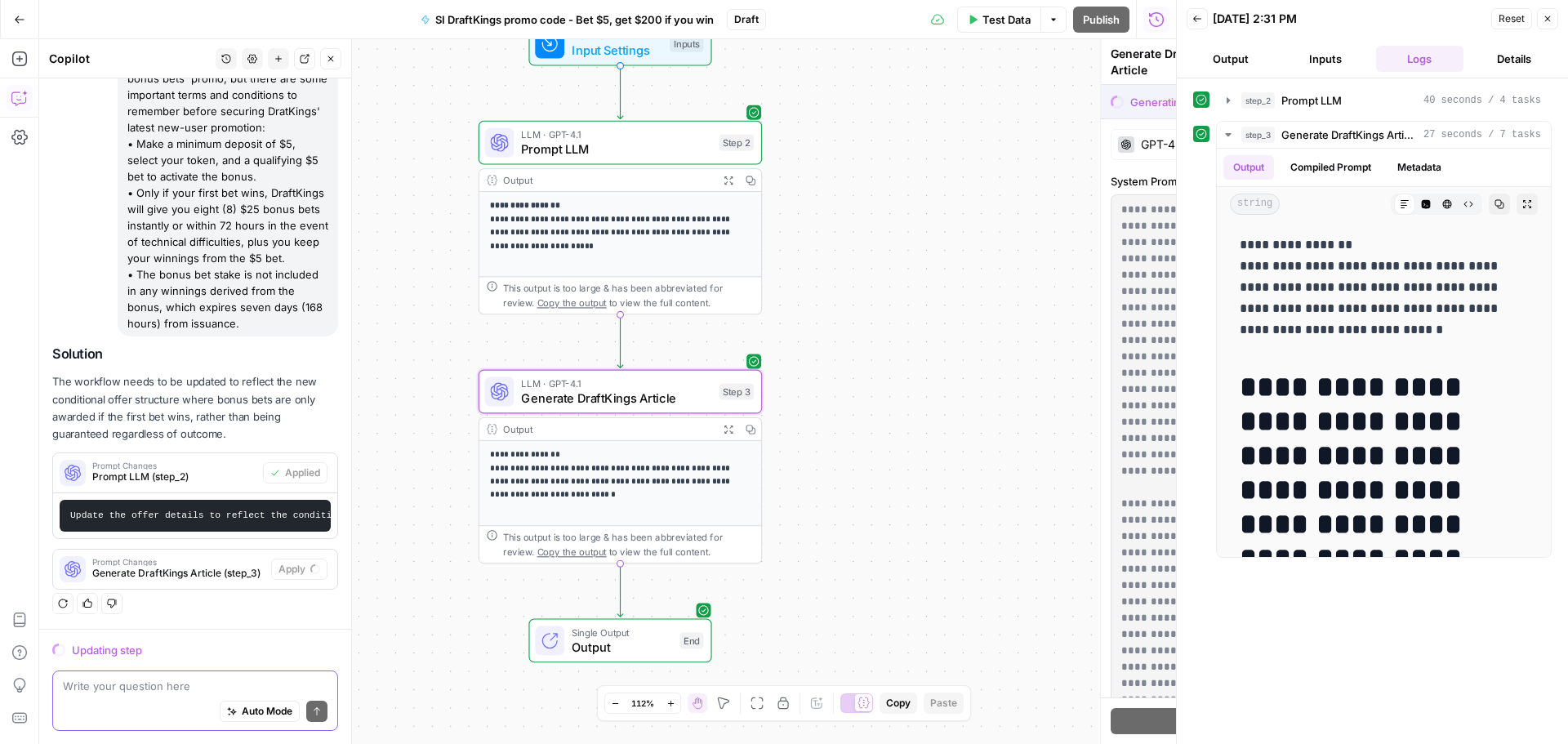
scroll to position [352, 0]
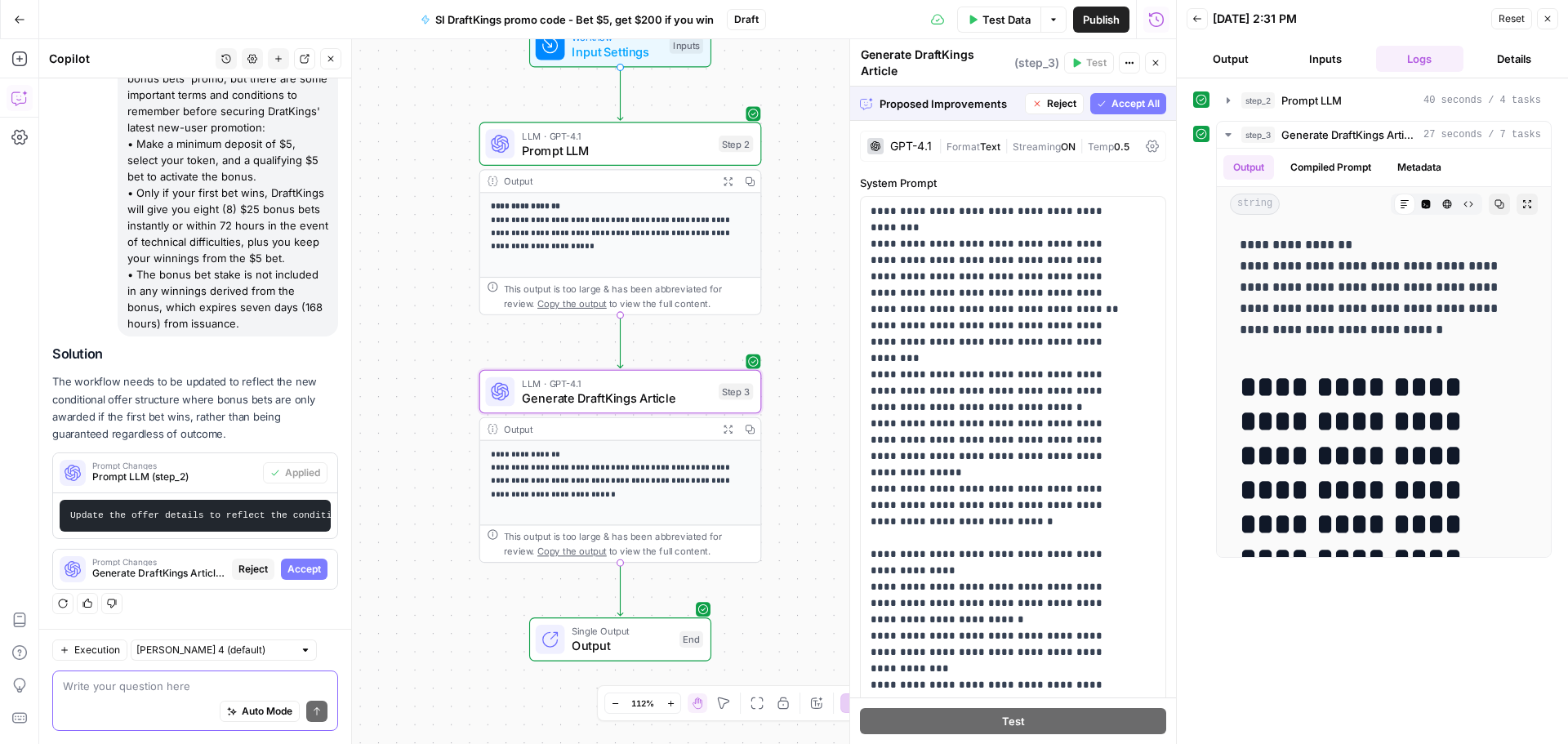
click at [288, 573] on span "Accept" at bounding box center [305, 568] width 34 height 15
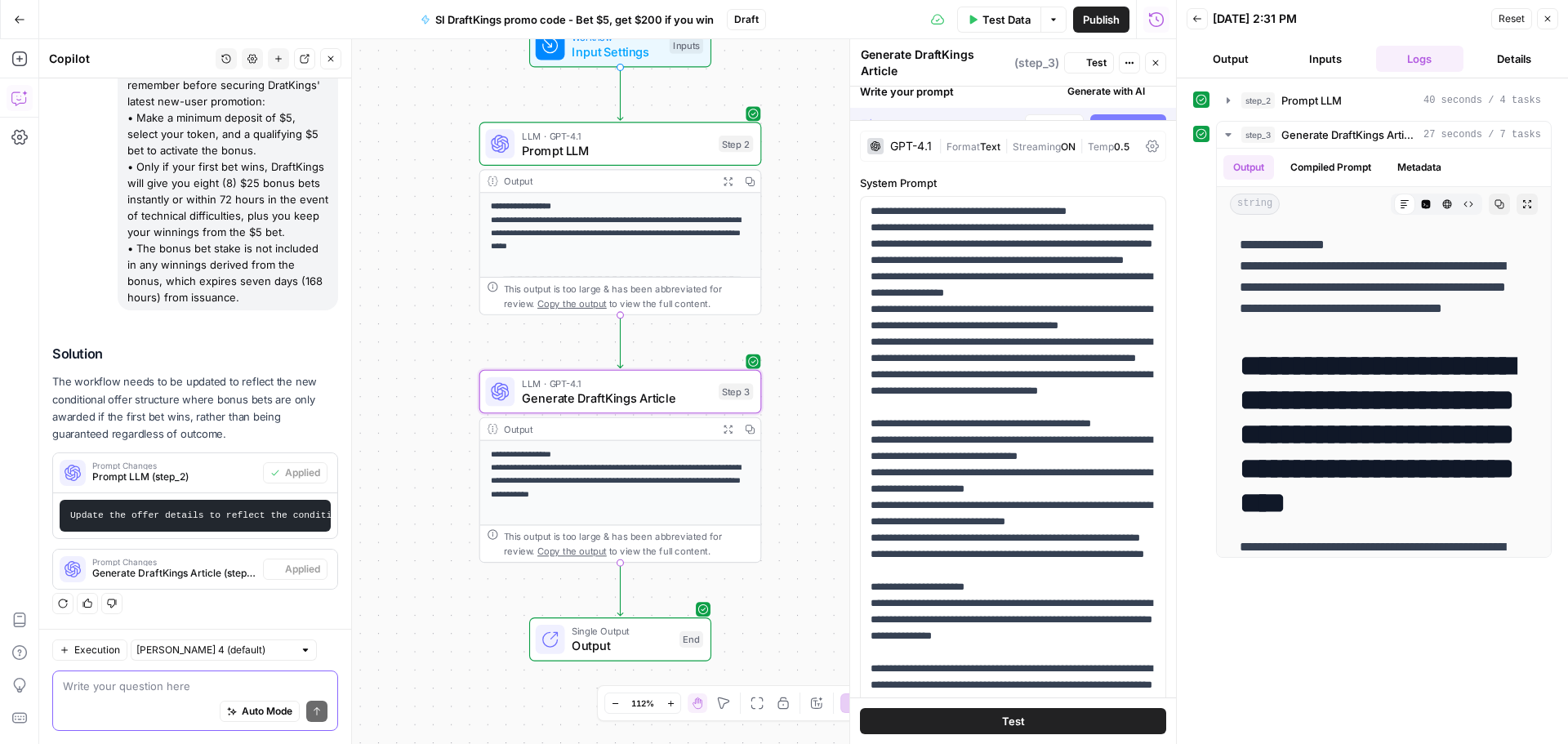
scroll to position [378, 0]
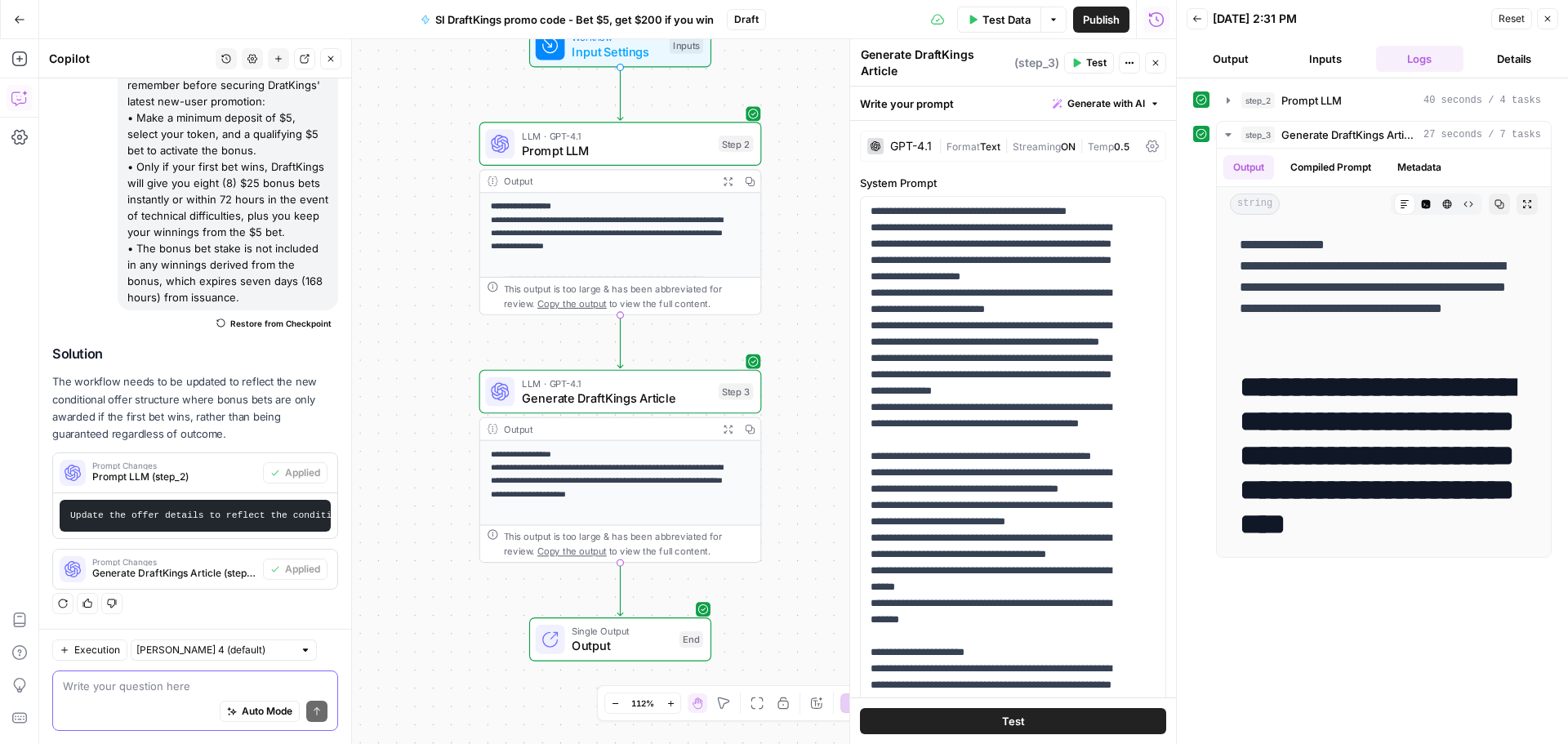
click at [163, 673] on div "Write your question here Auto Mode Send" at bounding box center [195, 700] width 286 height 60
paste textarea "How To Claim: 1. Register: In most states that legalize betting, you’ll be able…"
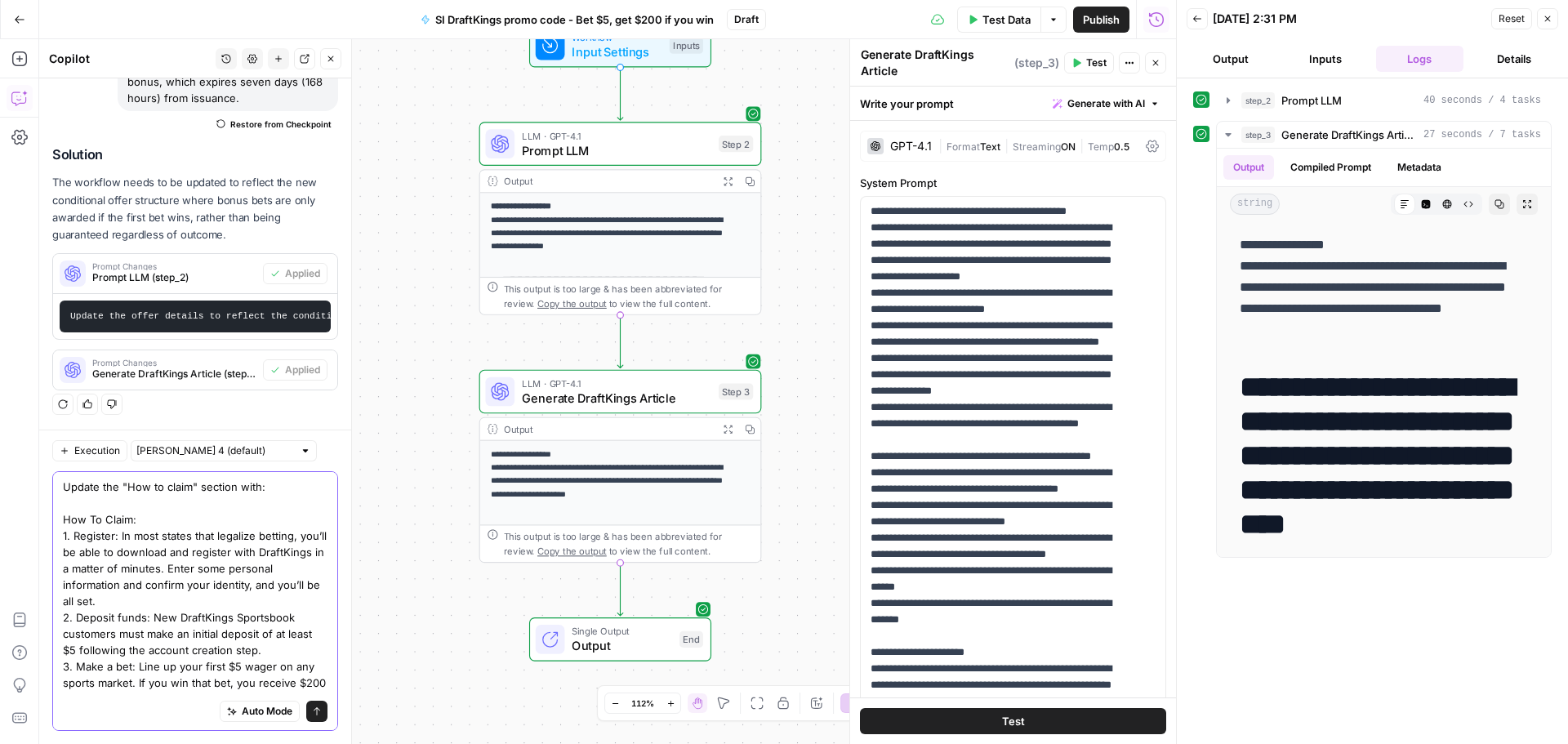
click at [221, 492] on textarea "Update the "How to claim" section with: How To Claim: 1. Register: In most stat…" at bounding box center [195, 634] width 265 height 311
click at [221, 489] on textarea "Update the "How to claim" with: How To Claim: 1. Register: In most states that …" at bounding box center [195, 634] width 265 height 311
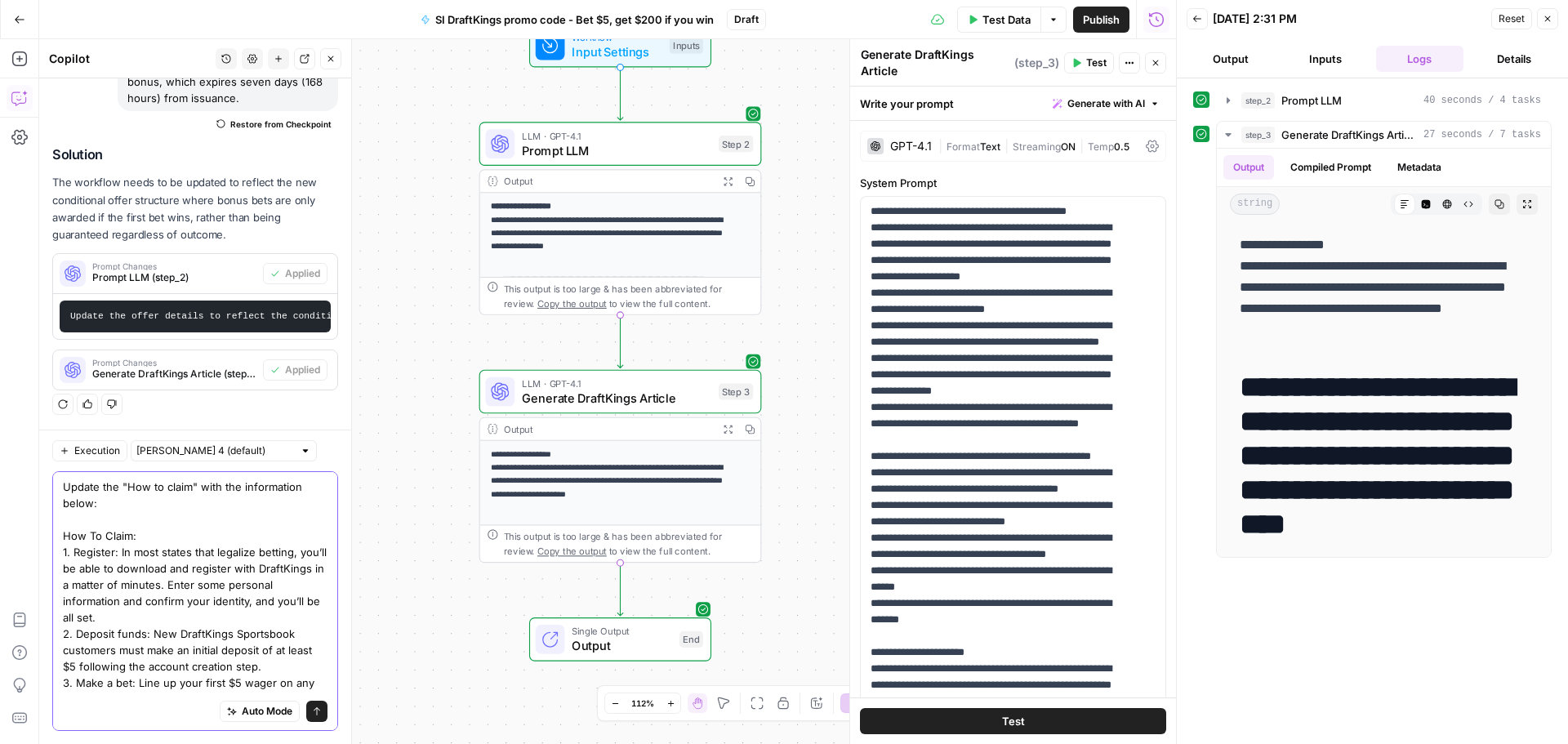
drag, startPoint x: 299, startPoint y: 563, endPoint x: 205, endPoint y: 551, distance: 94.8
click at [205, 551] on textarea "Update the "How to claim" with the information below: How To Claim: 1. Register…" at bounding box center [195, 642] width 265 height 327
drag, startPoint x: 298, startPoint y: 557, endPoint x: 124, endPoint y: 555, distance: 174.0
click at [124, 555] on textarea "Update the "How to claim" with the information below: How To Claim: 1. Register…" at bounding box center [195, 642] width 265 height 327
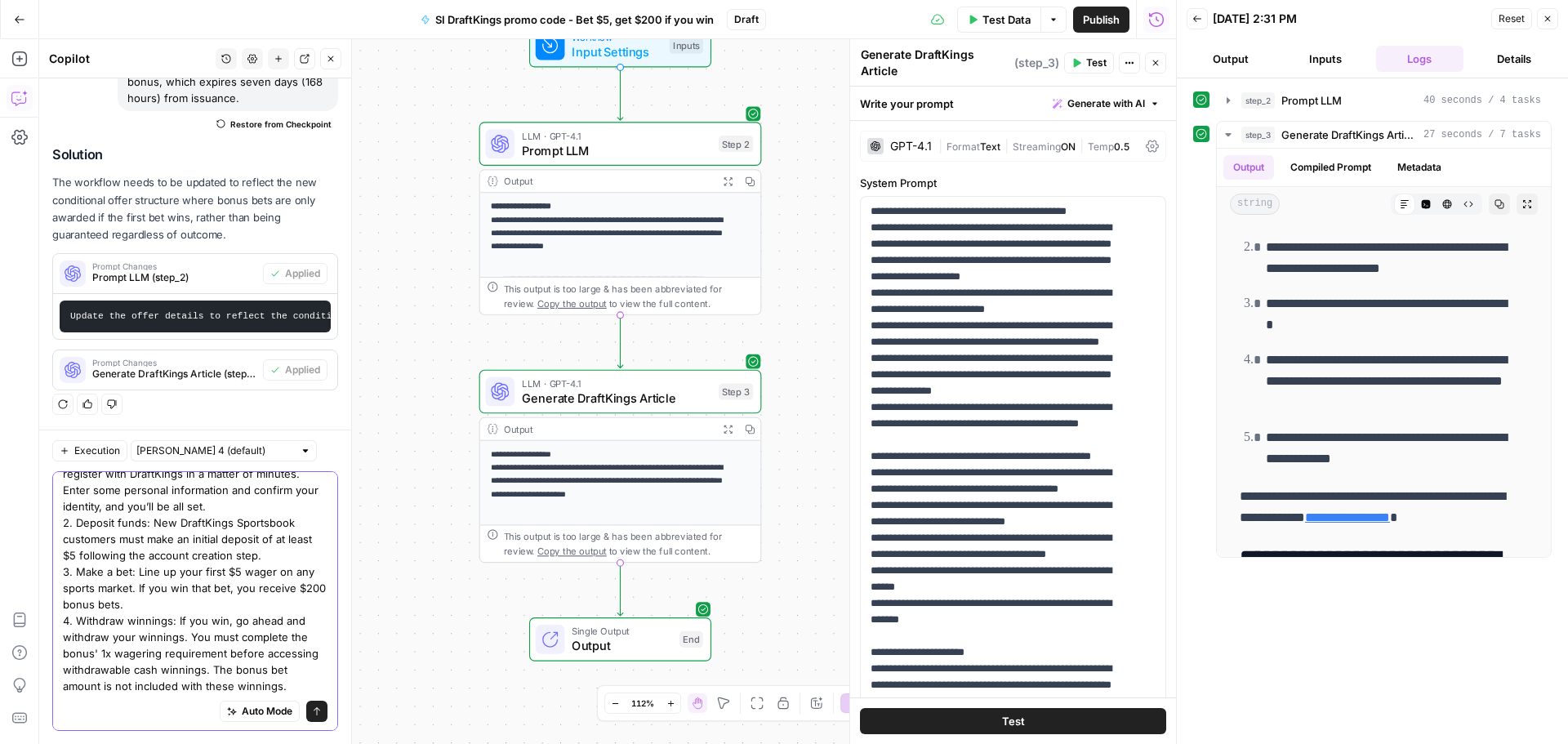
scroll to position [0, 0]
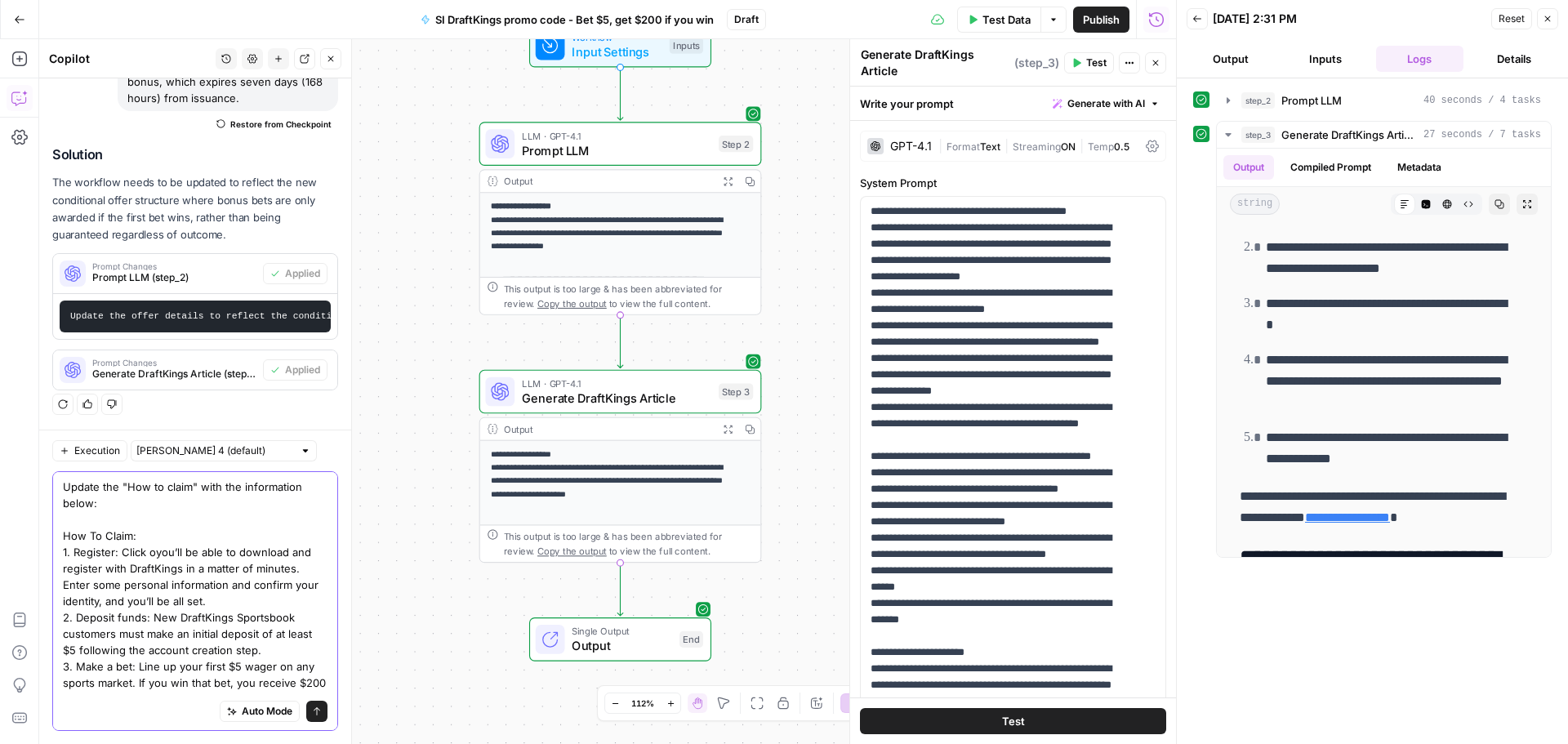
drag, startPoint x: 136, startPoint y: 682, endPoint x: 53, endPoint y: 529, distance: 174.1
click at [53, 529] on div "Update the "How to claim" with the information below: How To Claim: 1. Register…" at bounding box center [195, 601] width 286 height 259
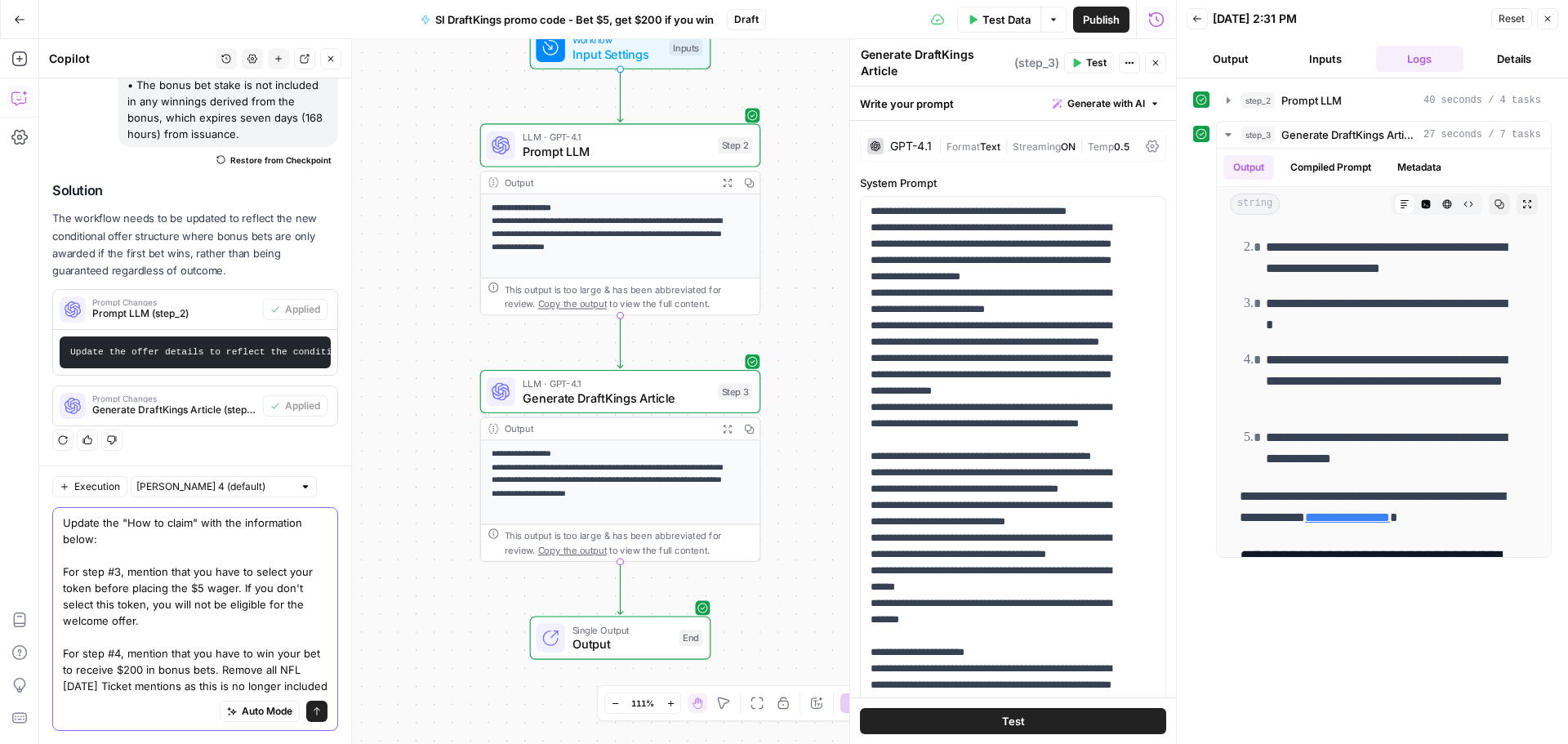
scroll to position [558, 0]
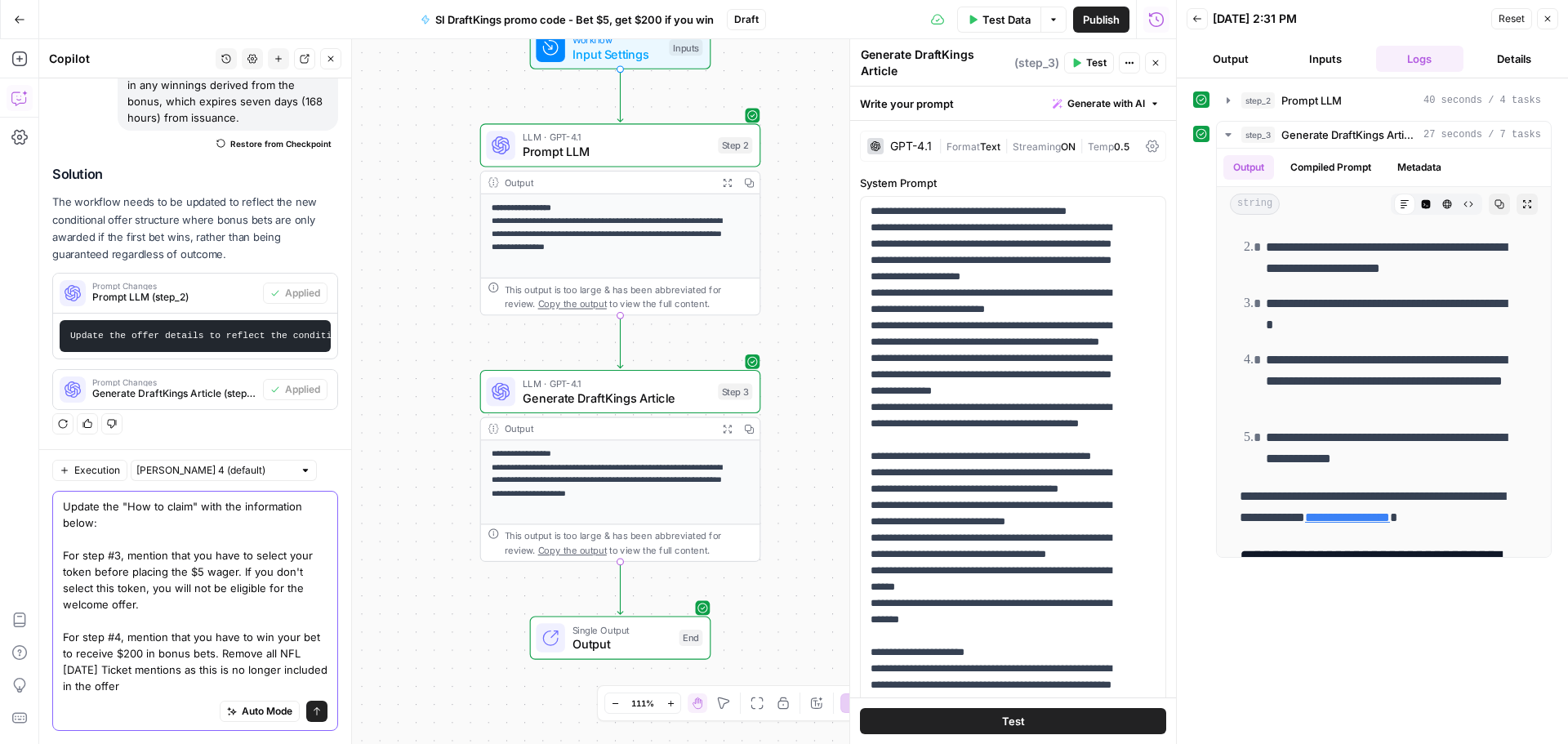
type textarea "Update the "How to claim" with the information below: For step #3, mention that…"
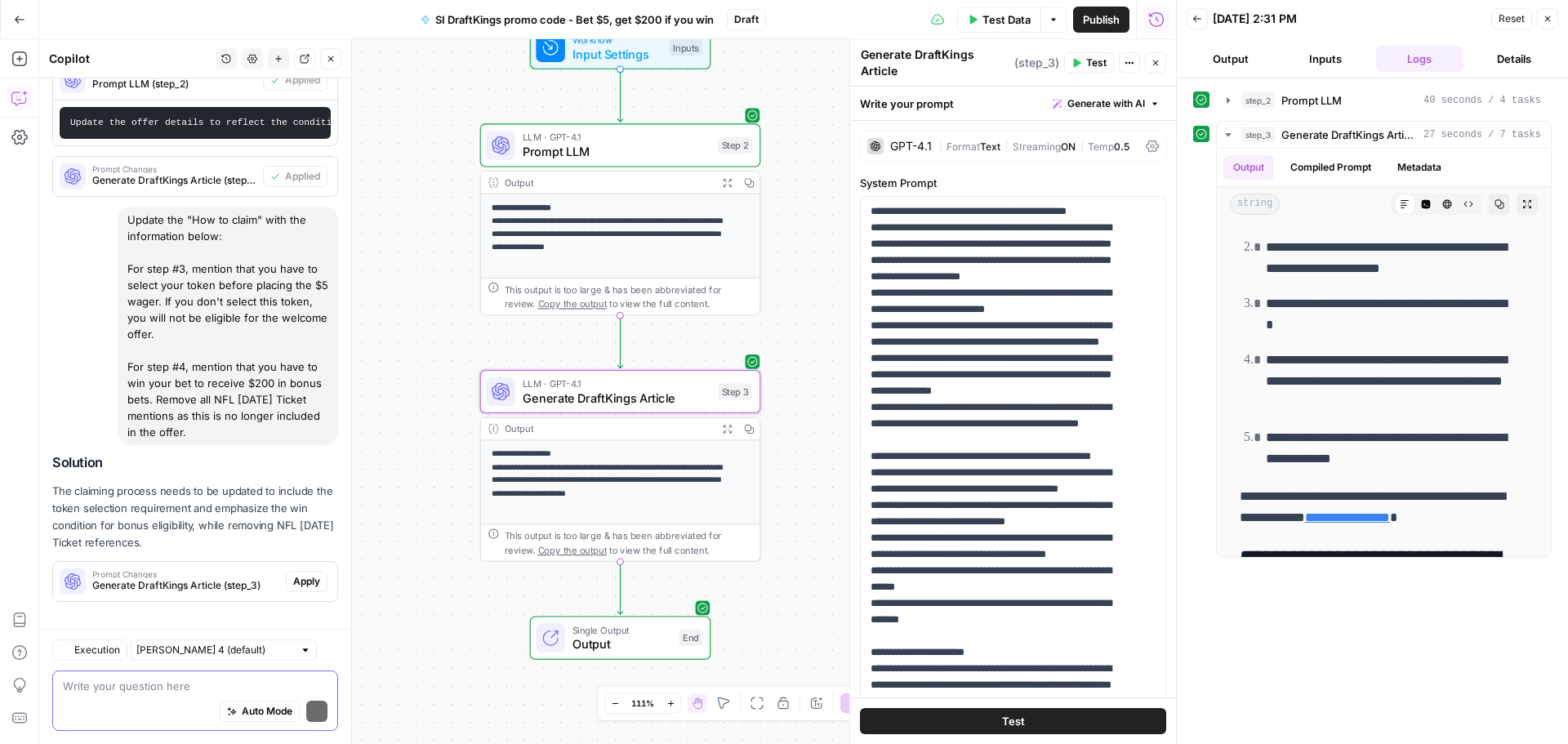
scroll to position [783, 0]
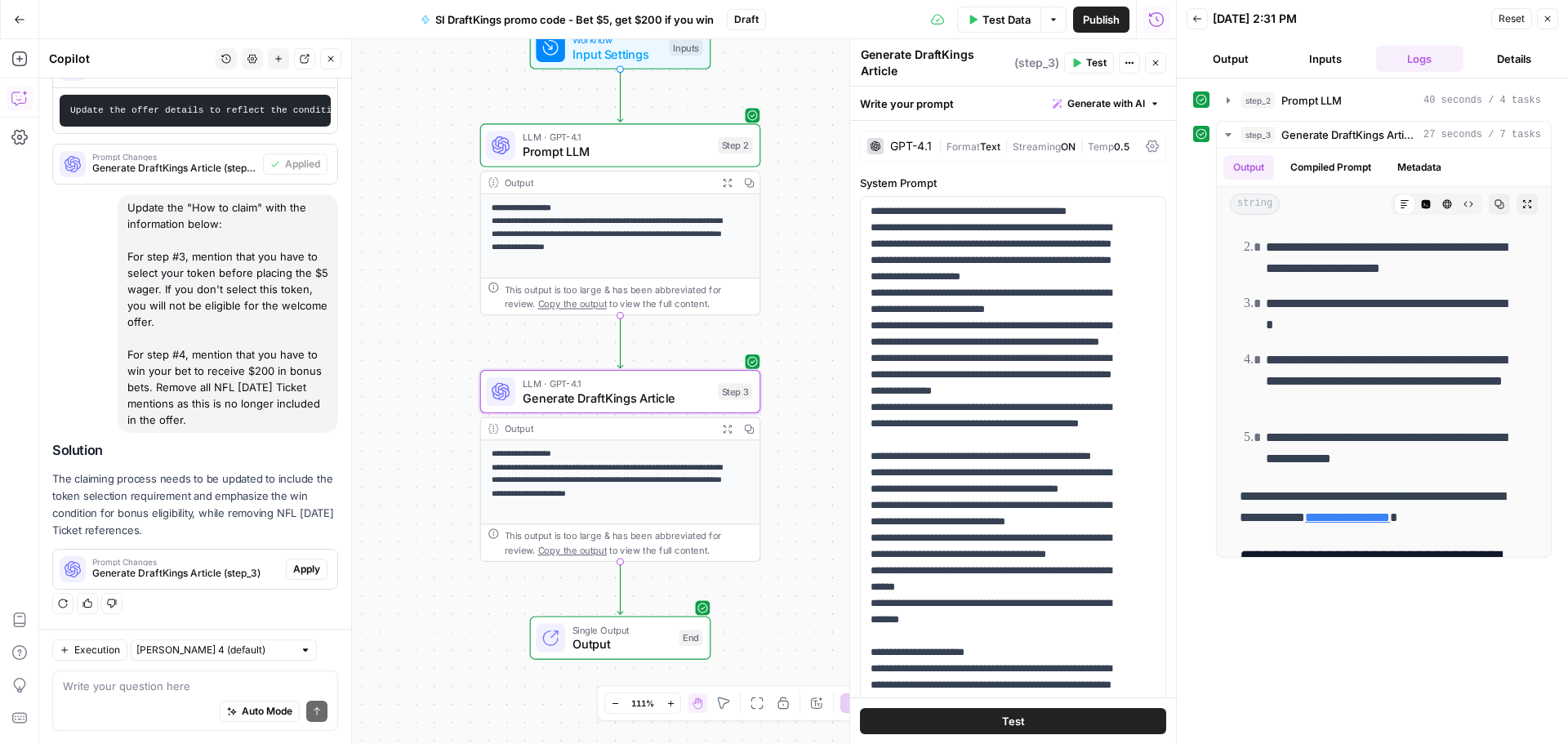
click at [293, 567] on span "Apply" at bounding box center [306, 568] width 27 height 15
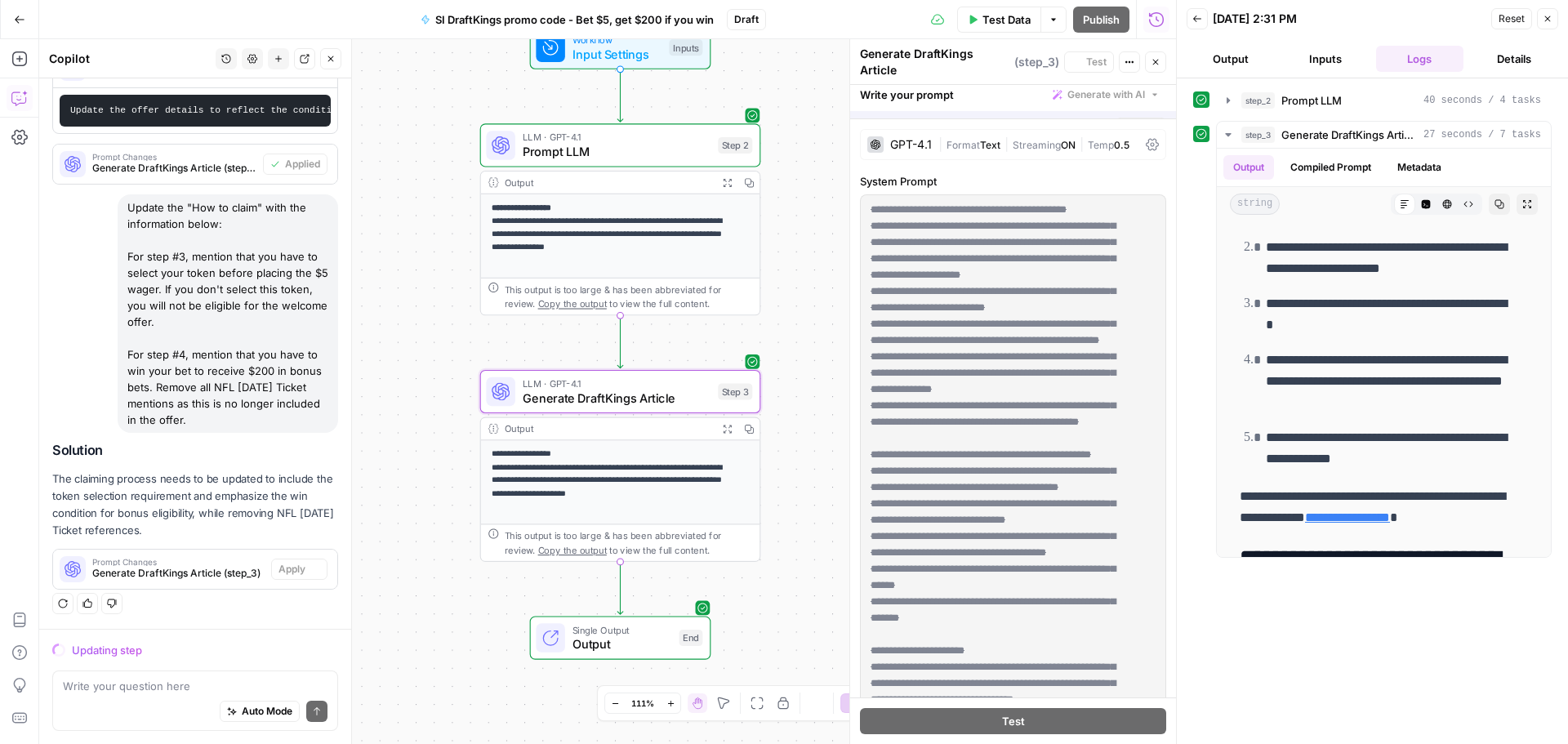
scroll to position [756, 0]
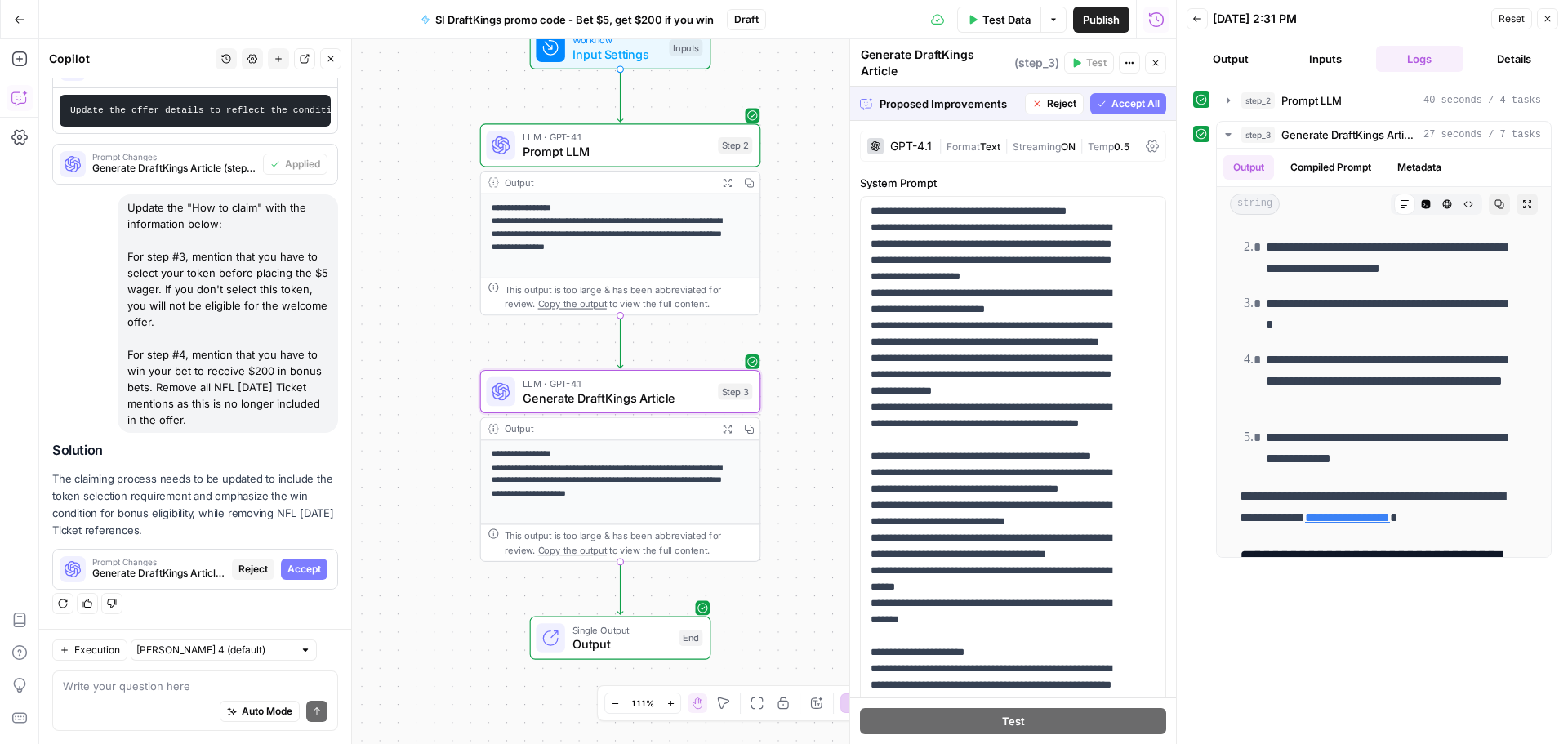
click at [296, 572] on span "Accept" at bounding box center [305, 568] width 34 height 15
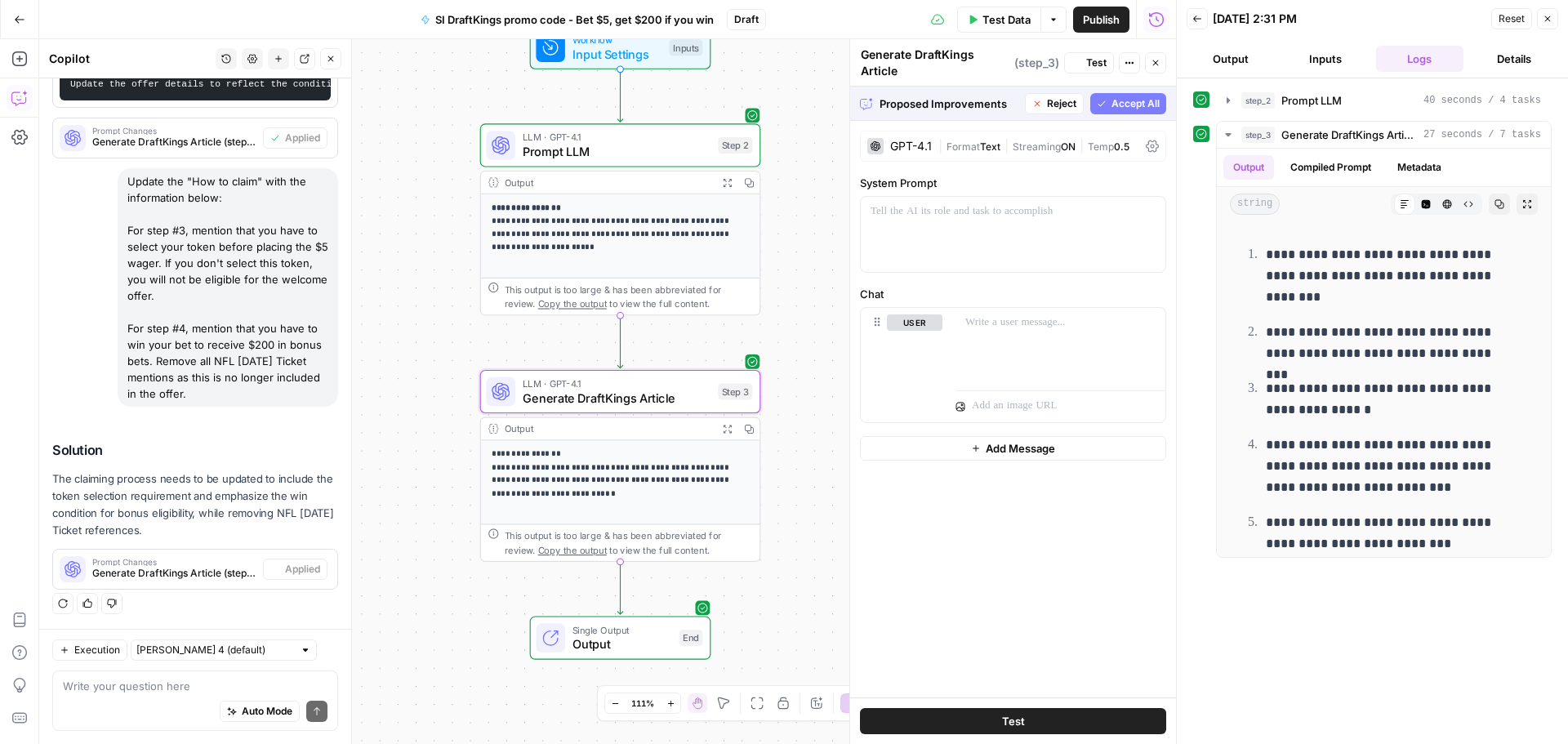
scroll to position [0, 0]
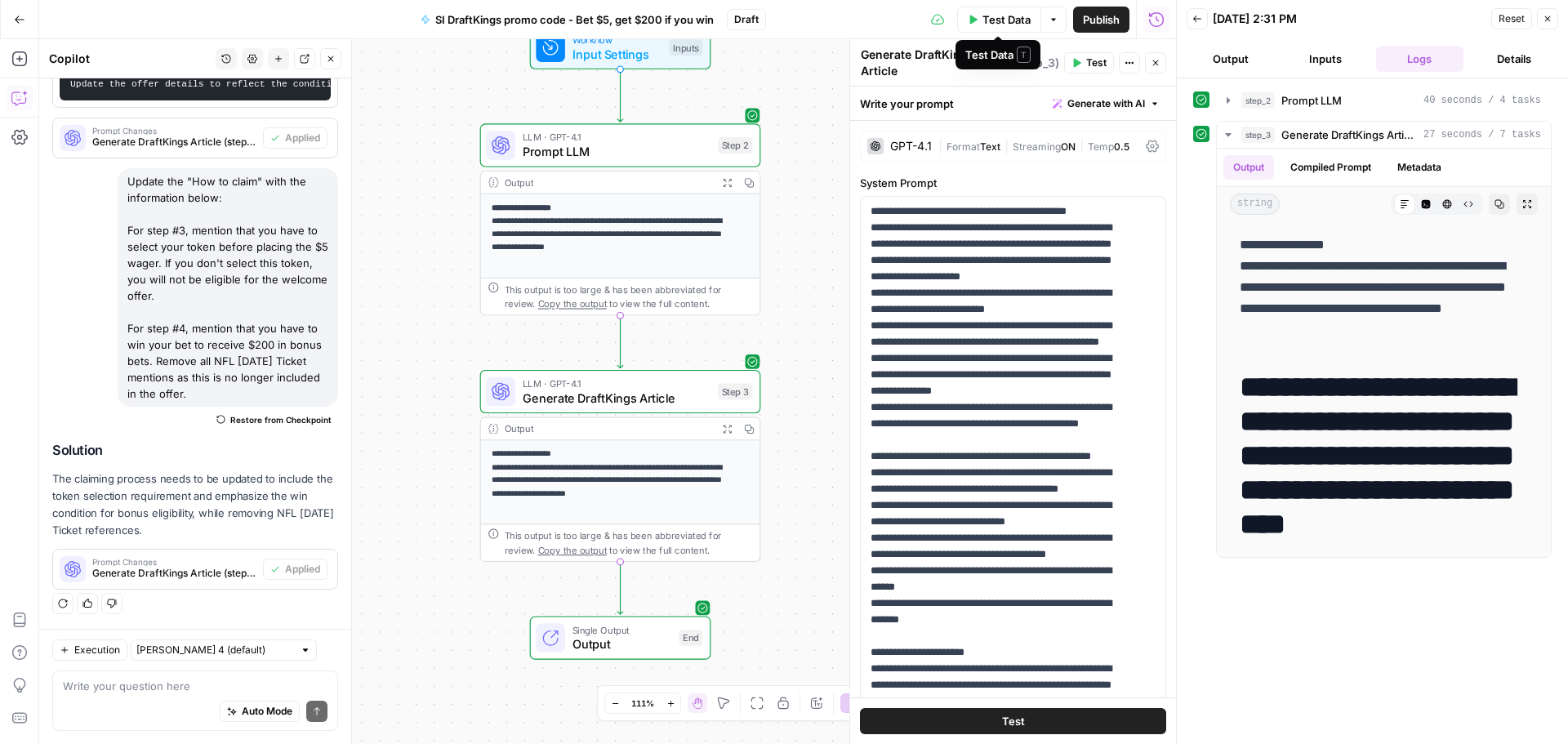
click at [984, 10] on button "Test Data" at bounding box center [999, 19] width 84 height 26
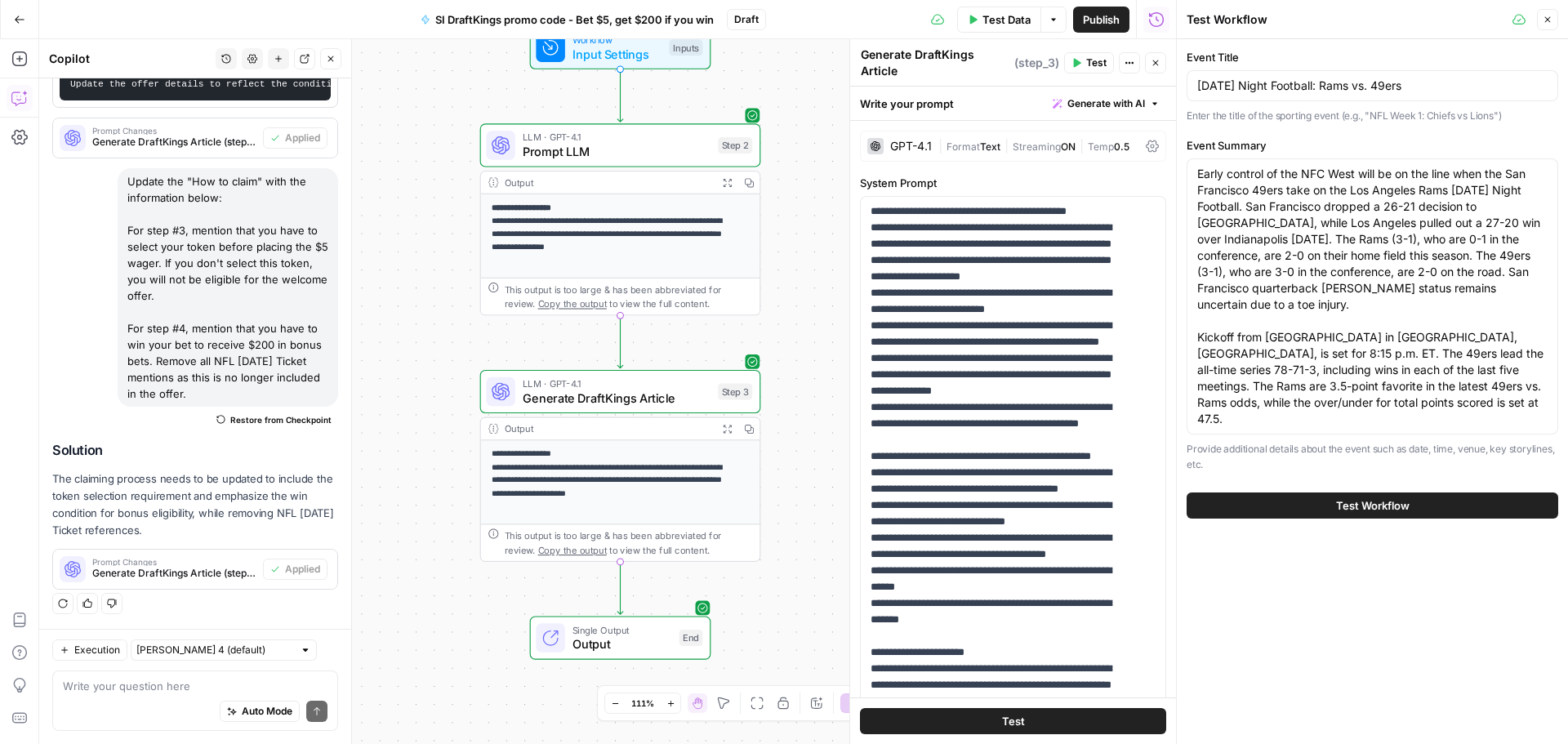
click at [1421, 492] on button "Test Workflow" at bounding box center [1372, 506] width 372 height 26
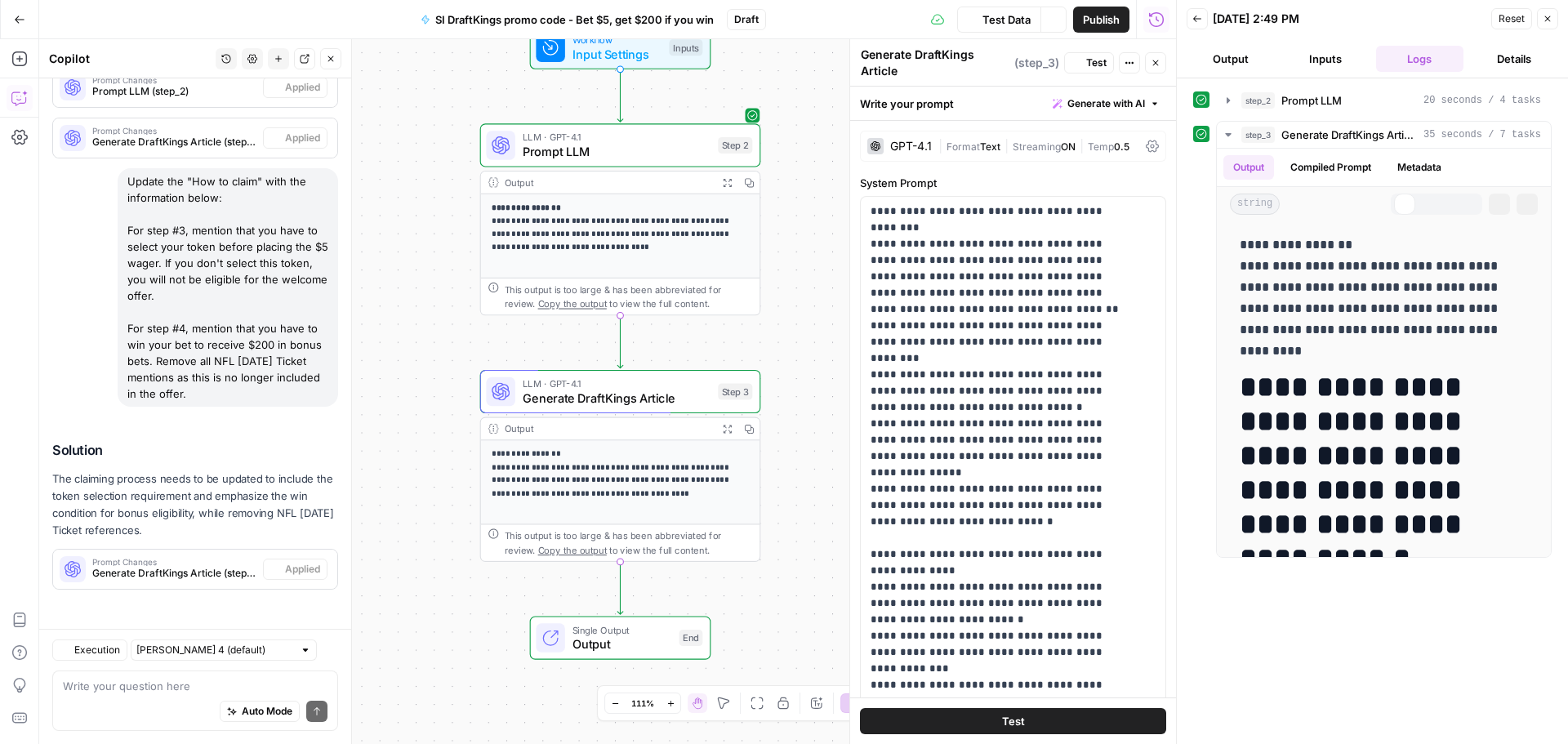
scroll to position [751, 0]
click at [109, 682] on textarea at bounding box center [195, 686] width 265 height 17
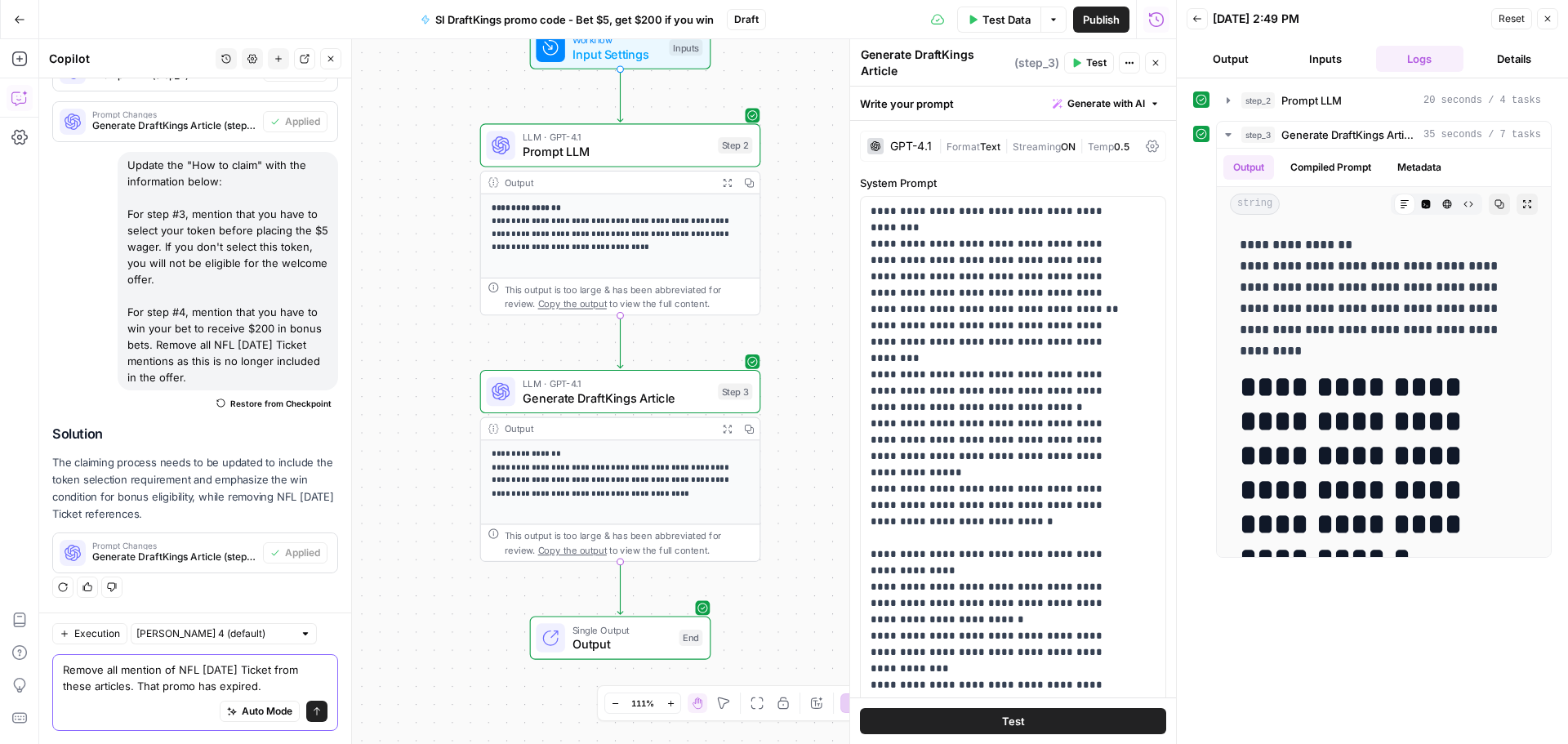
type textarea "Remove all mention of NFL Sunday Ticket from these articles. That promo has exp…"
click at [306, 704] on button "Send" at bounding box center [317, 711] width 21 height 21
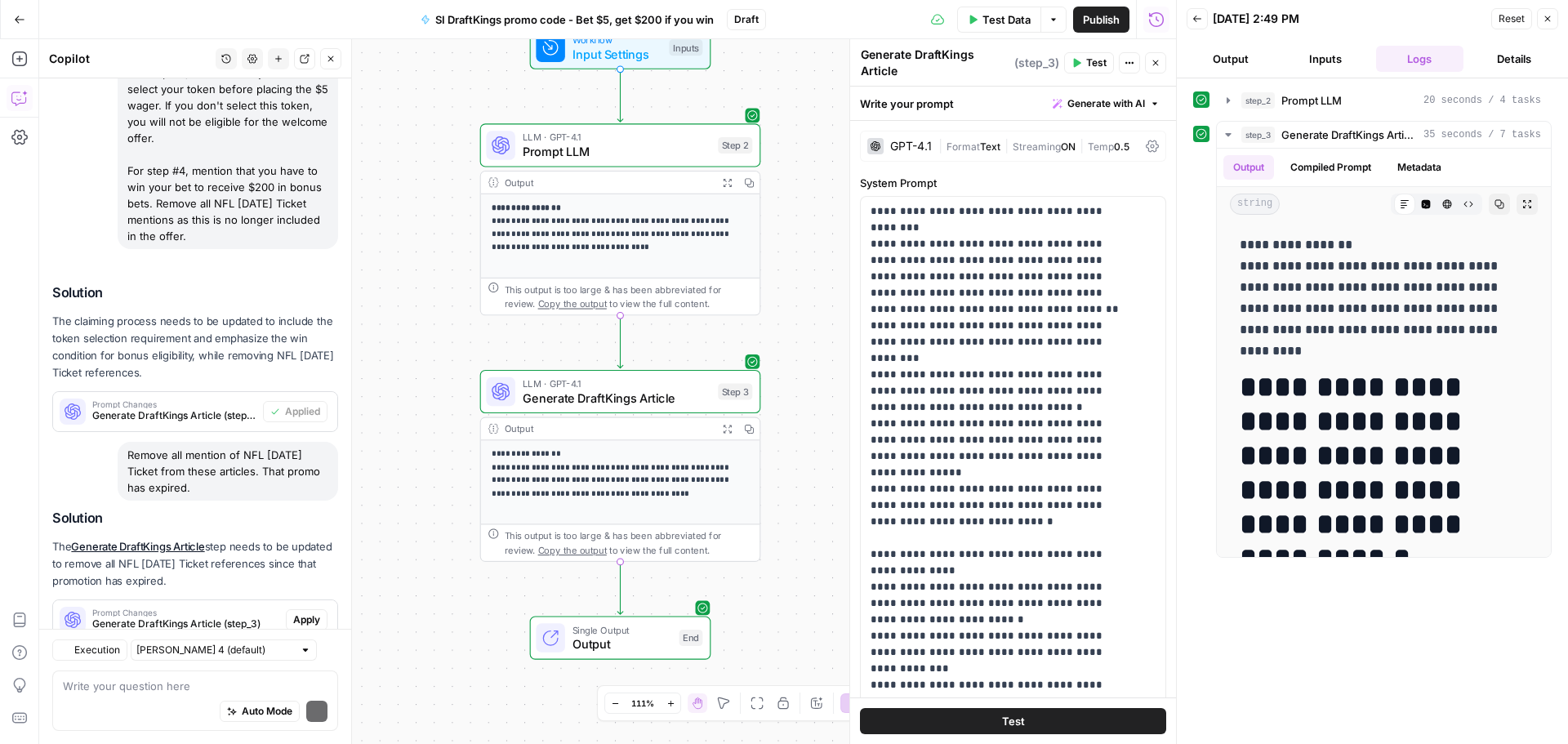
scroll to position [959, 0]
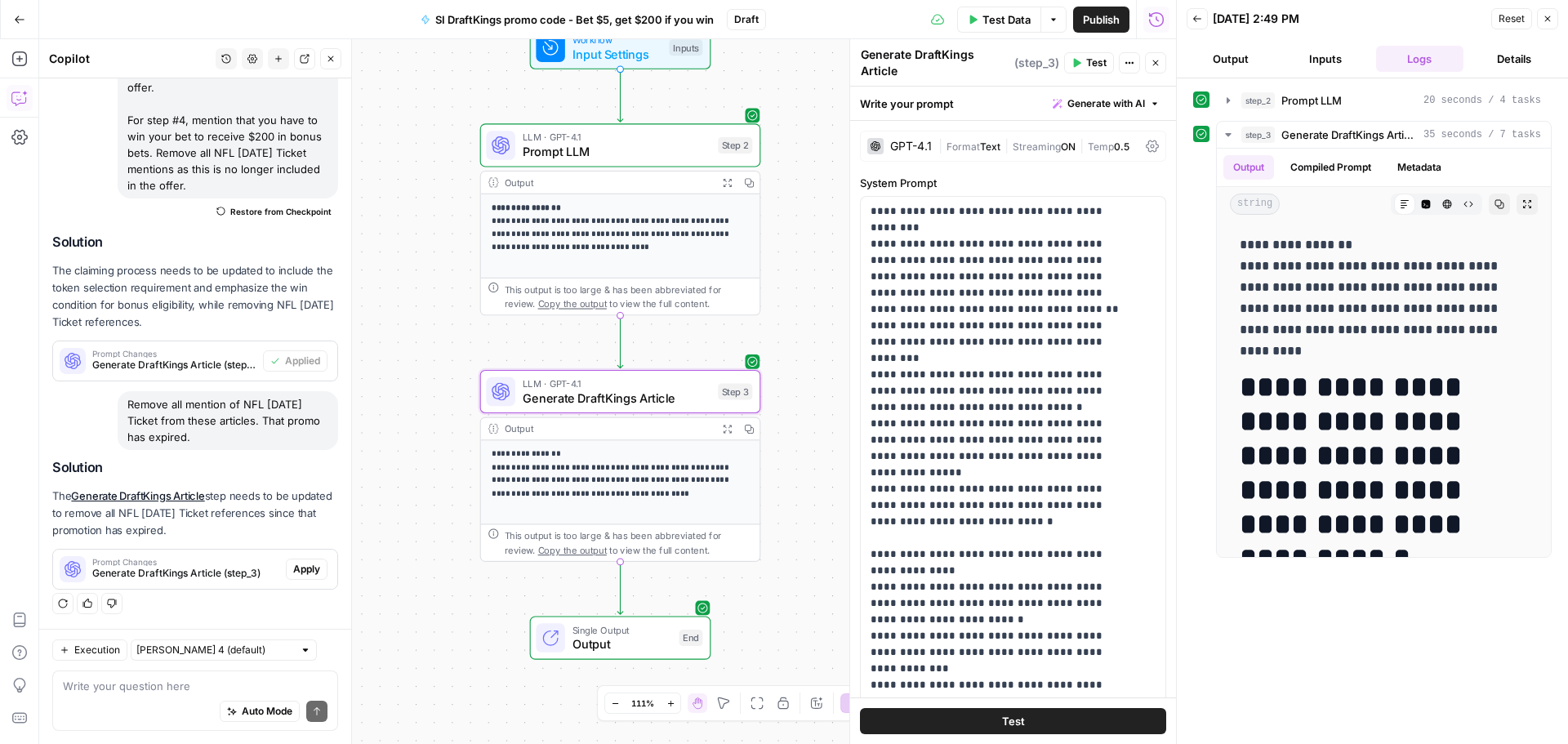
click at [293, 567] on span "Apply" at bounding box center [306, 568] width 27 height 15
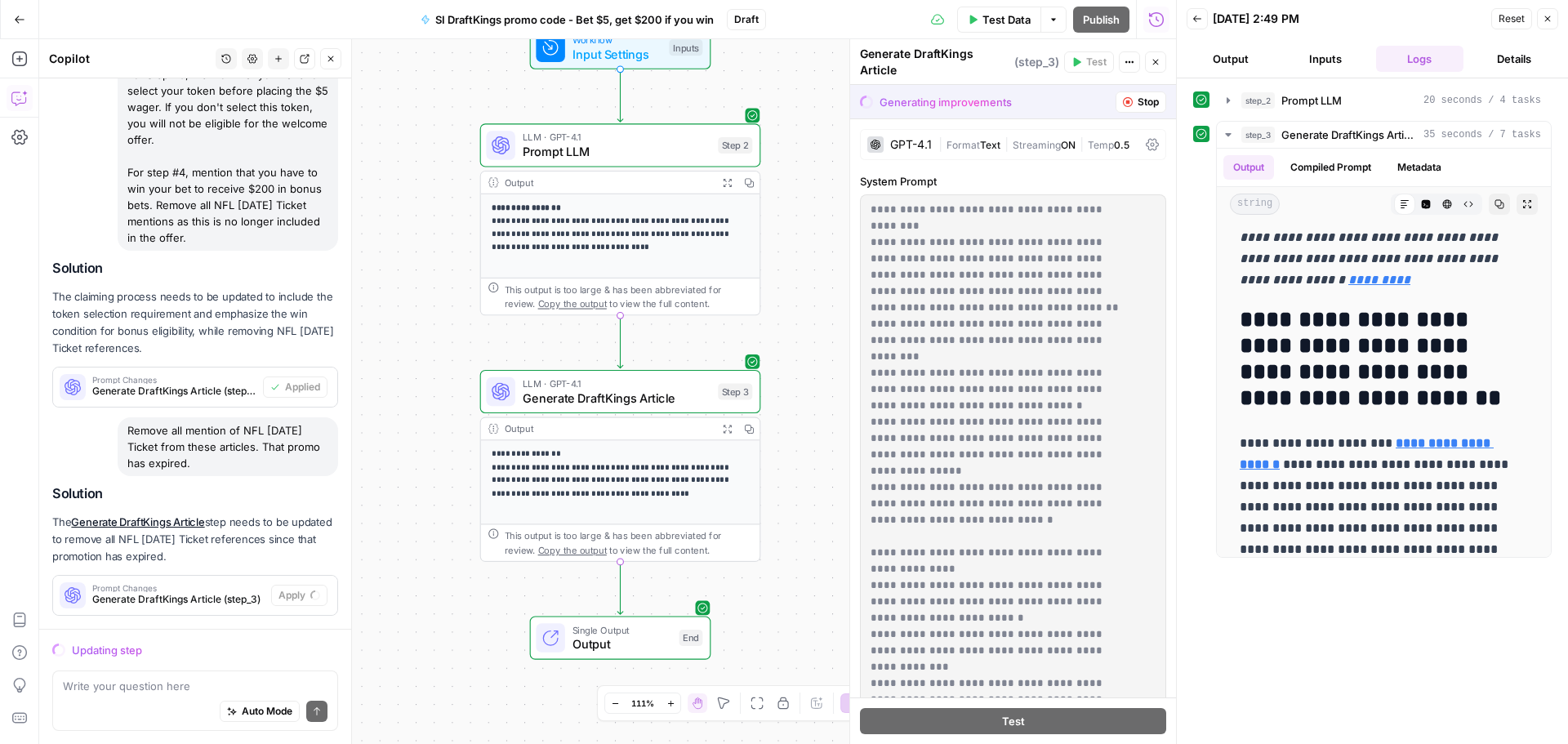
scroll to position [907, 0]
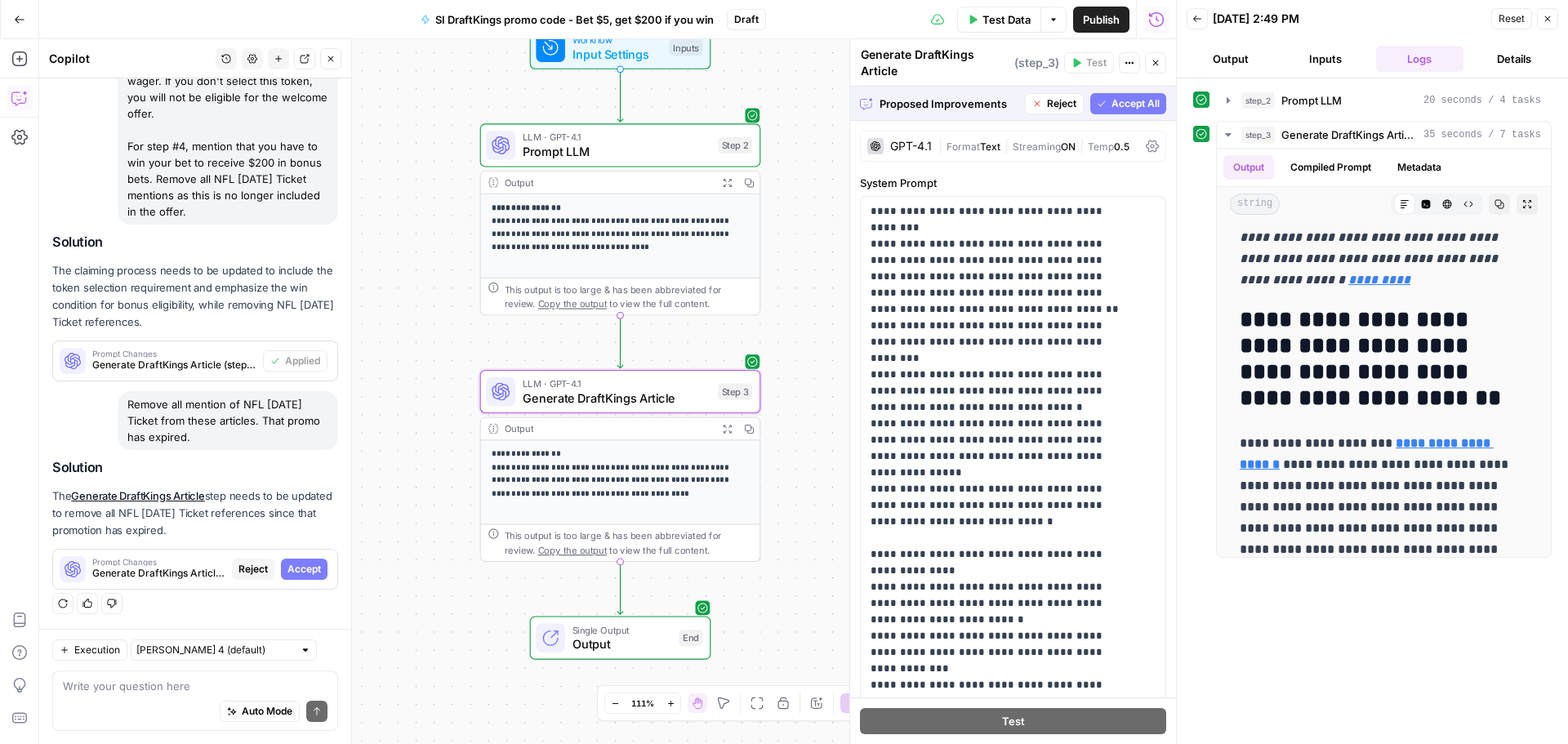
click at [288, 565] on span "Accept" at bounding box center [305, 568] width 34 height 15
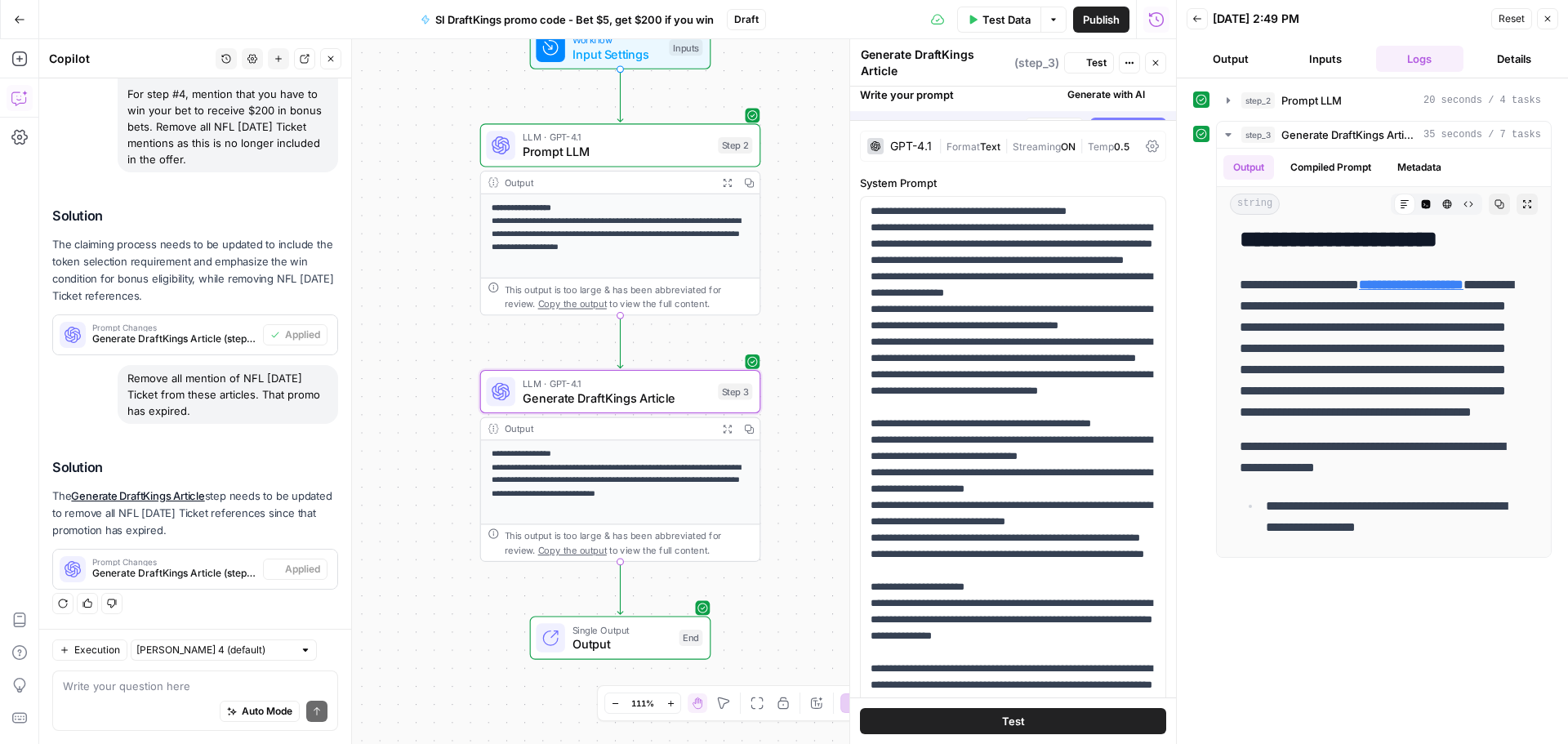
scroll to position [0, 0]
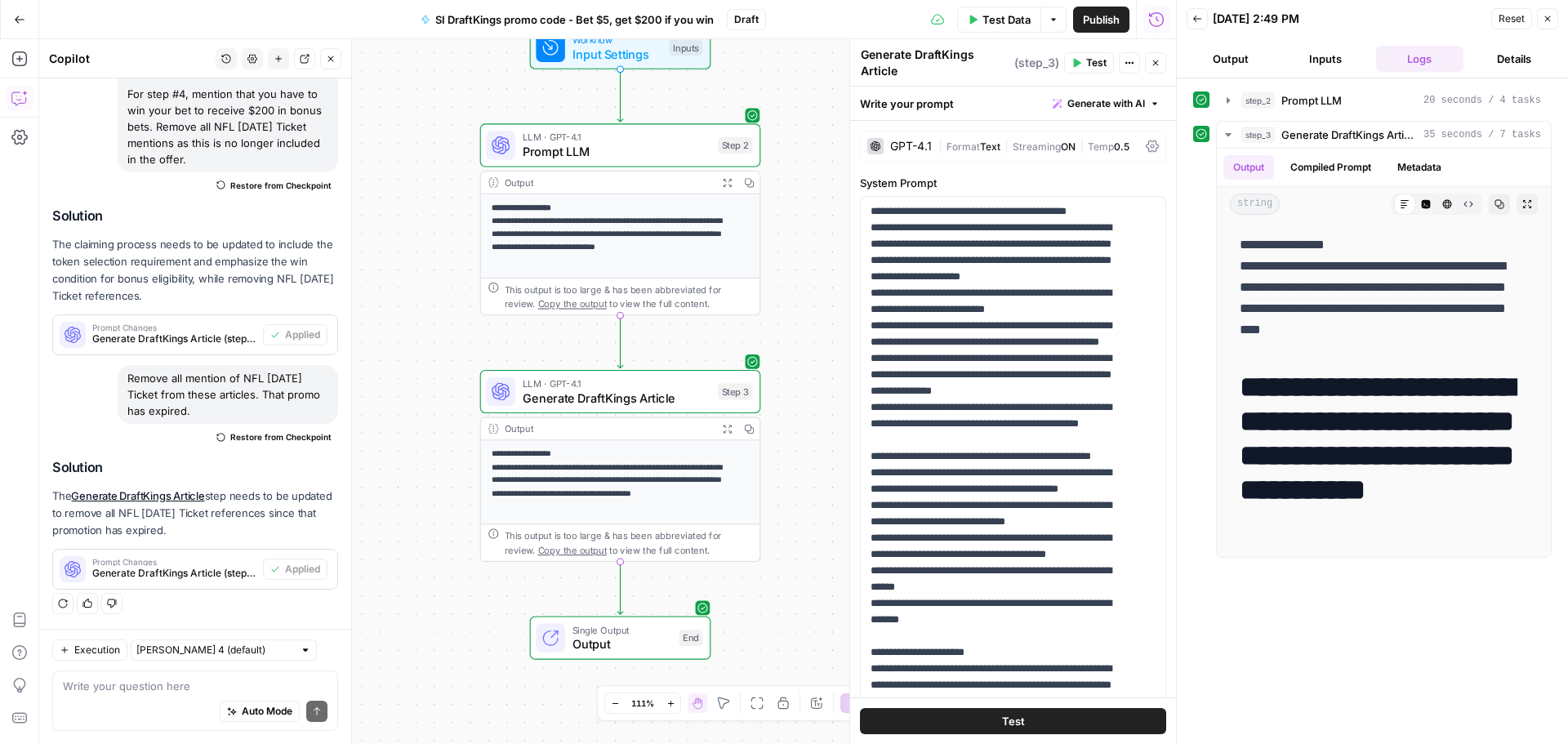
click at [1035, 14] on button "Test Data" at bounding box center [999, 19] width 84 height 26
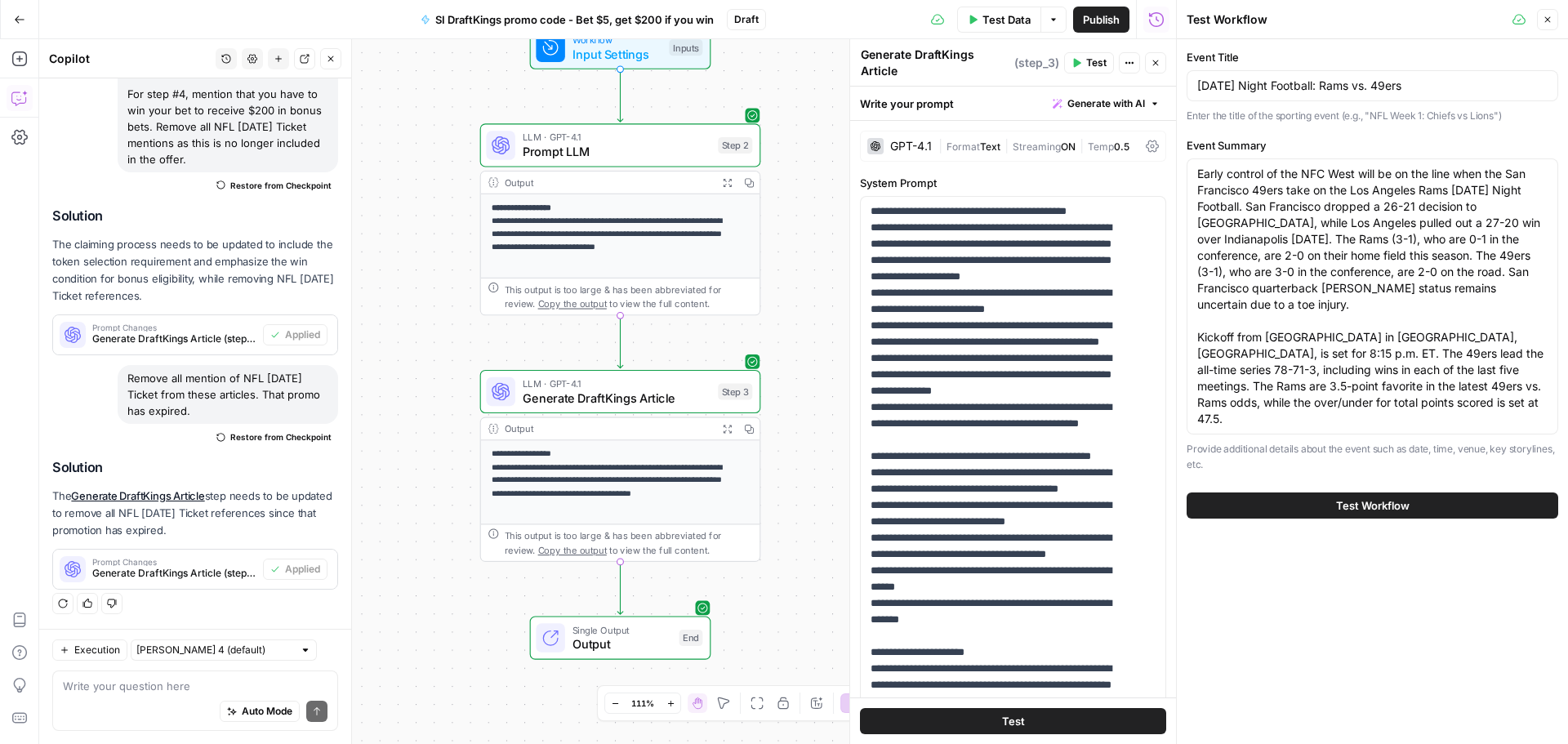
click at [1368, 483] on div "Test Workflow" at bounding box center [1372, 506] width 372 height 46
click at [1369, 497] on span "Test Workflow" at bounding box center [1372, 505] width 73 height 17
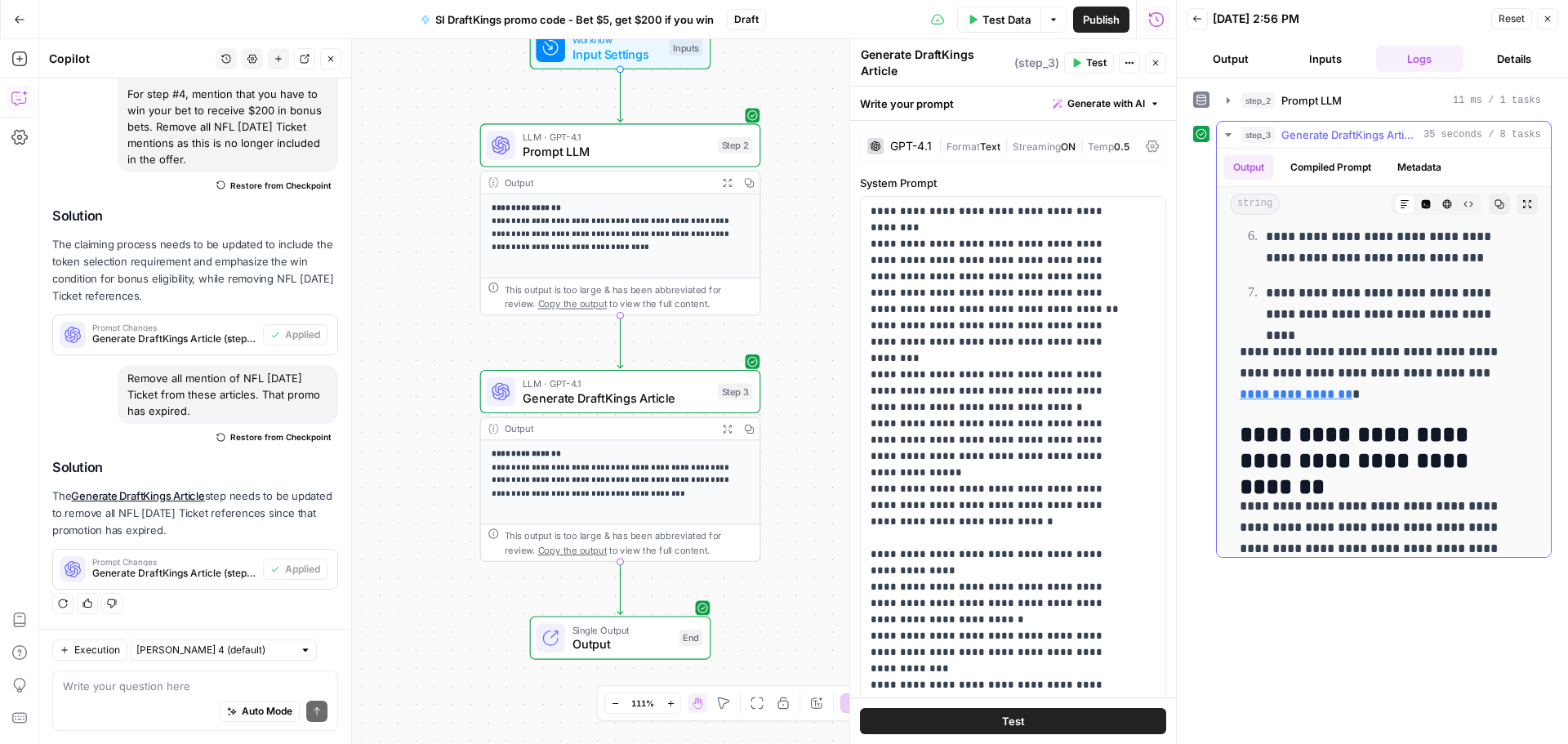
scroll to position [2307, 0]
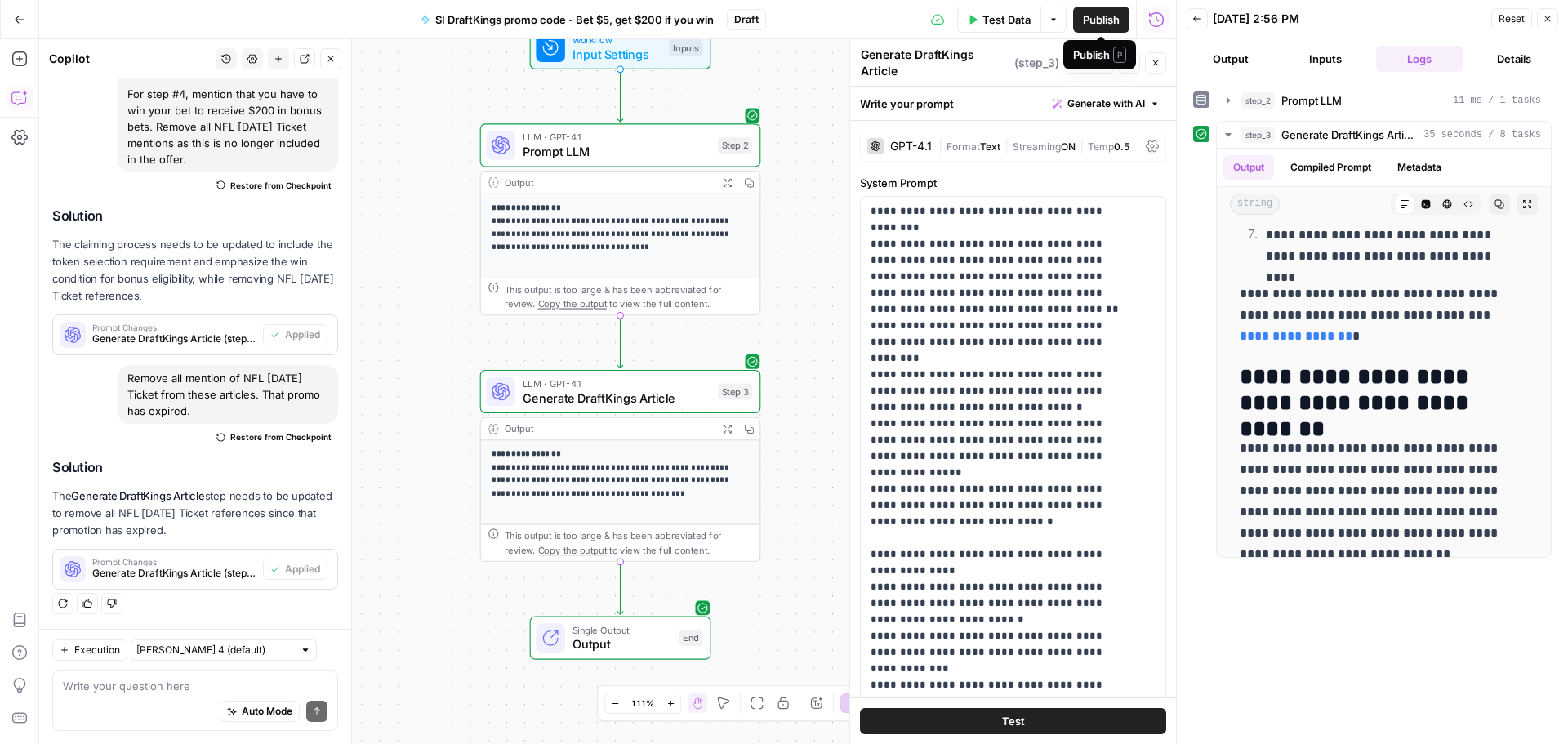
click at [1113, 22] on span "Publish" at bounding box center [1102, 19] width 37 height 17
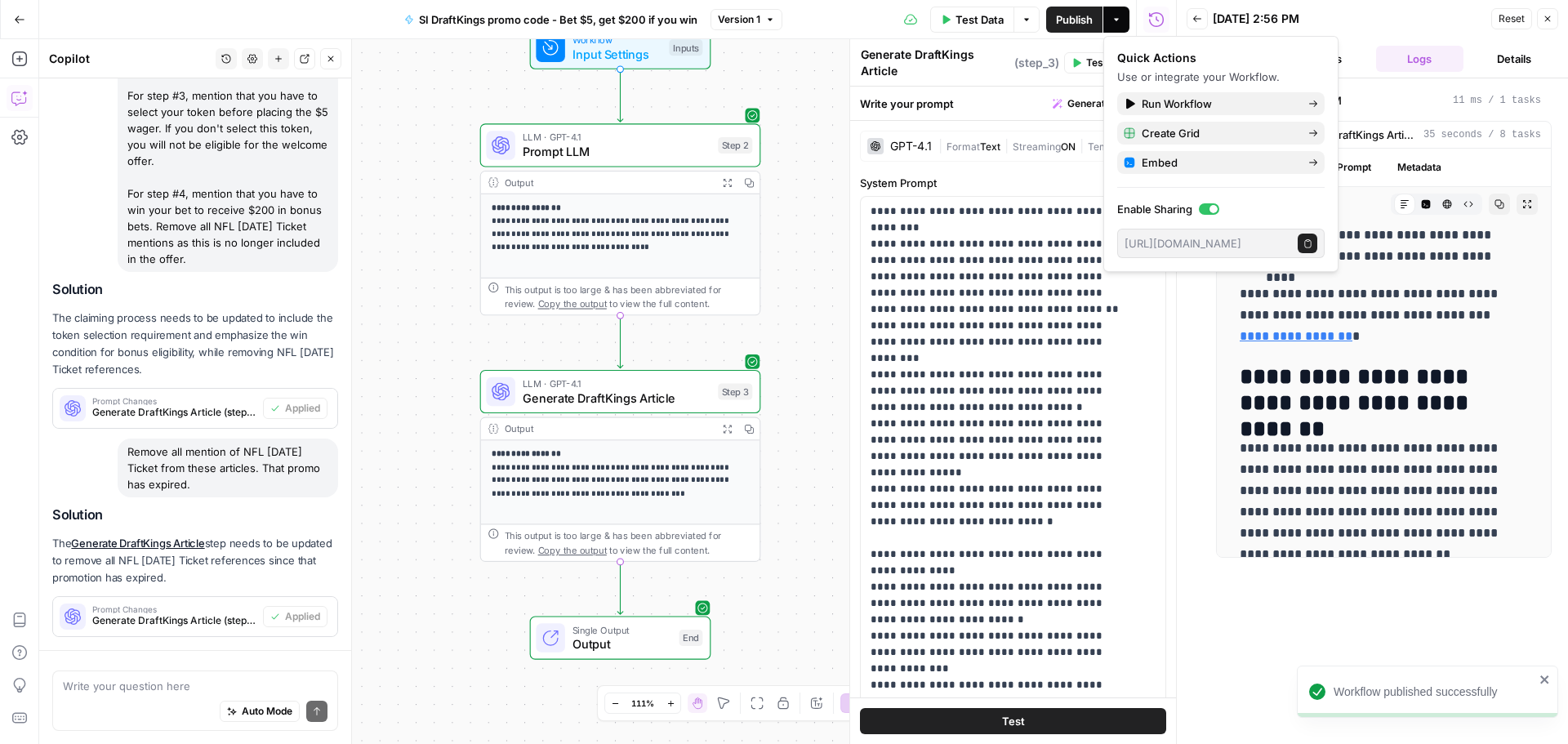
scroll to position [985, 0]
